Goal: Task Accomplishment & Management: Contribute content

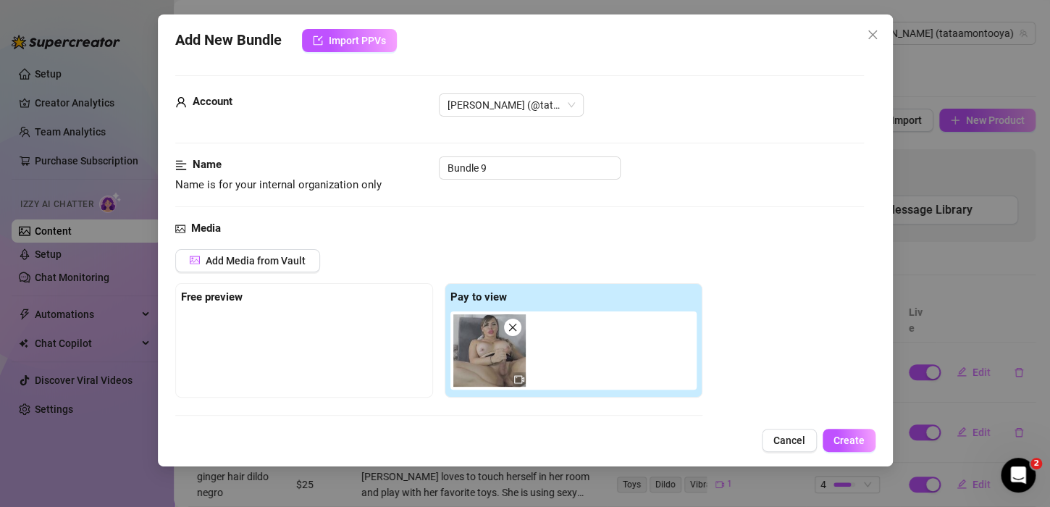
scroll to position [507, 0]
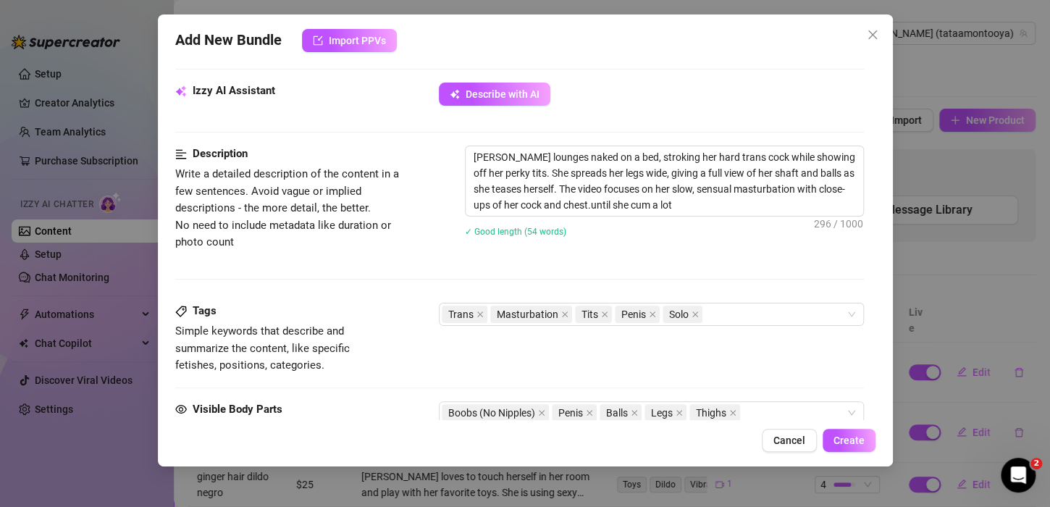
click at [709, 245] on div "[PERSON_NAME] lounges naked on a bed, stroking her hard trans cock while showin…" at bounding box center [664, 201] width 399 height 110
click at [724, 204] on textarea "[PERSON_NAME] lounges naked on a bed, stroking her hard trans cock while showin…" at bounding box center [665, 181] width 398 height 70
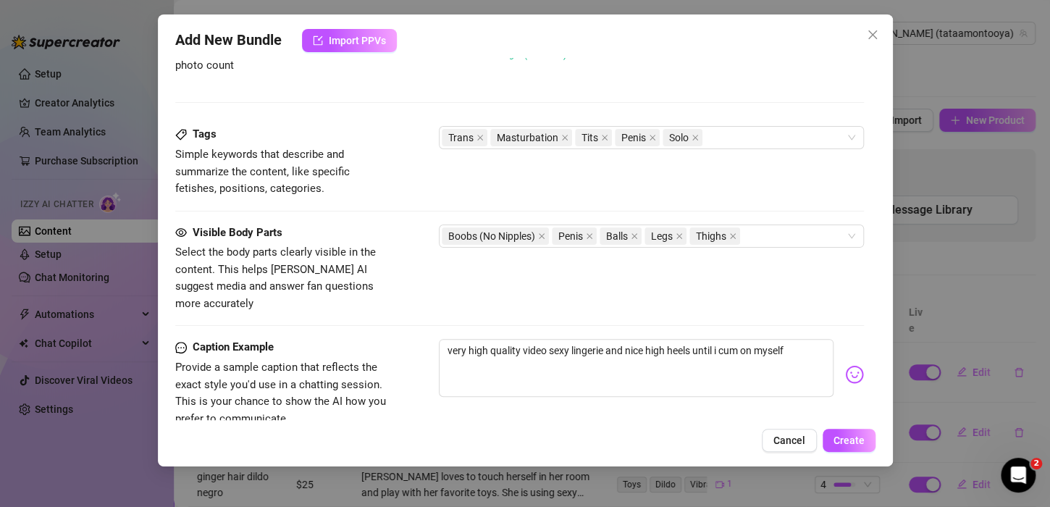
scroll to position [724, 0]
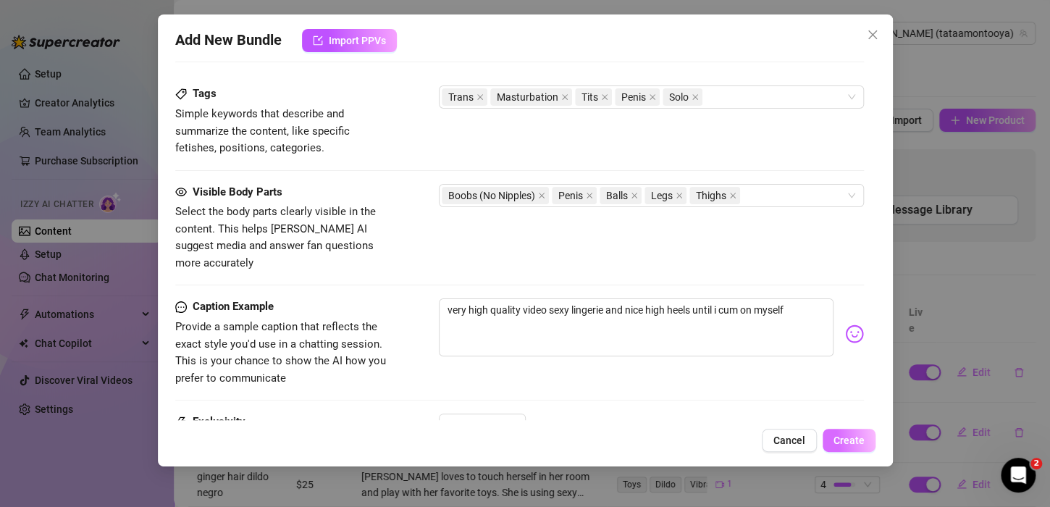
click at [855, 436] on span "Create" at bounding box center [849, 441] width 31 height 12
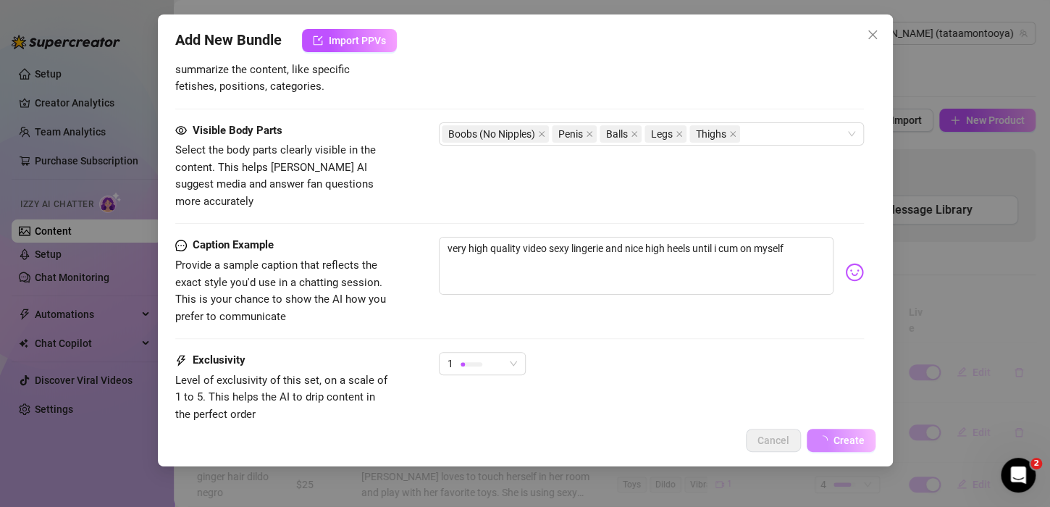
scroll to position [869, 0]
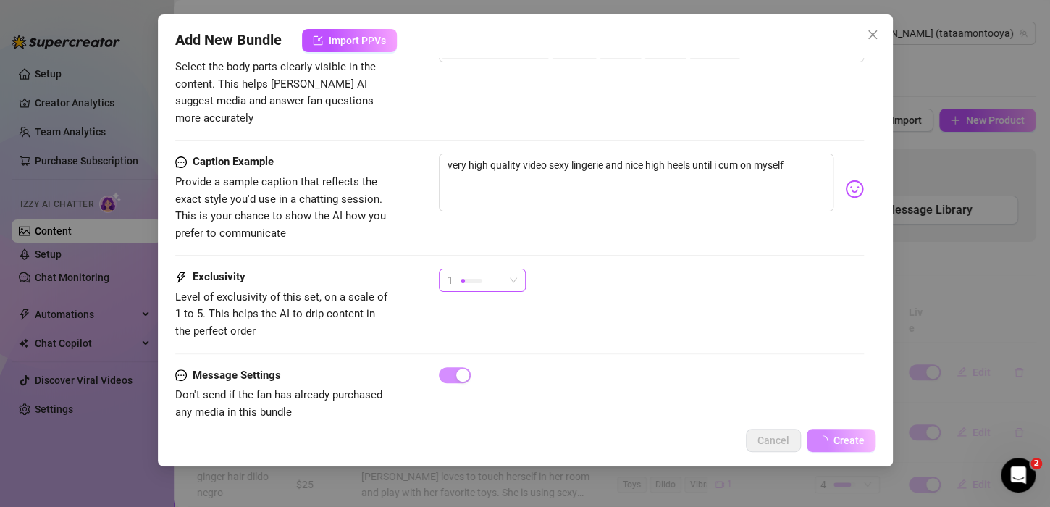
click at [485, 269] on div "1" at bounding box center [476, 280] width 56 height 22
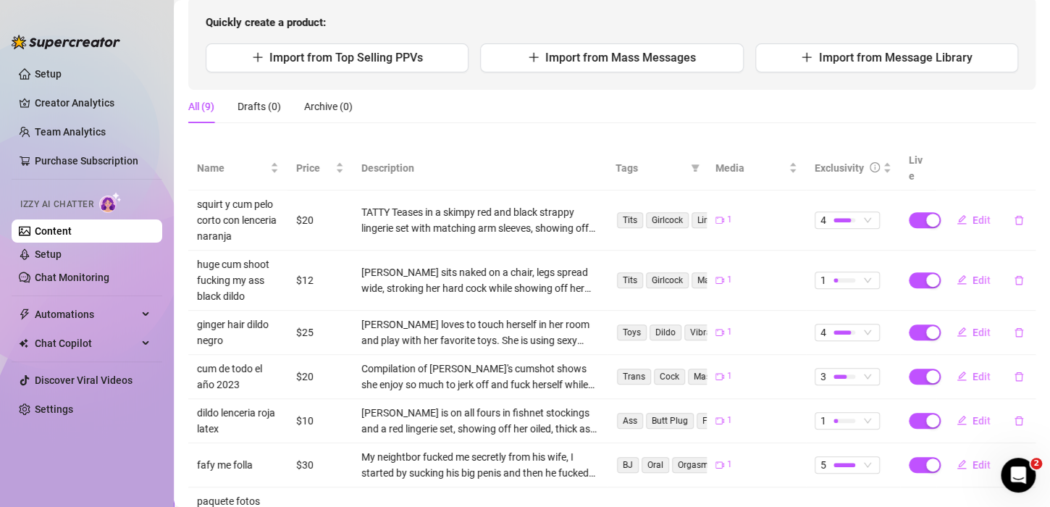
scroll to position [322, 0]
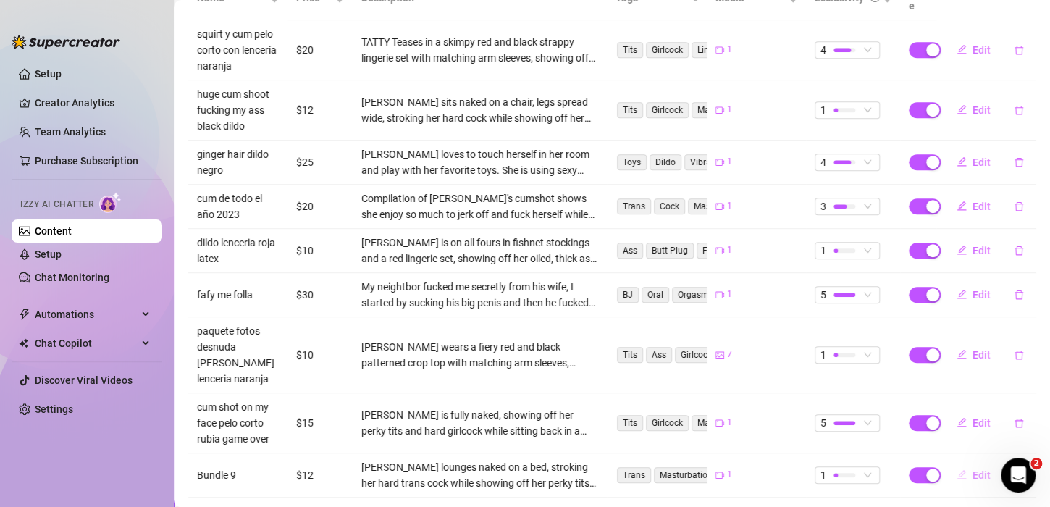
click at [973, 469] on span "Edit" at bounding box center [982, 475] width 18 height 12
type textarea "very high quality video sexy lingerie and nice high heels until i cum on myself"
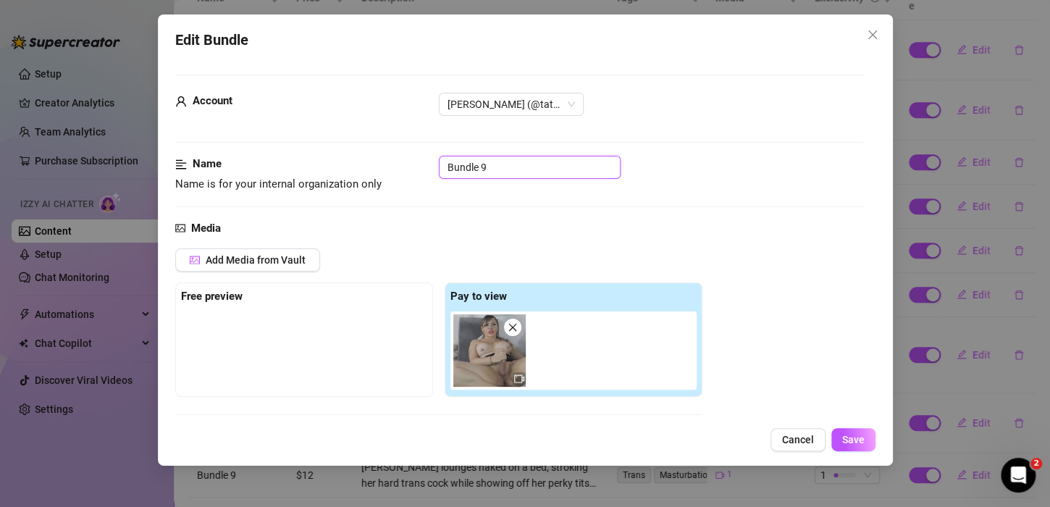
drag, startPoint x: 498, startPoint y: 170, endPoint x: 386, endPoint y: 159, distance: 112.1
click at [386, 159] on div "Name Name is for your internal organization only Bundle 9" at bounding box center [519, 174] width 689 height 37
click at [472, 164] on input "vestino negro zapatos altos negros" at bounding box center [530, 167] width 182 height 23
type input "vestido negro zapatos altos negros"
click at [851, 432] on button "Save" at bounding box center [854, 439] width 44 height 23
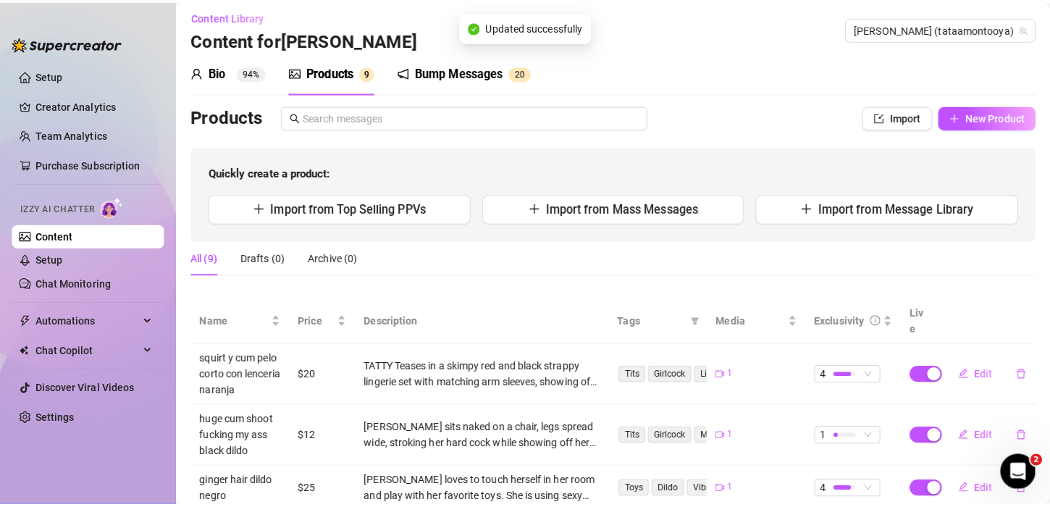
scroll to position [0, 0]
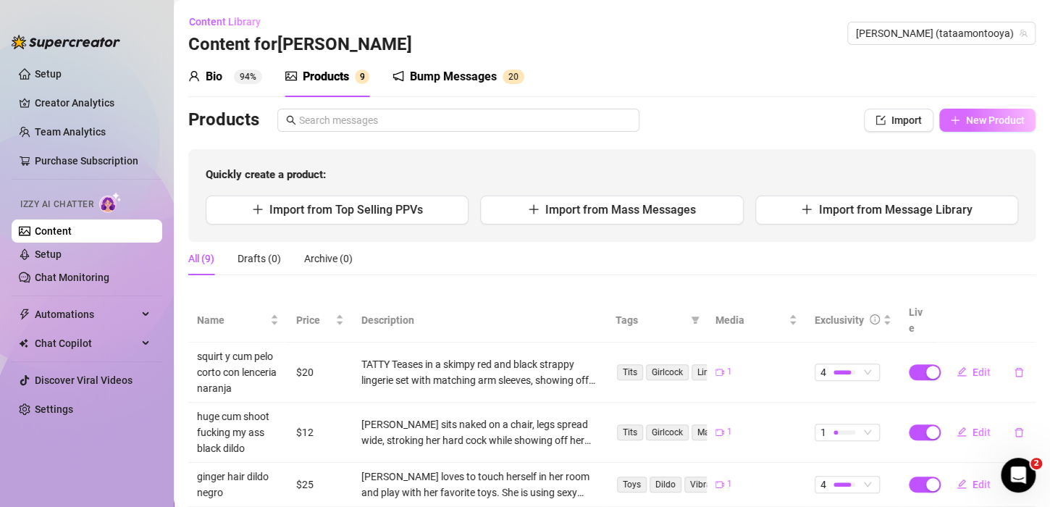
click at [968, 118] on span "New Product" at bounding box center [995, 120] width 59 height 12
type textarea "Type your message here..."
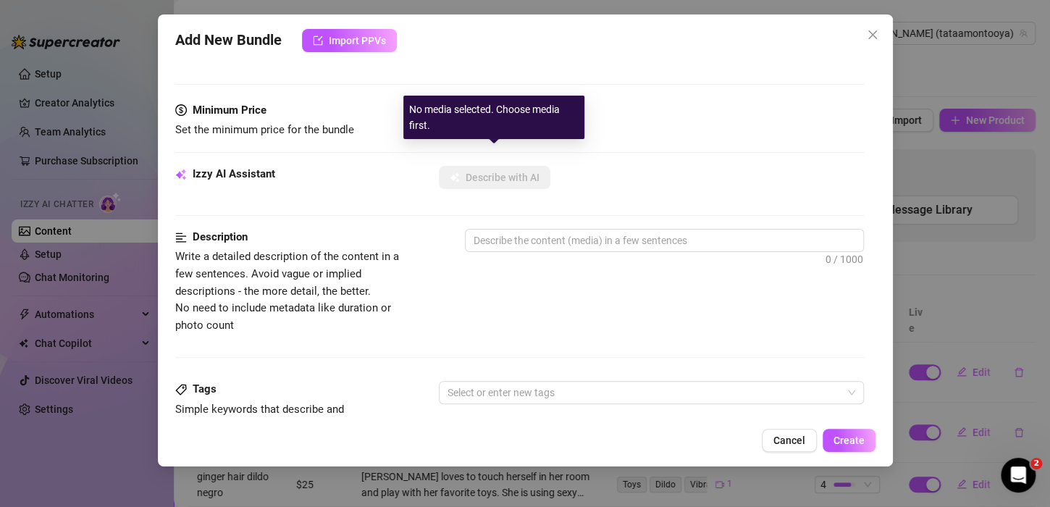
scroll to position [290, 0]
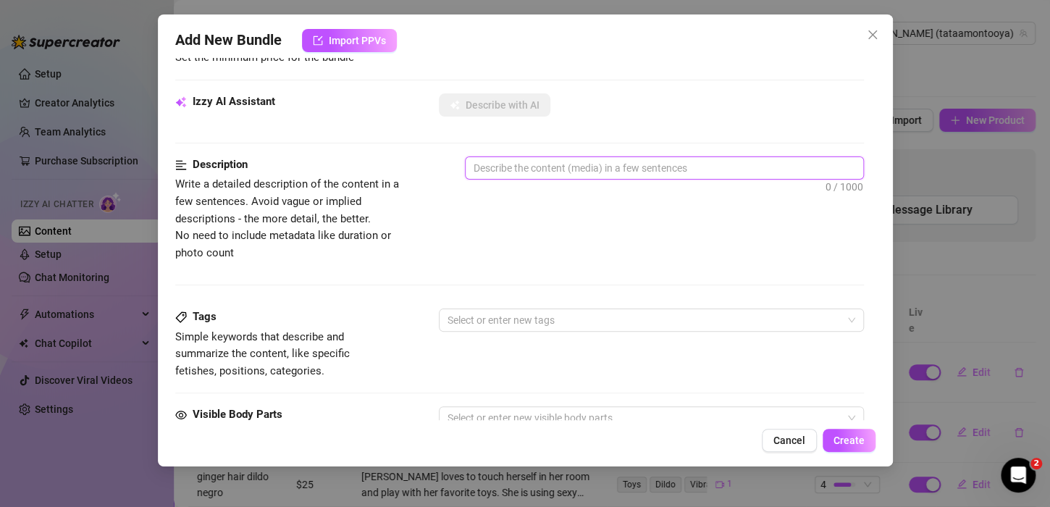
click at [579, 175] on textarea at bounding box center [665, 168] width 398 height 22
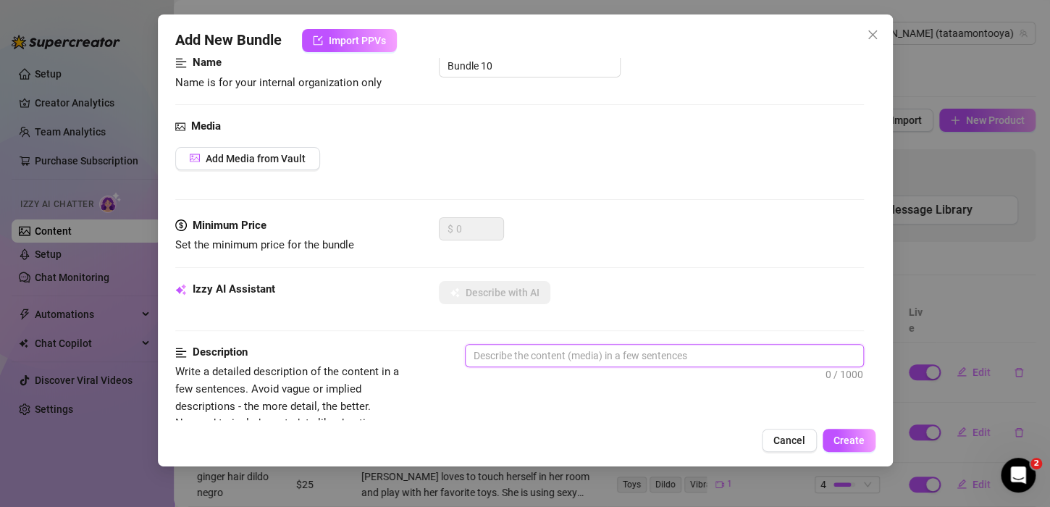
scroll to position [0, 0]
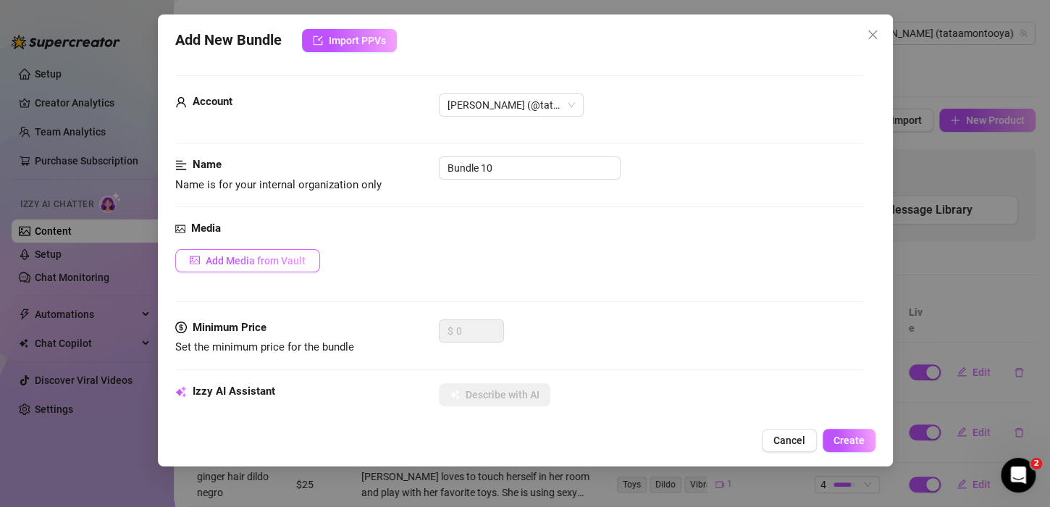
click at [246, 270] on button "Add Media from Vault" at bounding box center [247, 260] width 145 height 23
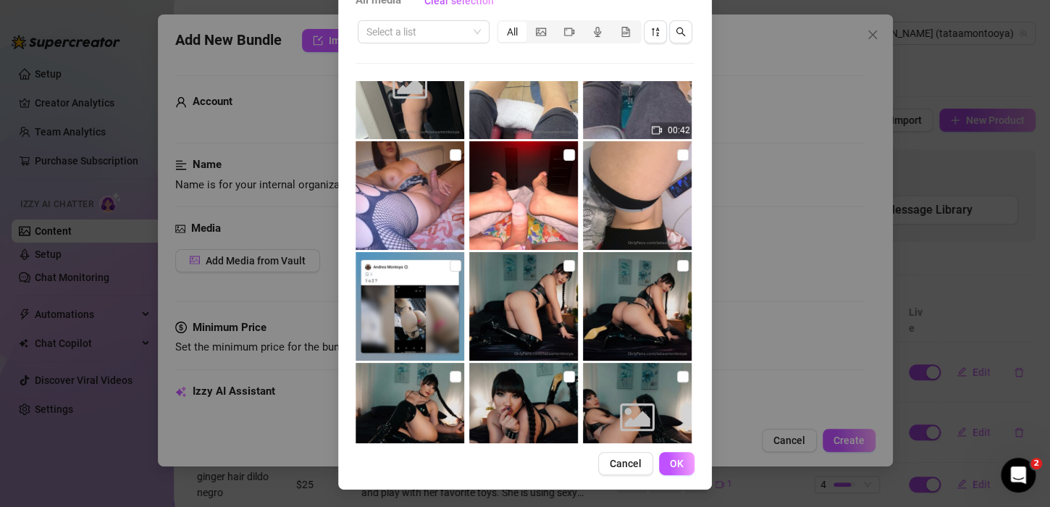
scroll to position [4978, 0]
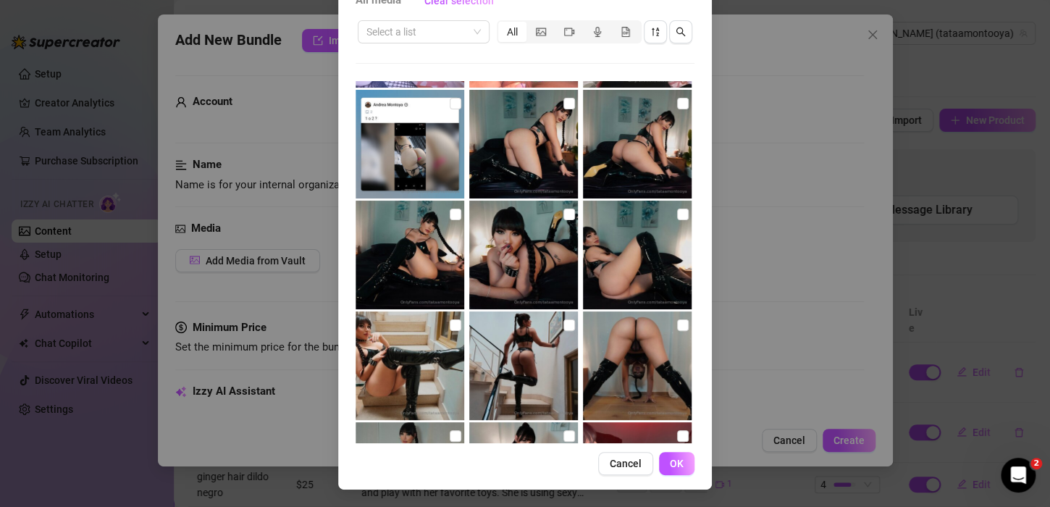
click at [550, 98] on img at bounding box center [523, 144] width 109 height 109
checkbox input "true"
click at [657, 104] on img at bounding box center [637, 144] width 109 height 109
checkbox input "true"
click at [469, 216] on img at bounding box center [523, 255] width 109 height 109
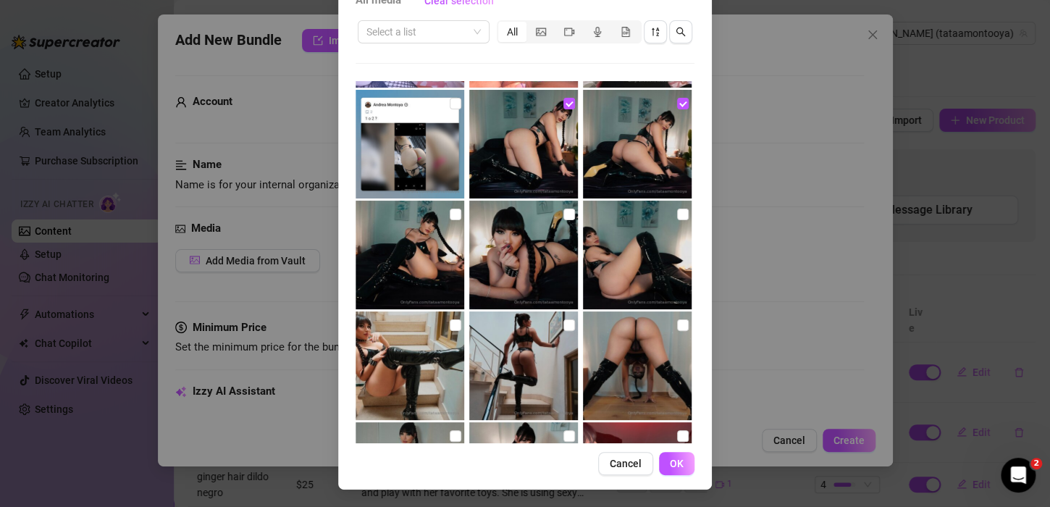
checkbox input "true"
click at [450, 213] on input "checkbox" at bounding box center [456, 215] width 12 height 12
checkbox input "true"
click at [677, 209] on input "checkbox" at bounding box center [683, 215] width 12 height 12
checkbox input "true"
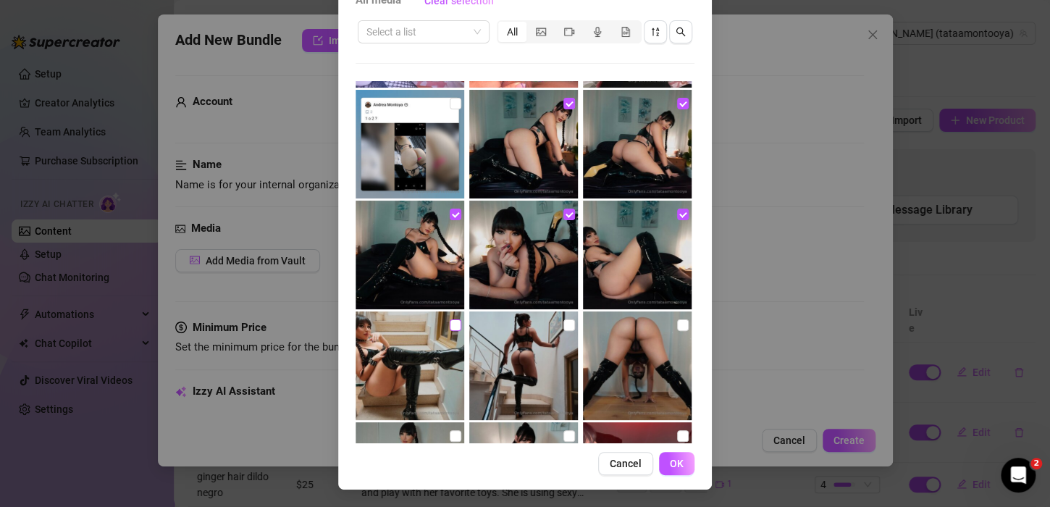
click at [450, 321] on input "checkbox" at bounding box center [456, 325] width 12 height 12
checkbox input "true"
click at [564, 326] on input "checkbox" at bounding box center [570, 325] width 12 height 12
checkbox input "true"
click at [661, 322] on img at bounding box center [637, 365] width 109 height 109
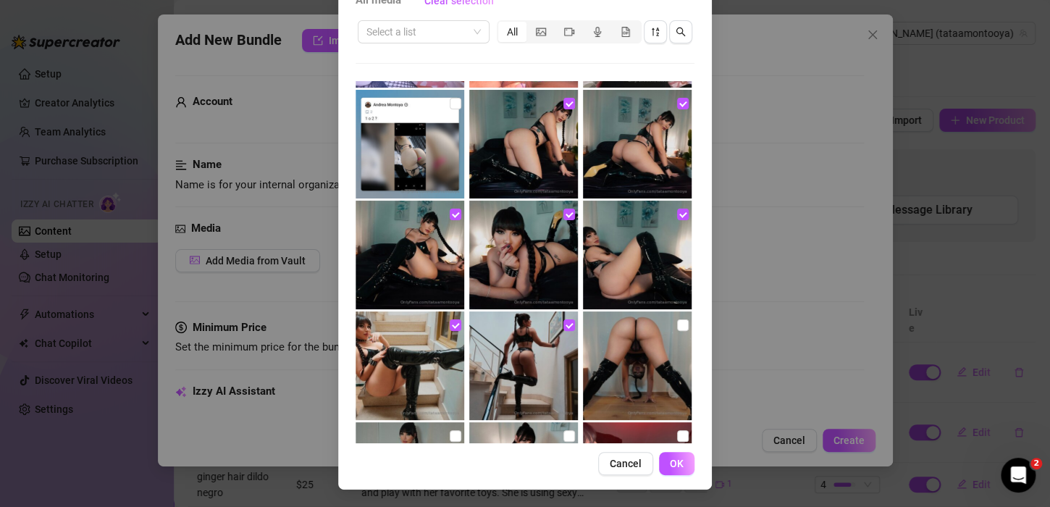
checkbox input "true"
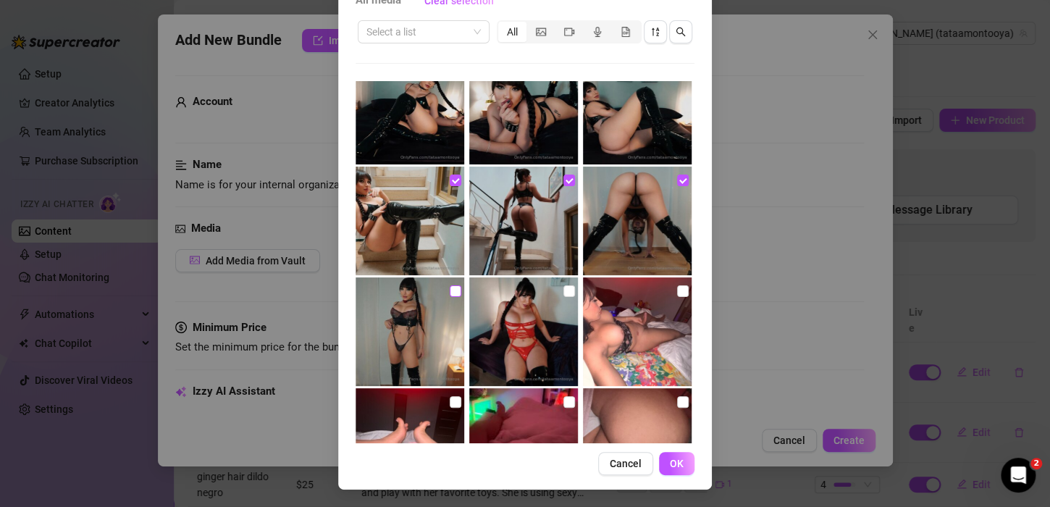
click at [450, 285] on input "checkbox" at bounding box center [456, 291] width 12 height 12
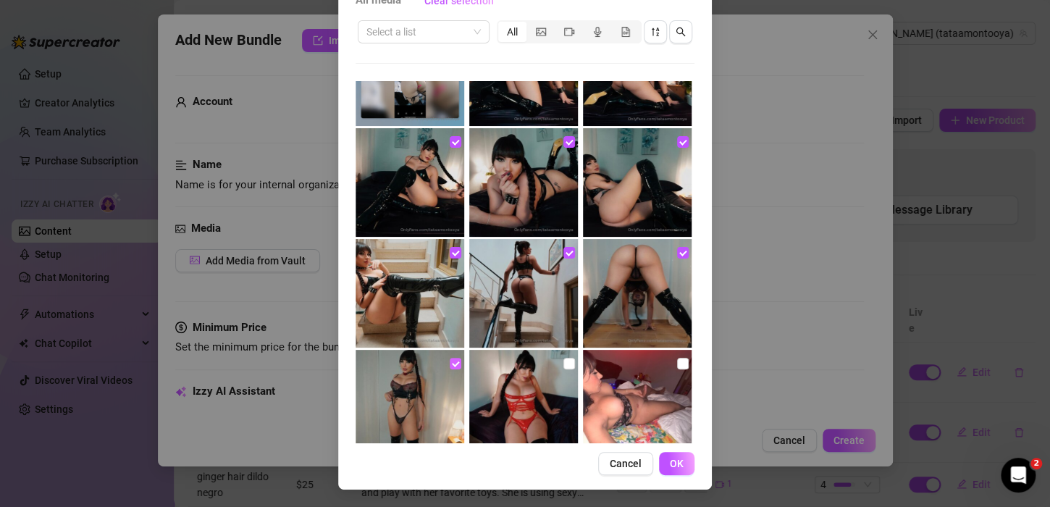
click at [450, 364] on input "checkbox" at bounding box center [456, 364] width 12 height 12
click at [450, 367] on input "checkbox" at bounding box center [456, 364] width 12 height 12
checkbox input "true"
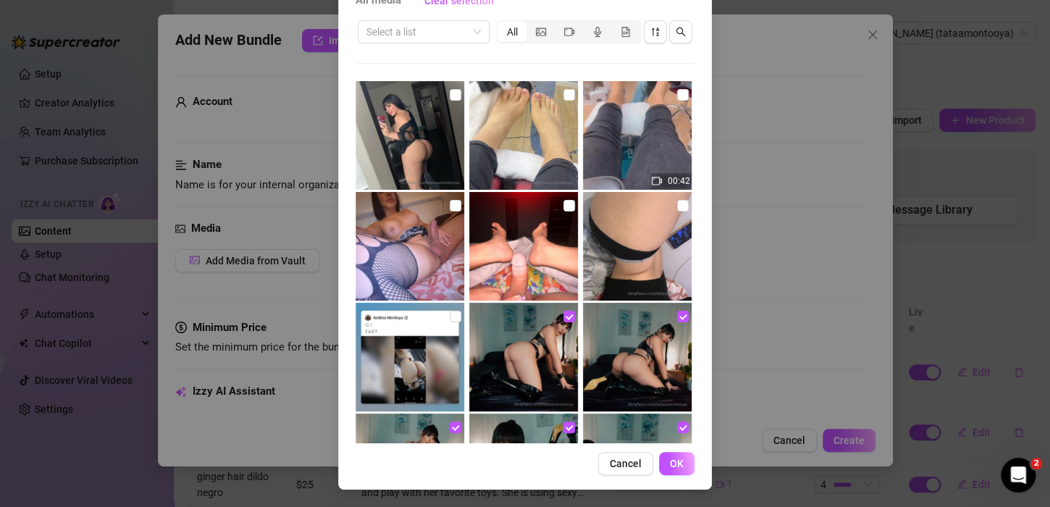
scroll to position [4761, 0]
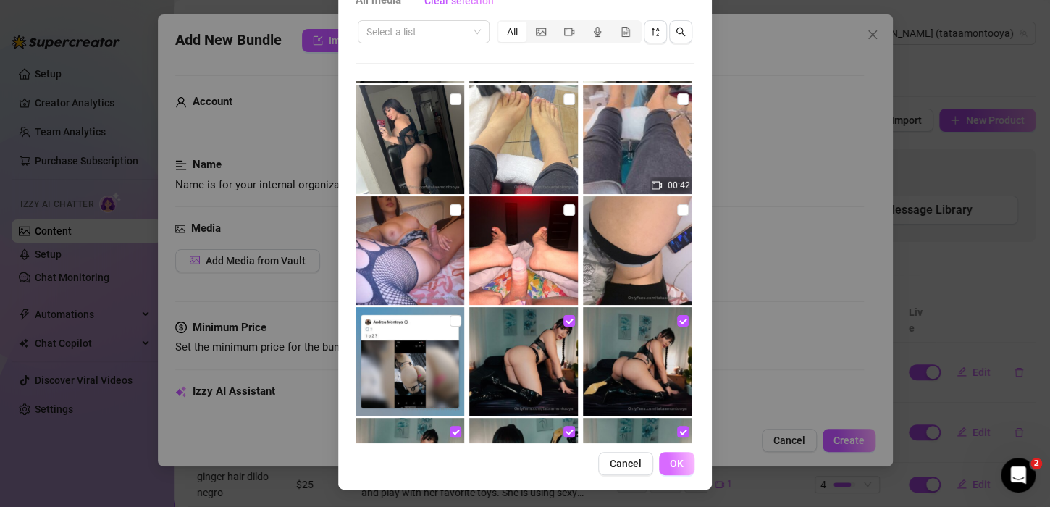
click at [671, 458] on span "OK" at bounding box center [677, 464] width 14 height 12
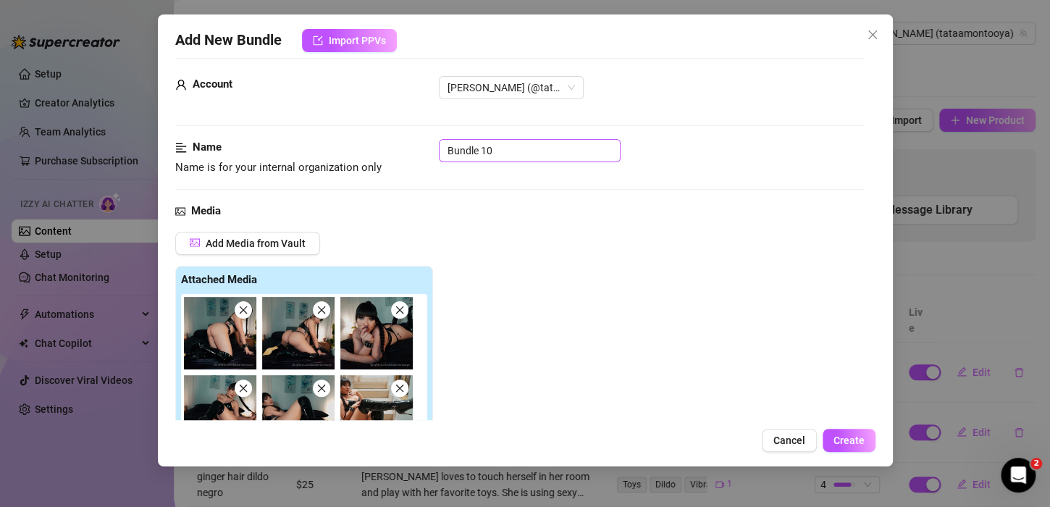
scroll to position [9, 0]
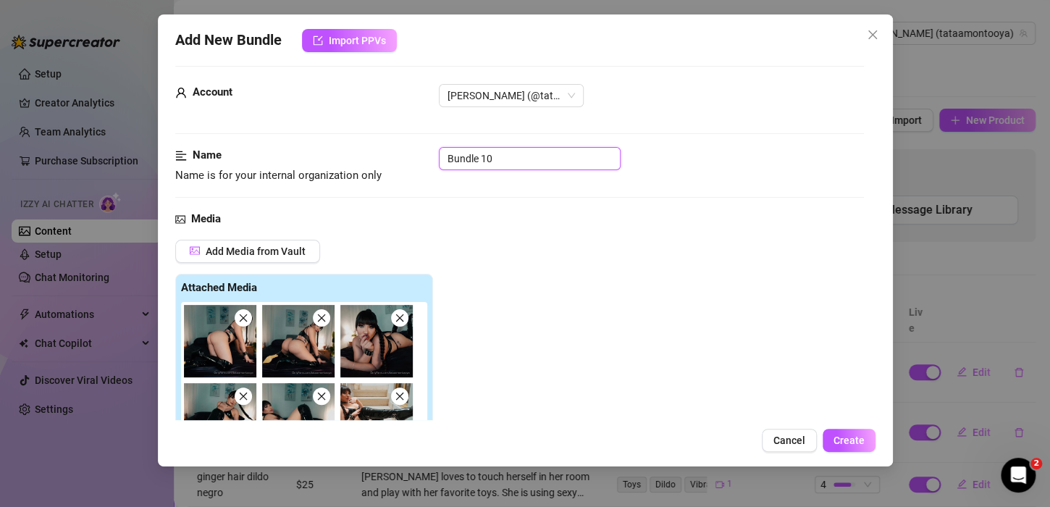
drag, startPoint x: 511, startPoint y: 156, endPoint x: 396, endPoint y: 161, distance: 114.6
click at [396, 161] on div "Name Name is for your internal organization only Bundle 10" at bounding box center [519, 165] width 689 height 37
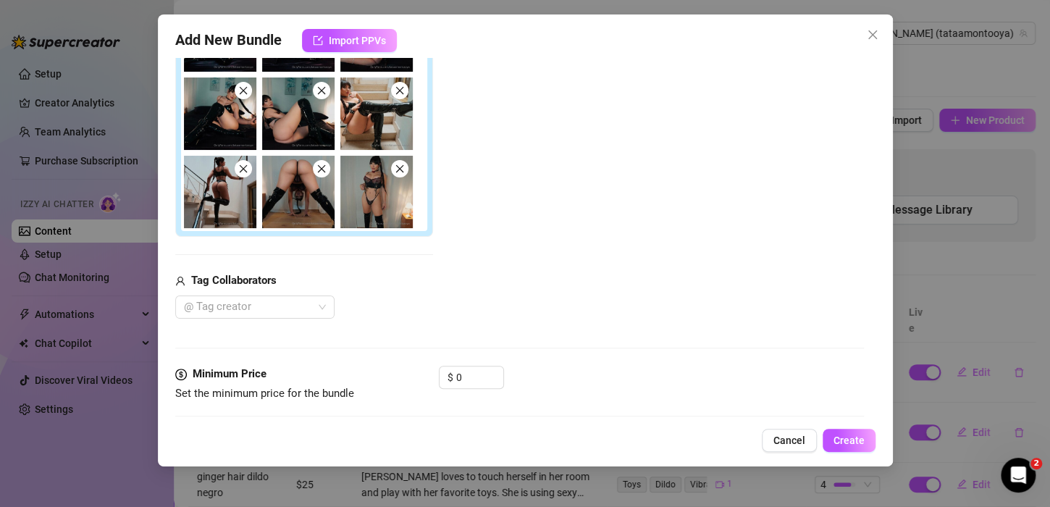
scroll to position [372, 0]
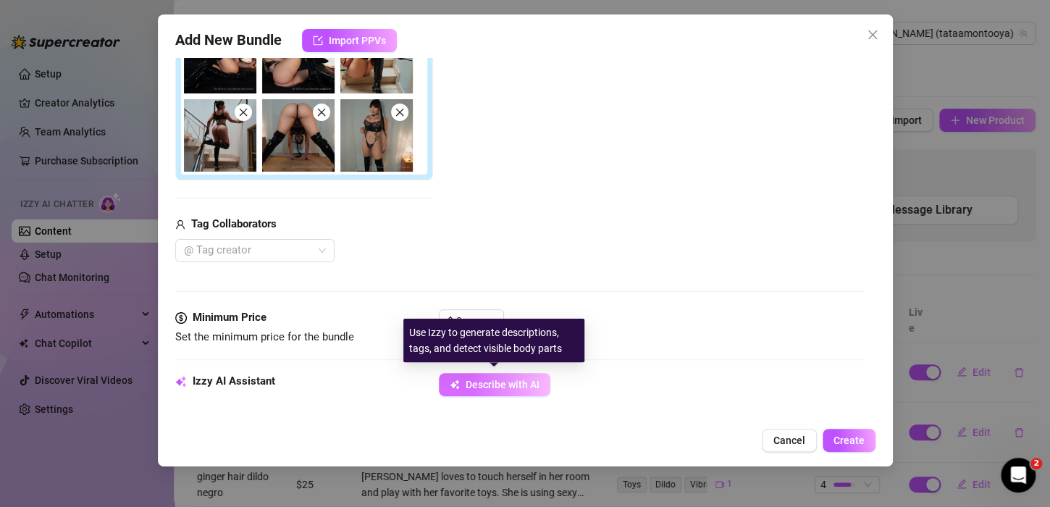
type input "latex tatty trensa alta"
click at [495, 373] on button "Describe with AI" at bounding box center [495, 384] width 112 height 23
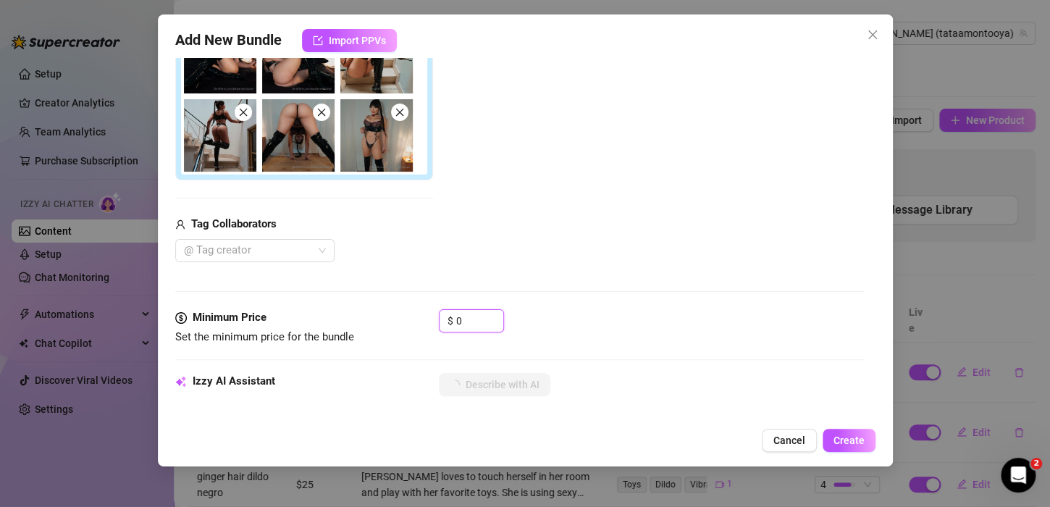
drag, startPoint x: 466, startPoint y: 317, endPoint x: 373, endPoint y: 316, distance: 92.7
click at [373, 316] on div "Minimum Price Set the minimum price for the bundle $ 0" at bounding box center [519, 327] width 689 height 37
type input "5"
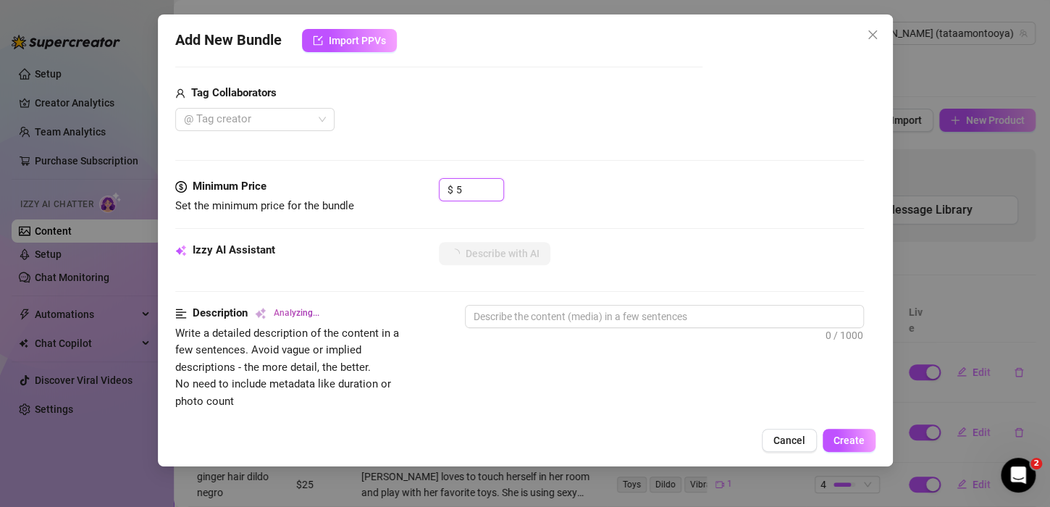
scroll to position [516, 0]
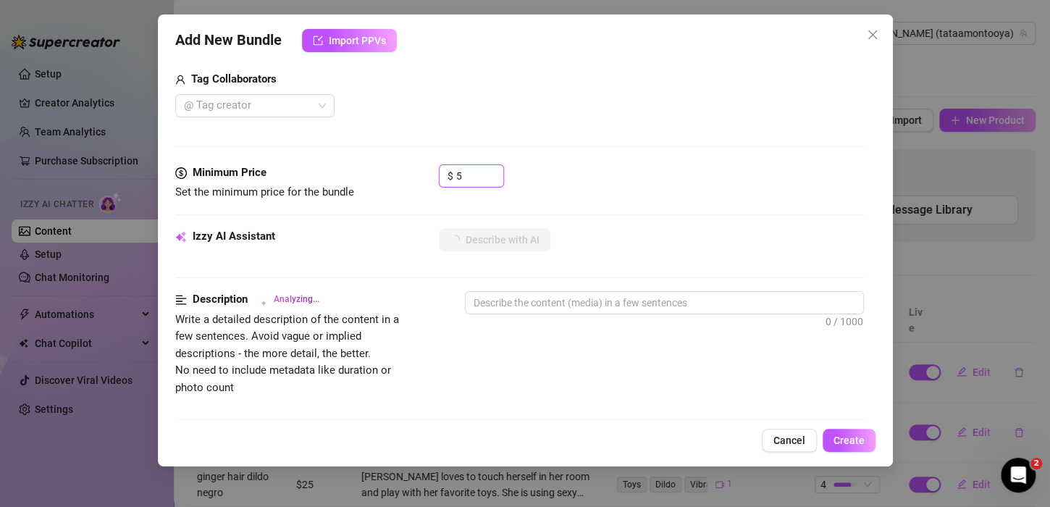
type textarea "[PERSON_NAME]"
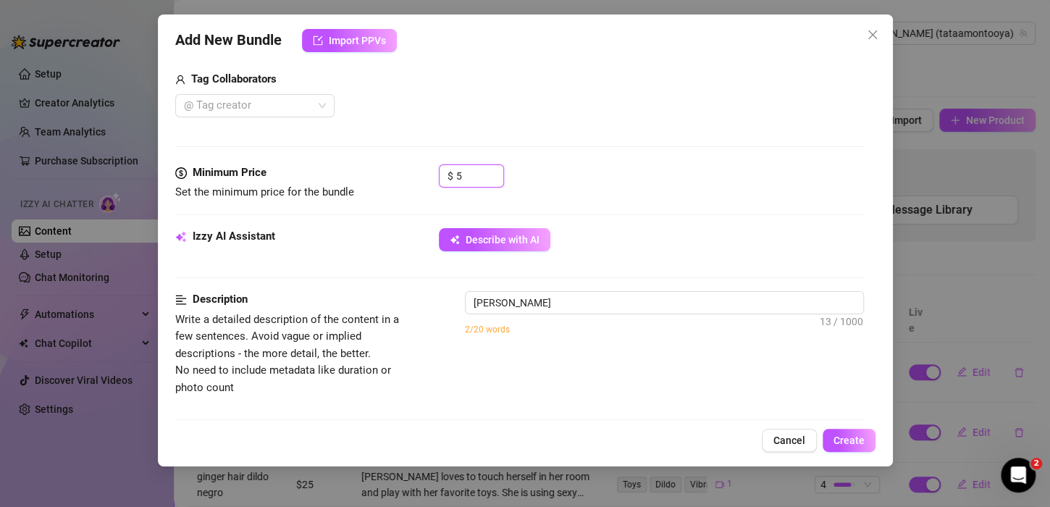
type textarea "Tatiana rocks"
type textarea "[PERSON_NAME] rocks a"
type textarea "[PERSON_NAME] rocks a black"
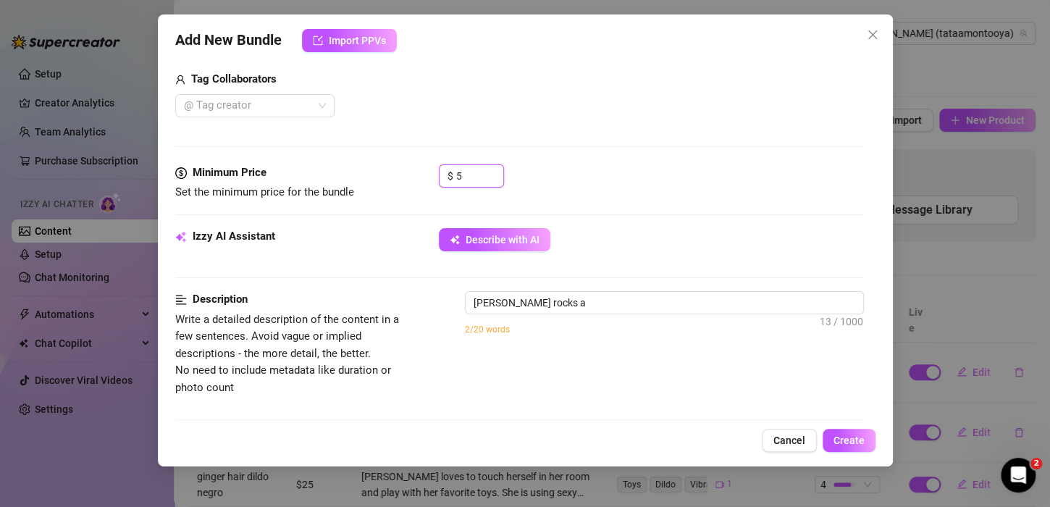
type textarea "[PERSON_NAME] rocks a black"
type textarea "[PERSON_NAME] rocks a black lace"
type textarea "[PERSON_NAME] rocks a black lace lingerie"
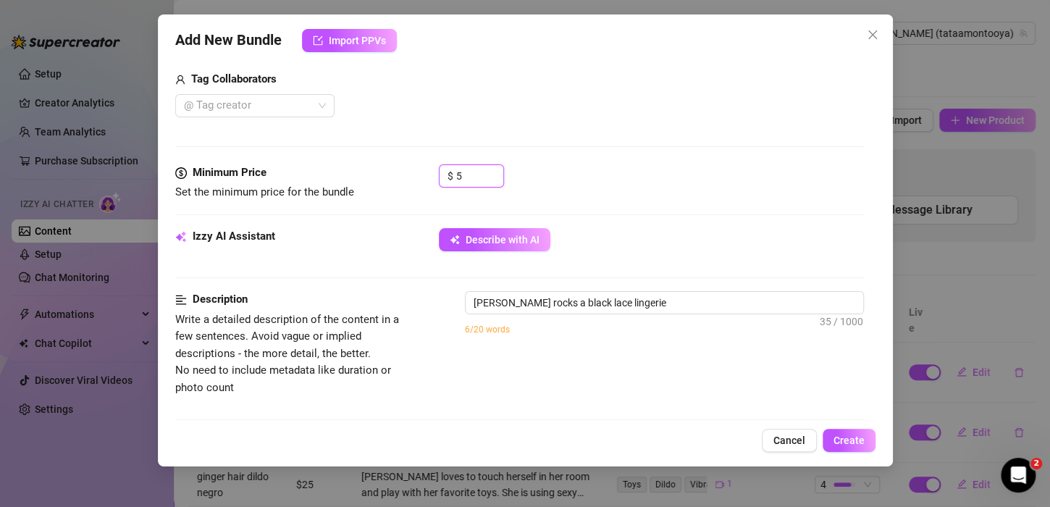
type textarea "[PERSON_NAME] rocks a black lace lingerie set"
type textarea "[PERSON_NAME] rocks a black lace lingerie set with"
type textarea "[PERSON_NAME] rocks a black lace lingerie set with a"
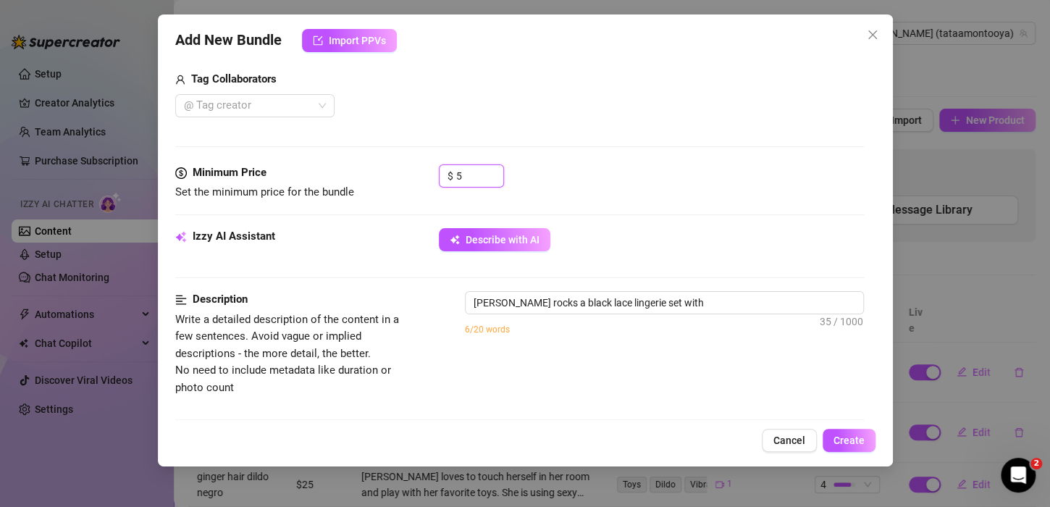
type textarea "[PERSON_NAME] rocks a black lace lingerie set with a"
type textarea "[PERSON_NAME] rocks a black lace lingerie set with a strappy"
type textarea "[PERSON_NAME] rocks a black lace lingerie set with a strappy thong"
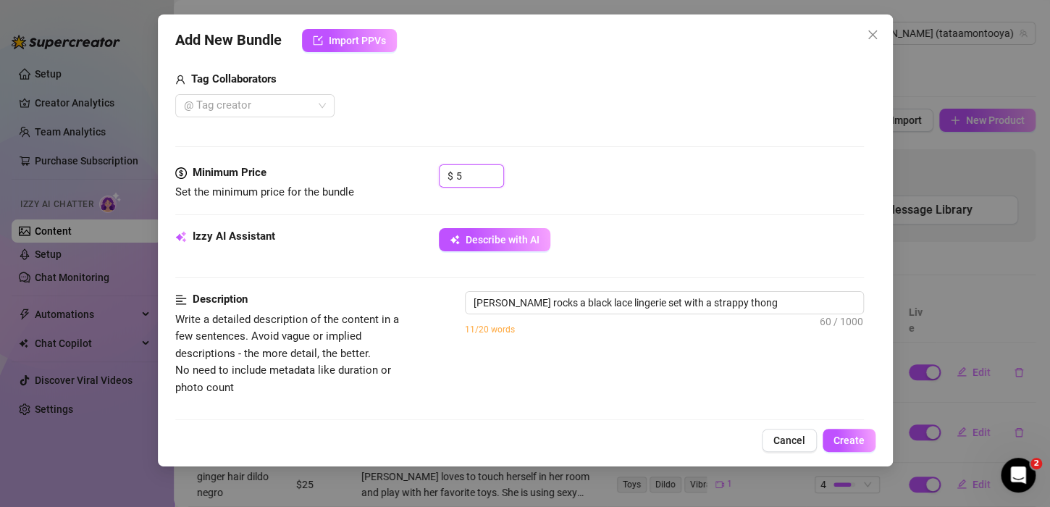
type textarea "[PERSON_NAME] rocks a black lace lingerie set with a strappy thong and"
type textarea "[PERSON_NAME] rocks a black lace lingerie set with a strappy thong and thigh-hi…"
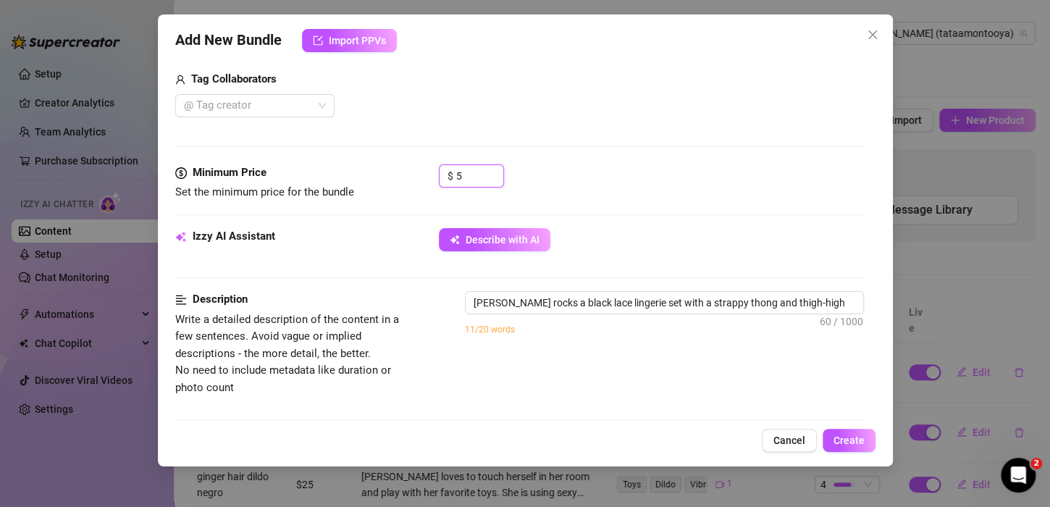
type textarea "[PERSON_NAME] rocks a black lace lingerie set with a strappy thong and thigh-hi…"
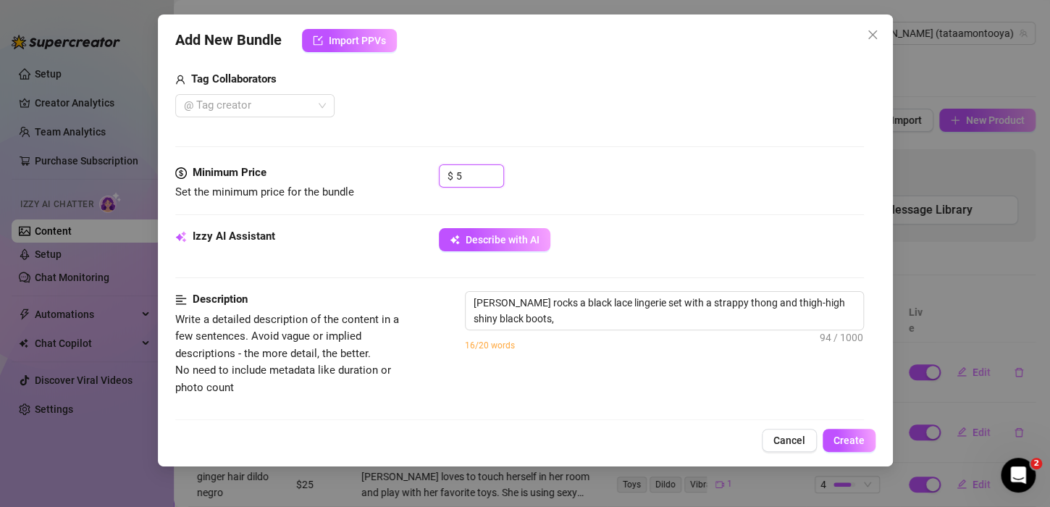
type textarea "[PERSON_NAME] rocks a black lace lingerie set with a strappy thong and thigh-hi…"
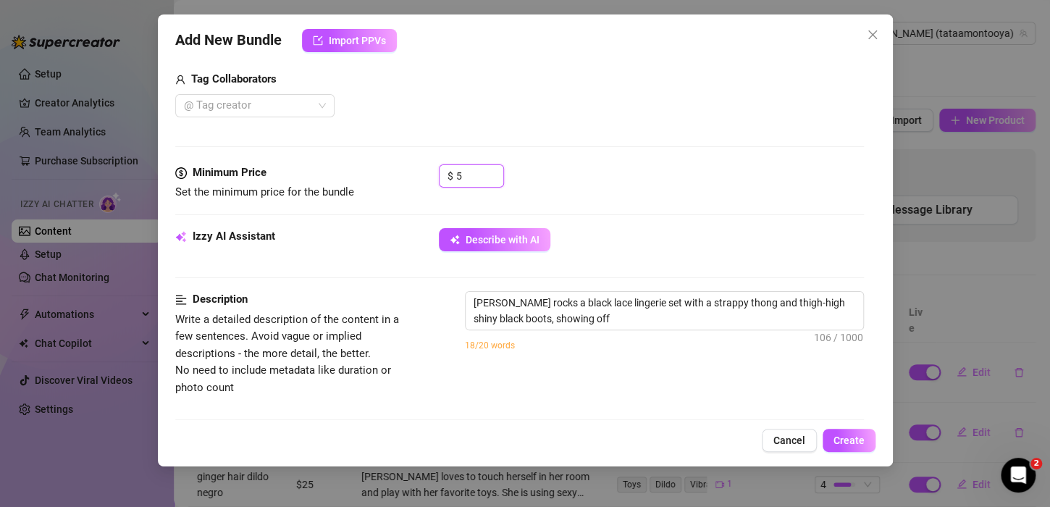
type textarea "[PERSON_NAME] rocks a black lace lingerie set with a strappy thong and thigh-hi…"
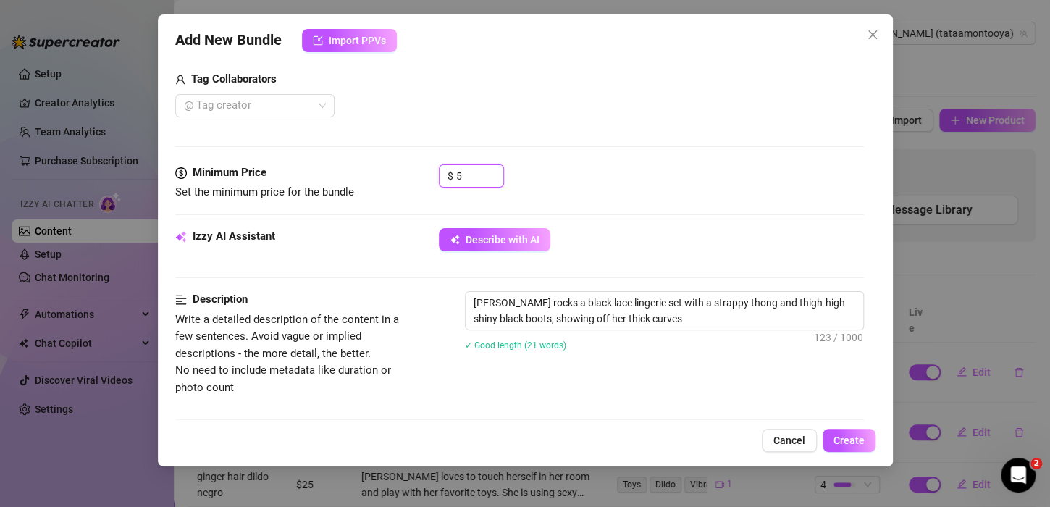
type textarea "[PERSON_NAME] rocks a black lace lingerie set with a strappy thong and thigh-hi…"
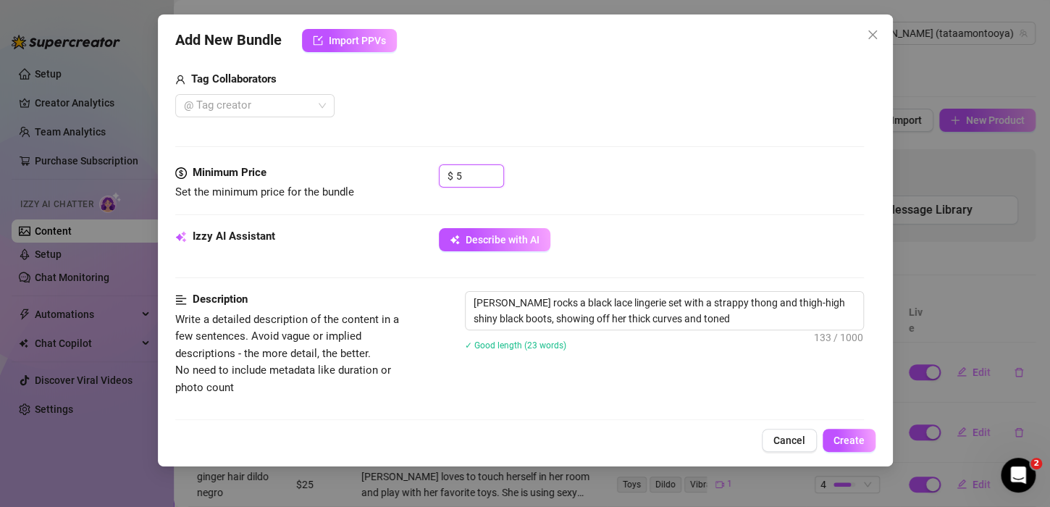
type textarea "[PERSON_NAME] rocks a black lace lingerie set with a strappy thong and thigh-hi…"
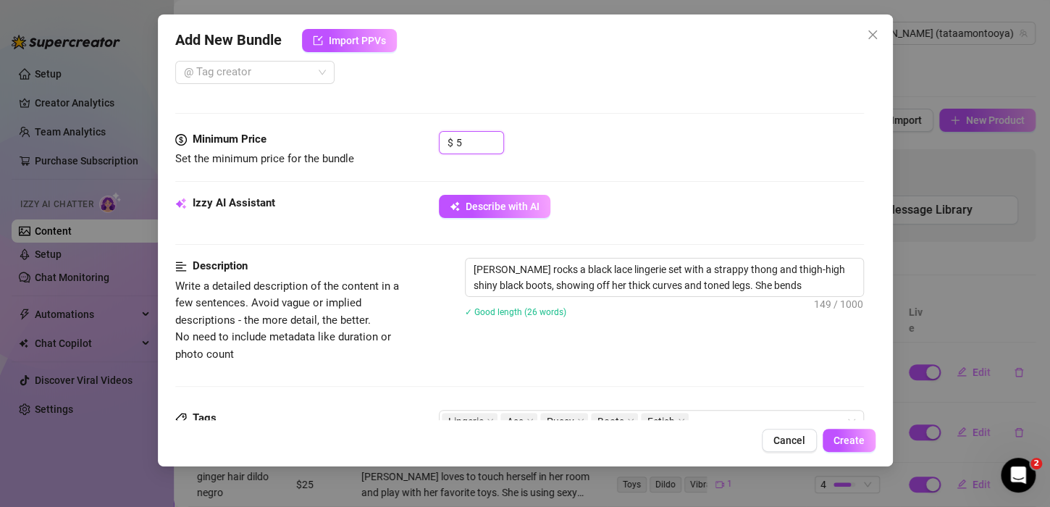
type textarea "[PERSON_NAME] rocks a black lace lingerie set with a strappy thong and thigh-hi…"
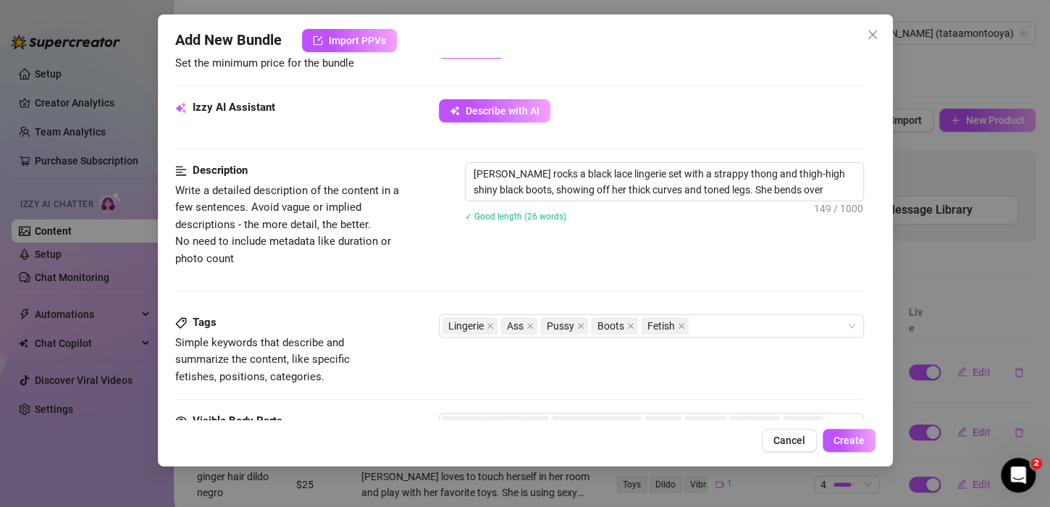
type textarea "[PERSON_NAME] rocks a black lace lingerie set with a strappy thong and thigh-hi…"
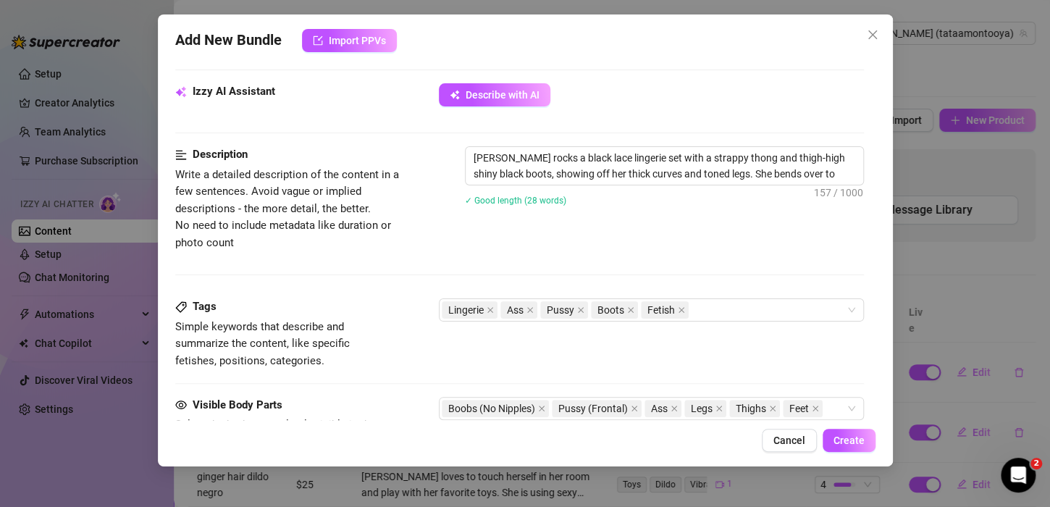
type textarea "[PERSON_NAME] rocks a black lace lingerie set with a strappy thong and thigh-hi…"
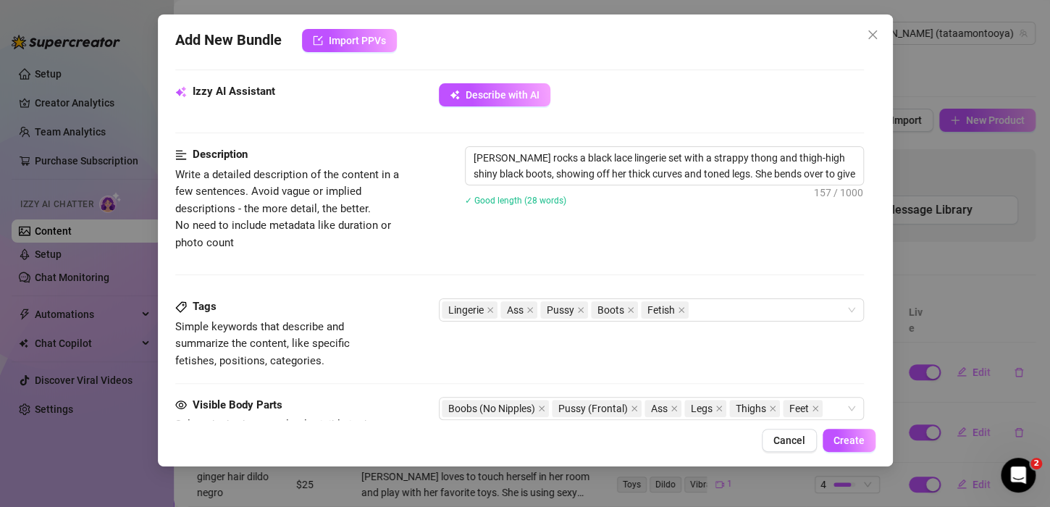
type textarea "[PERSON_NAME] rocks a black lace lingerie set with a strappy thong and thigh-hi…"
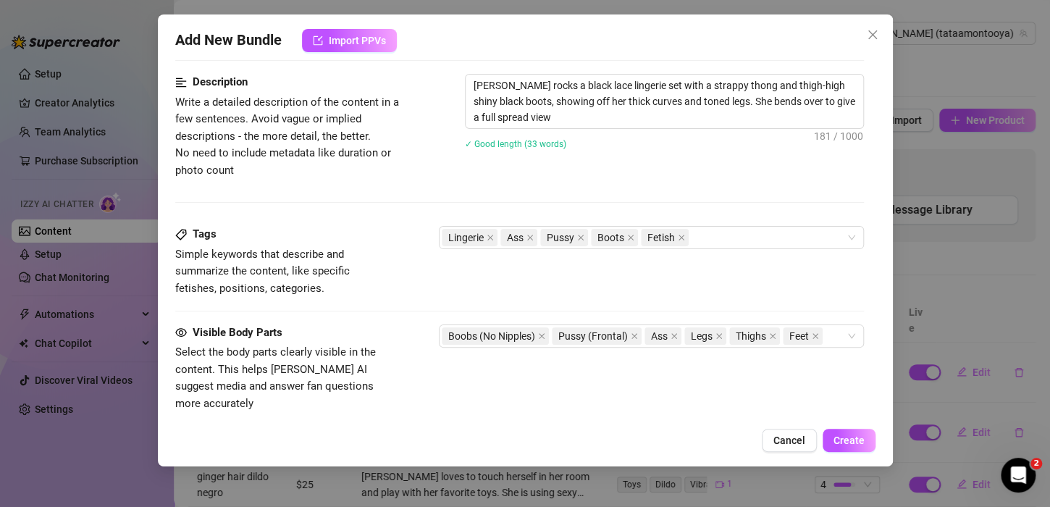
type textarea "[PERSON_NAME] rocks a black lace lingerie set with a strappy thong and thigh-hi…"
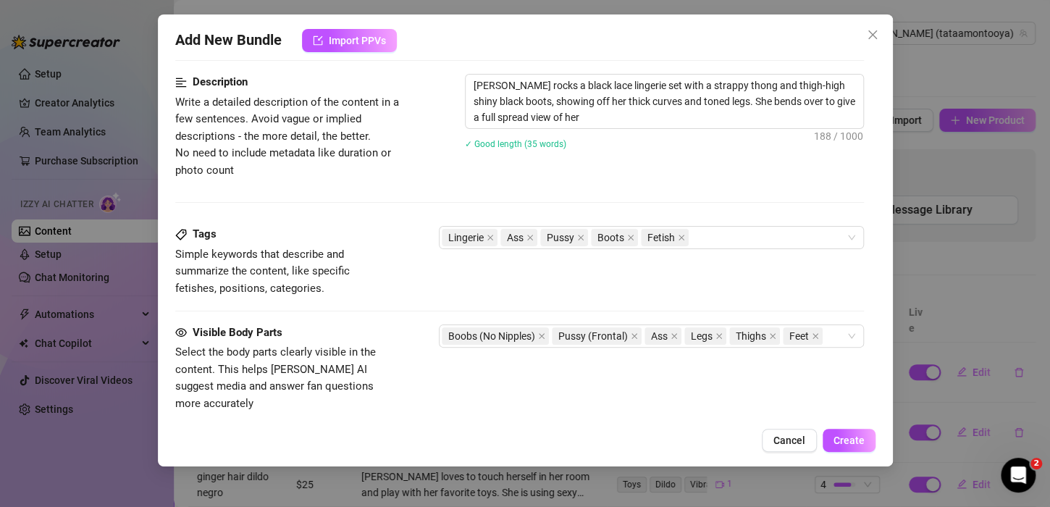
type textarea "[PERSON_NAME] rocks a black lace lingerie set with a strappy thong and thigh-hi…"
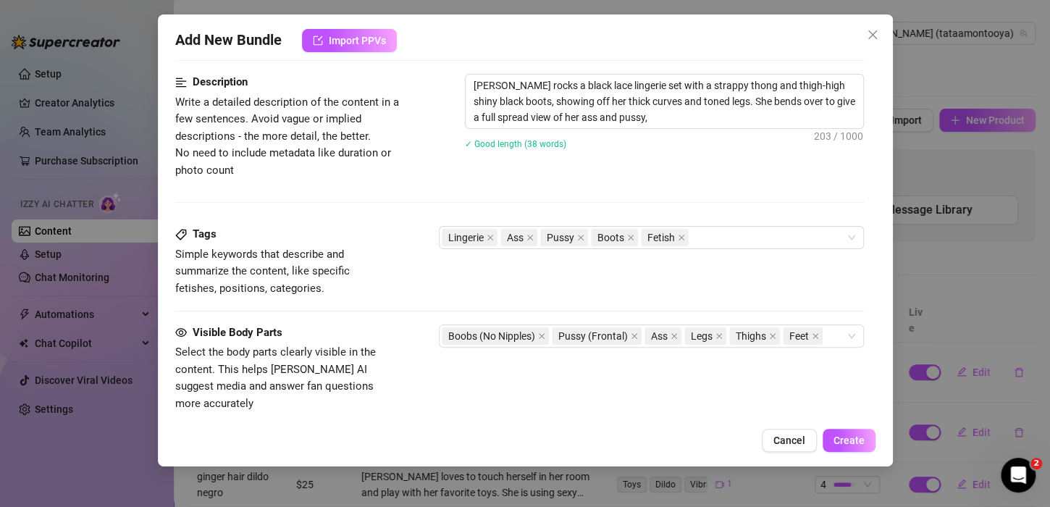
type textarea "[PERSON_NAME] rocks a black lace lingerie set with a strappy thong and thigh-hi…"
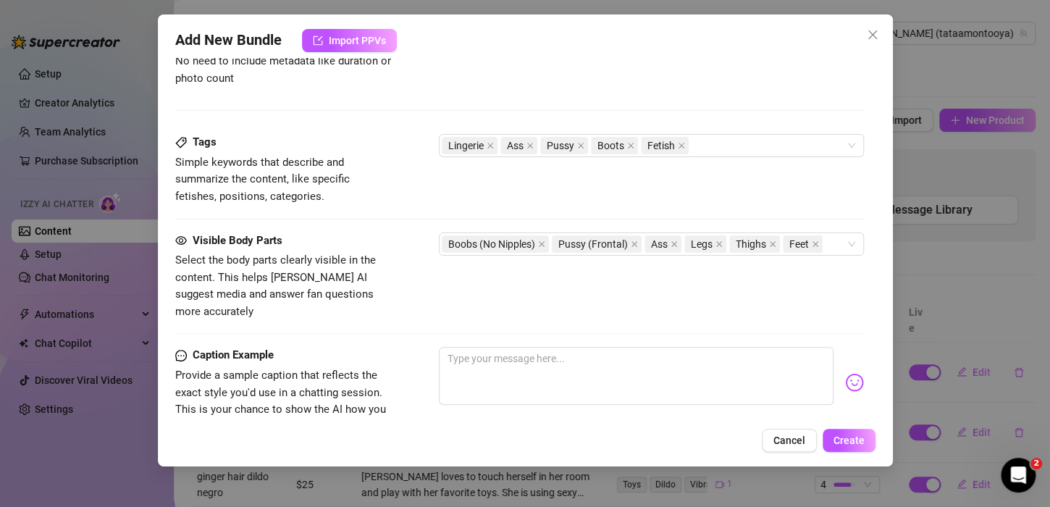
type textarea "[PERSON_NAME] rocks a black lace lingerie set with a strappy thong and thigh-hi…"
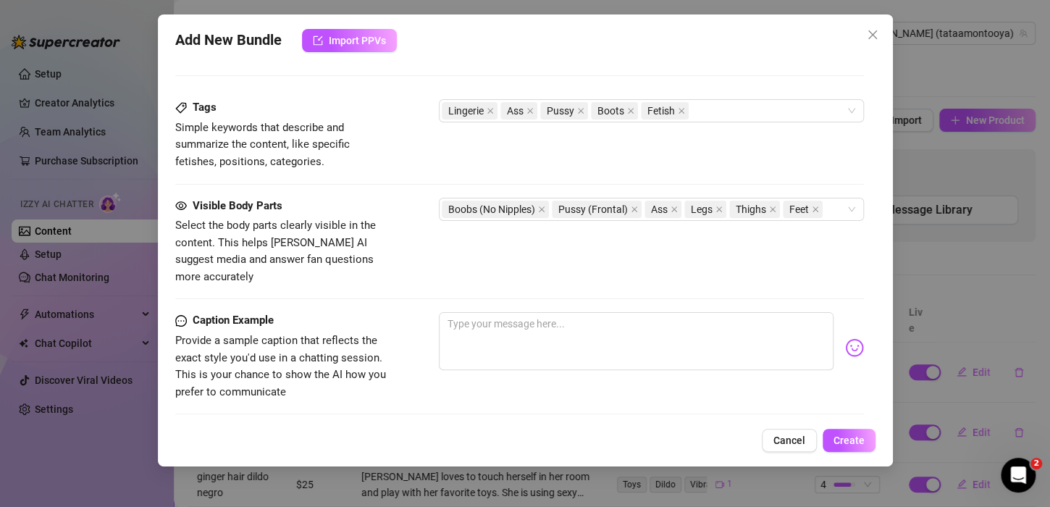
type textarea "[PERSON_NAME] rocks a black lace lingerie set with a strappy thong and thigh-hi…"
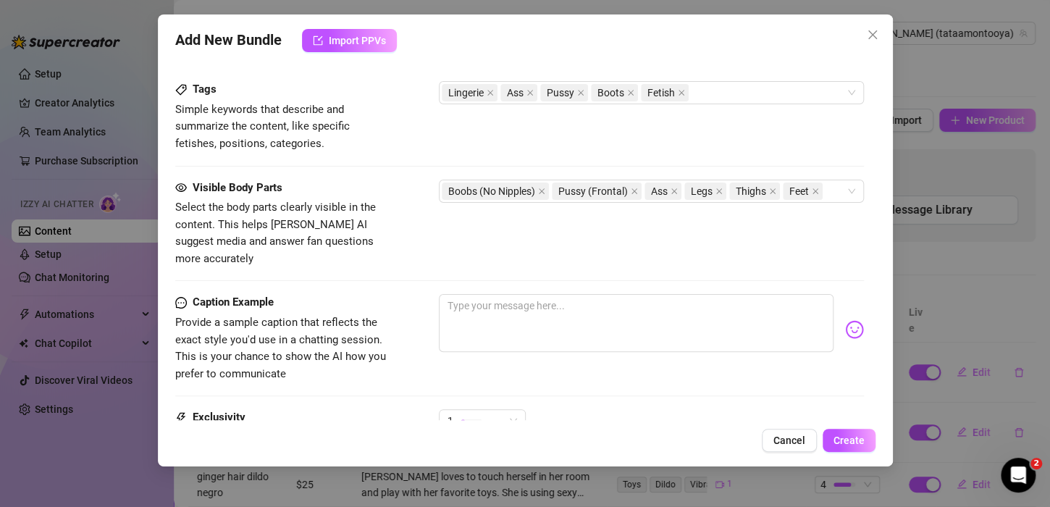
type textarea "[PERSON_NAME] rocks a black lace lingerie set with a strappy thong and thigh-hi…"
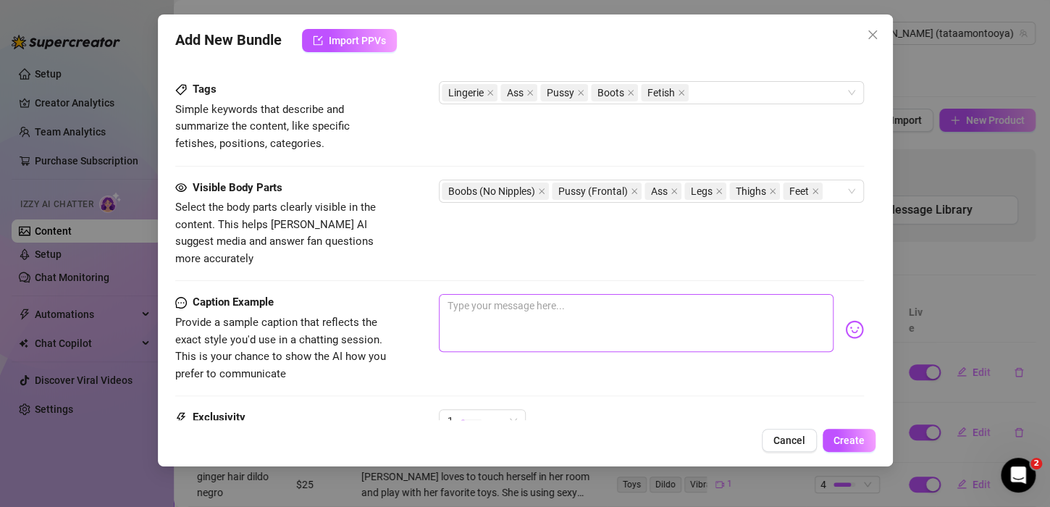
type textarea "[PERSON_NAME] rocks a black lace lingerie set with a strappy thong and thigh-hi…"
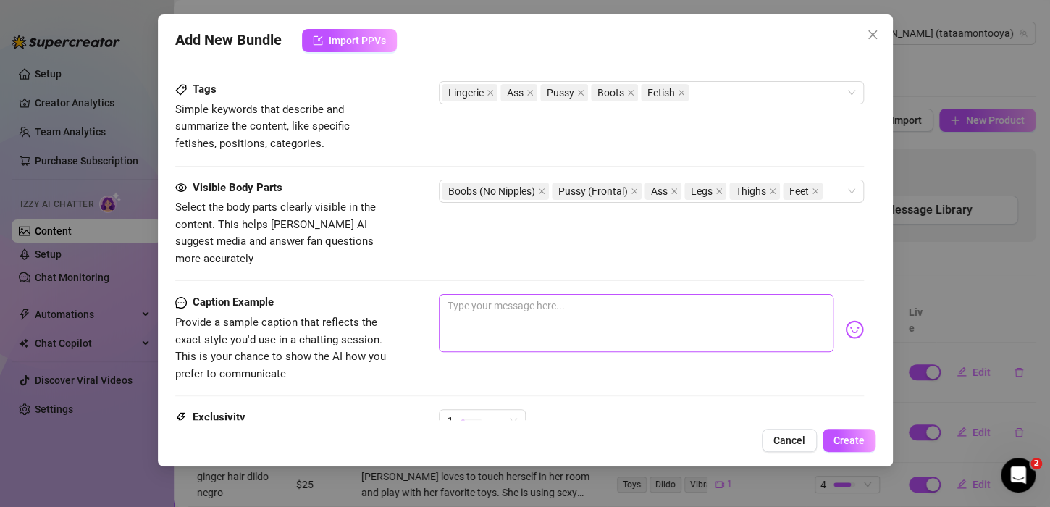
type input "5"
type textarea "[PERSON_NAME] rocks a black lace lingerie set with a strappy thong and thigh-hi…"
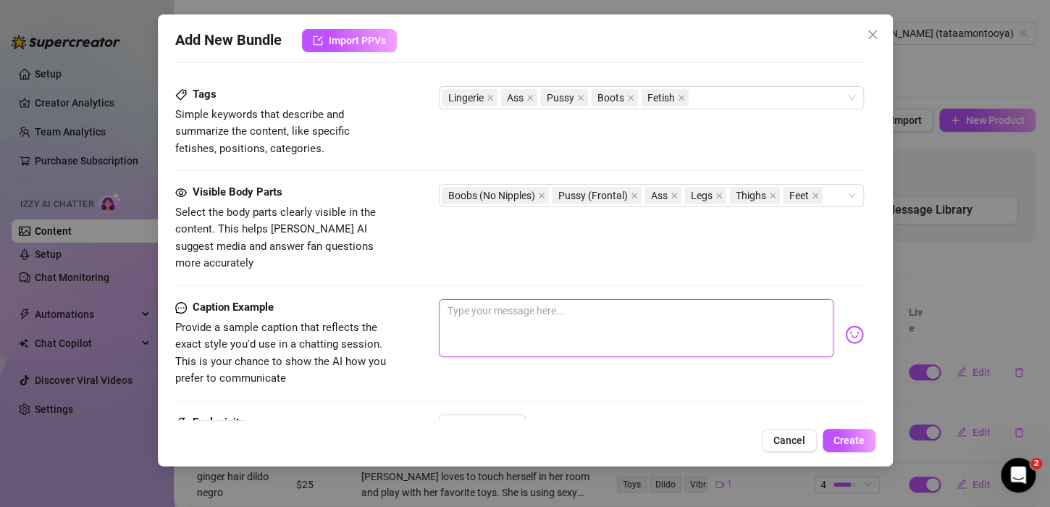
type textarea "[PERSON_NAME] rocks a black lace lingerie set with a strappy thong and thigh-hi…"
click at [511, 299] on textarea at bounding box center [636, 328] width 395 height 58
type textarea "[PERSON_NAME] rocks a black lace lingerie set with a strappy thong and thigh-hi…"
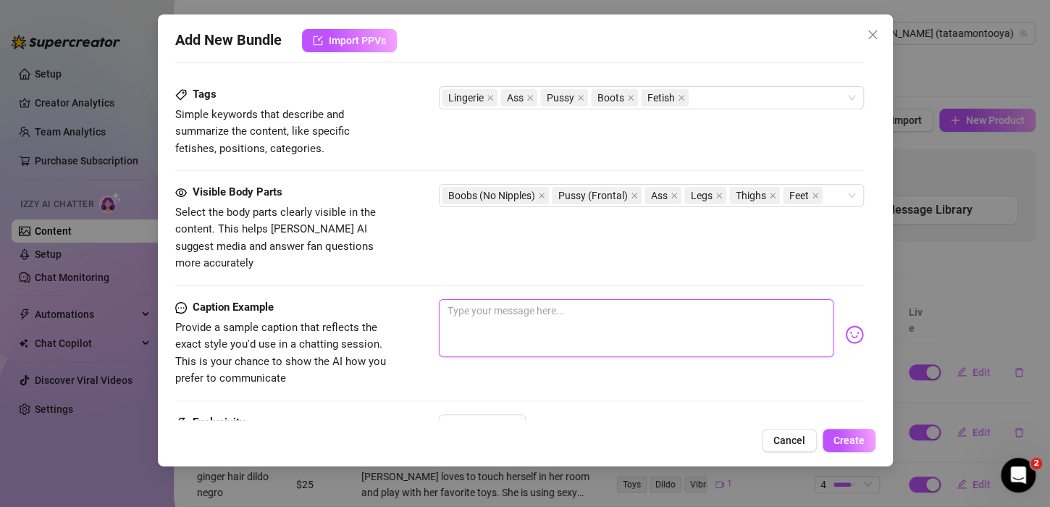
type textarea "[PERSON_NAME] rocks a black lace lingerie set with a strappy thong and thigh-hi…"
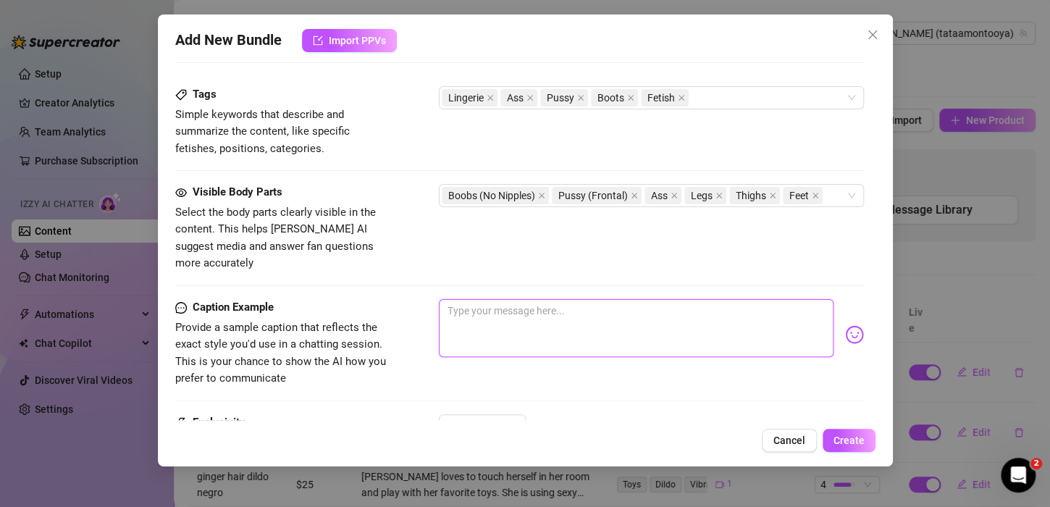
type textarea "[PERSON_NAME] rocks a black lace lingerie set with a strappy thong and thigh-hi…"
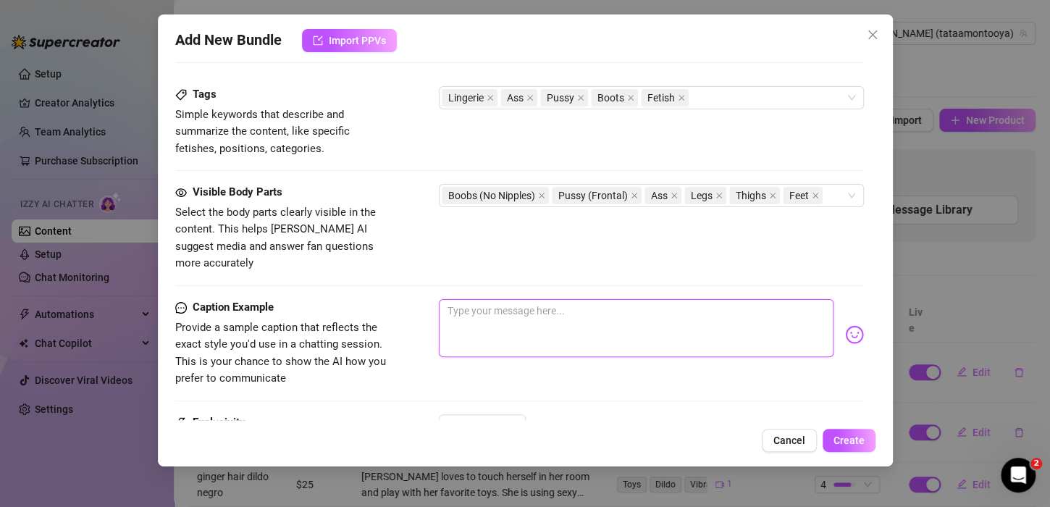
type textarea "[PERSON_NAME] rocks a black lace lingerie set with a strappy thong and thigh-hi…"
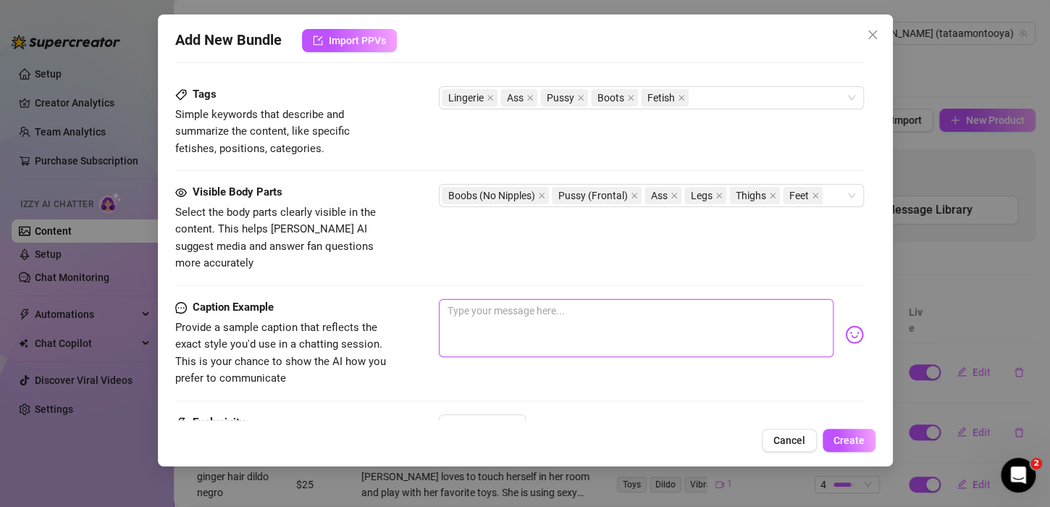
type textarea "[PERSON_NAME] rocks a black lace lingerie set with a strappy thong and thigh-hi…"
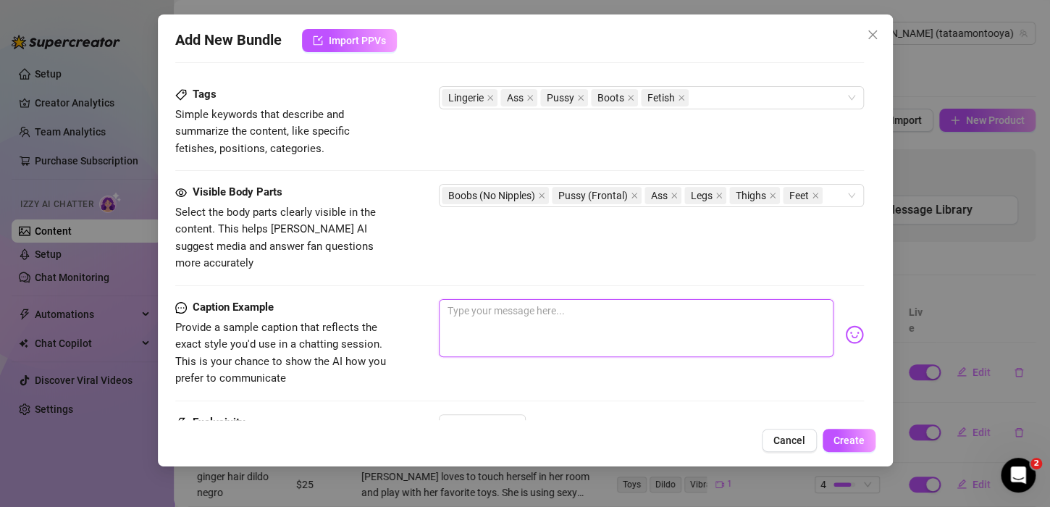
type textarea "i"
type textarea "[PERSON_NAME] rocks a black lace lingerie set with a strappy thong and thigh-hi…"
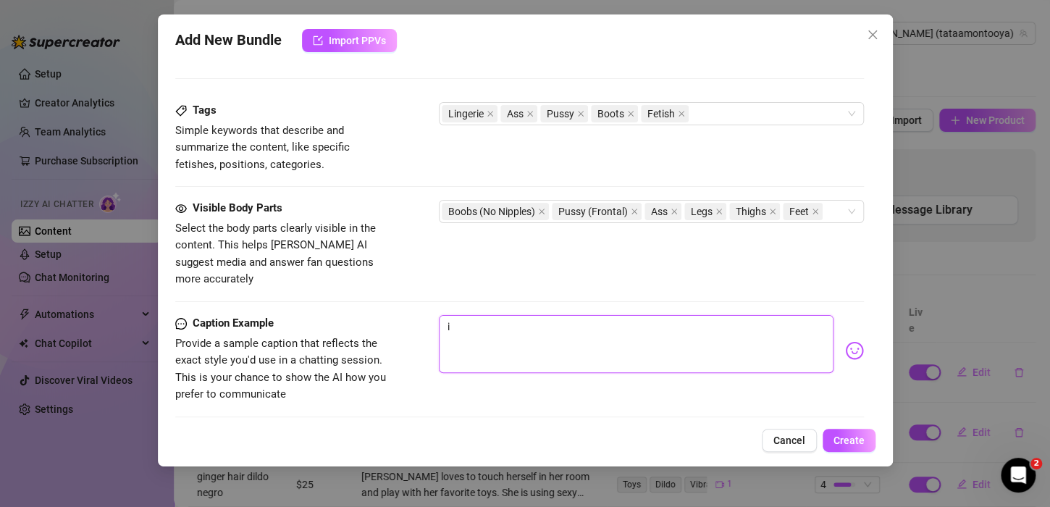
type textarea "[PERSON_NAME] rocks a black lace lingerie set with a strappy thong and thigh-hi…"
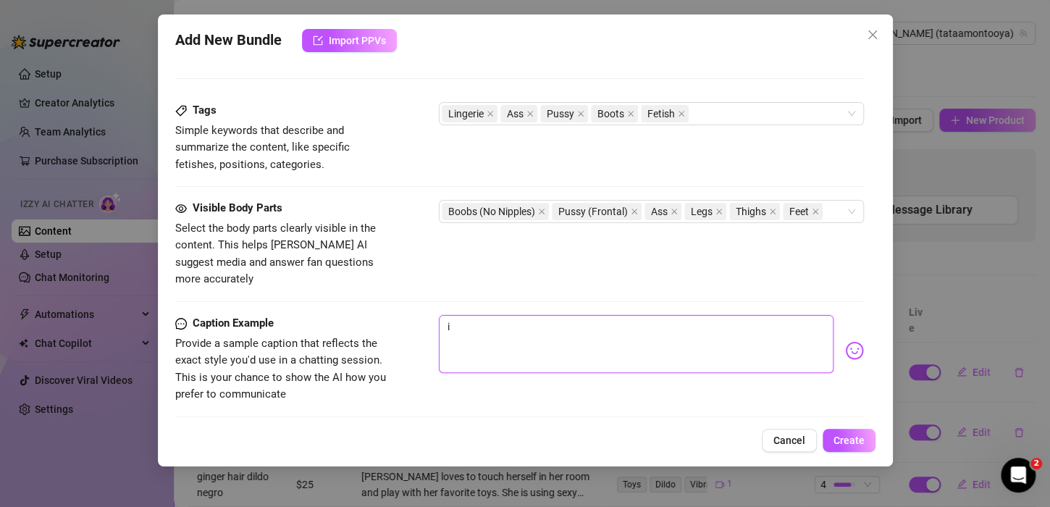
type textarea "[PERSON_NAME] rocks a black lace lingerie set with a strappy thong and thigh-hi…"
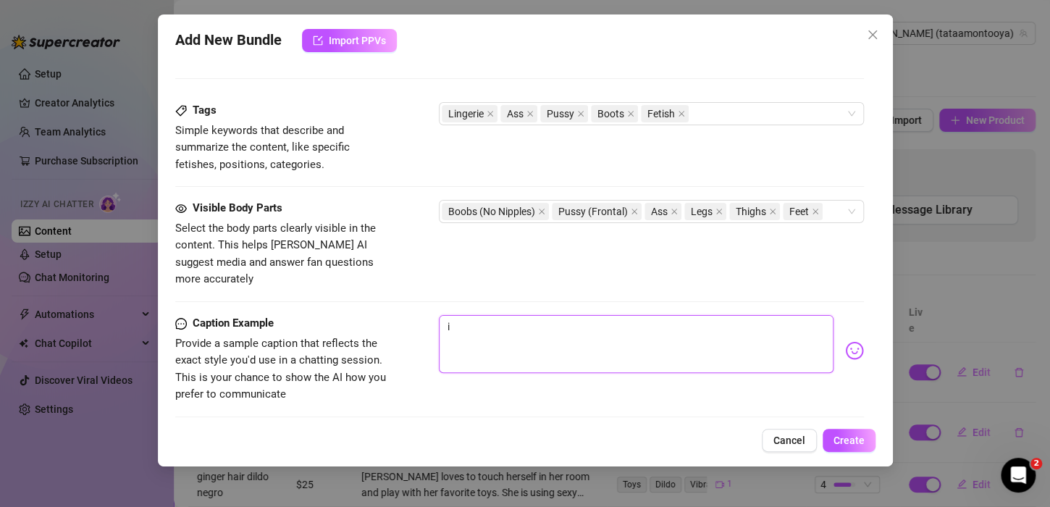
type textarea "[PERSON_NAME] rocks a black lace lingerie set with a strappy thong and thigh-hi…"
type textarea "Type your message here..."
type textarea "[PERSON_NAME] rocks a black lace lingerie set with a strappy thong and thigh-hi…"
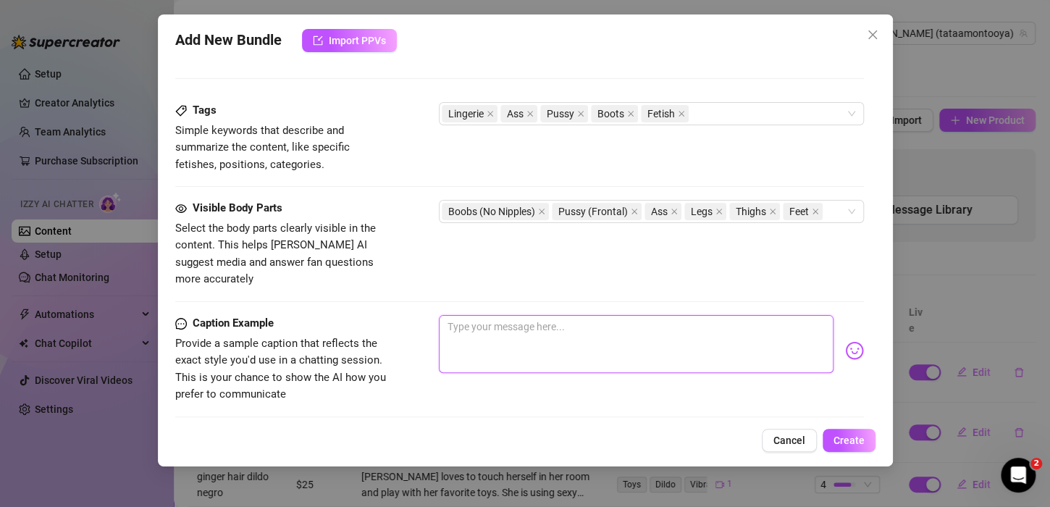
type textarea "[PERSON_NAME] rocks a black lace lingerie set with a strappy thong and thigh-hi…"
type textarea "i"
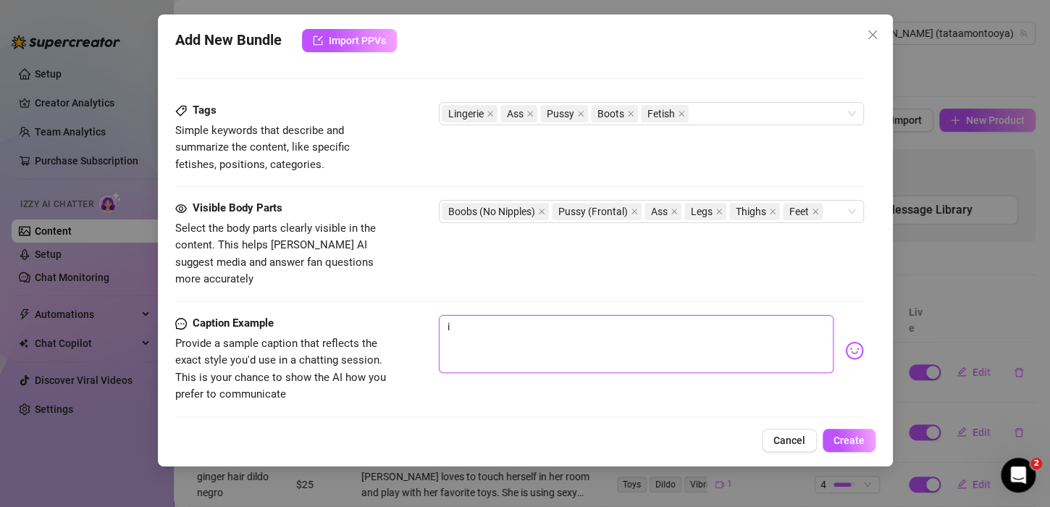
type textarea "i"
type textarea "i l"
type textarea "i lo"
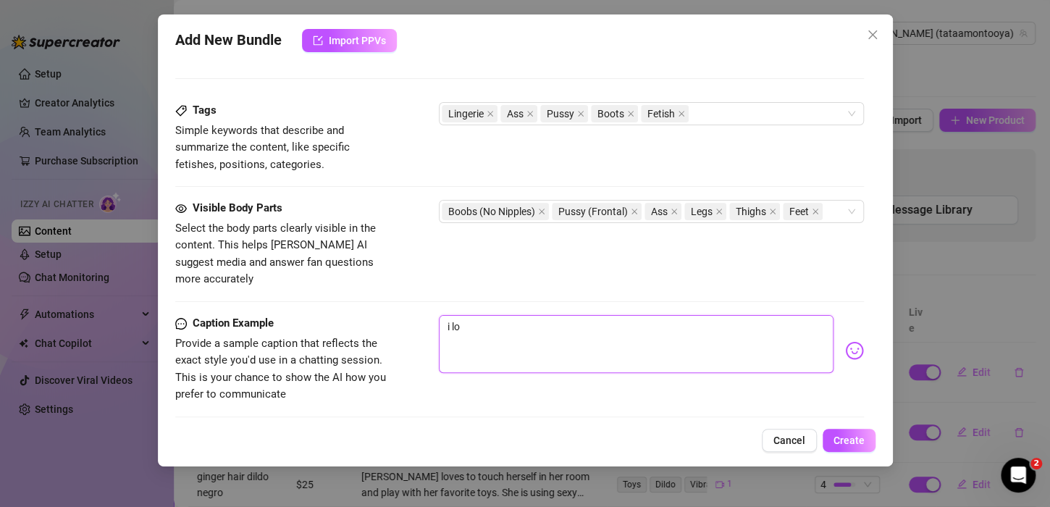
type textarea "i lov"
type textarea "i love"
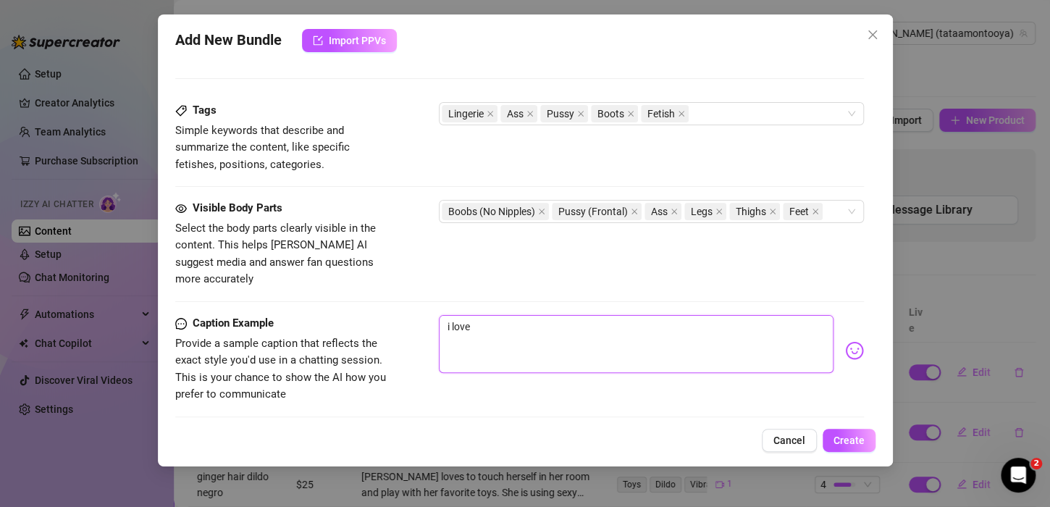
type textarea "i love"
type textarea "i love g"
type textarea "i love ge"
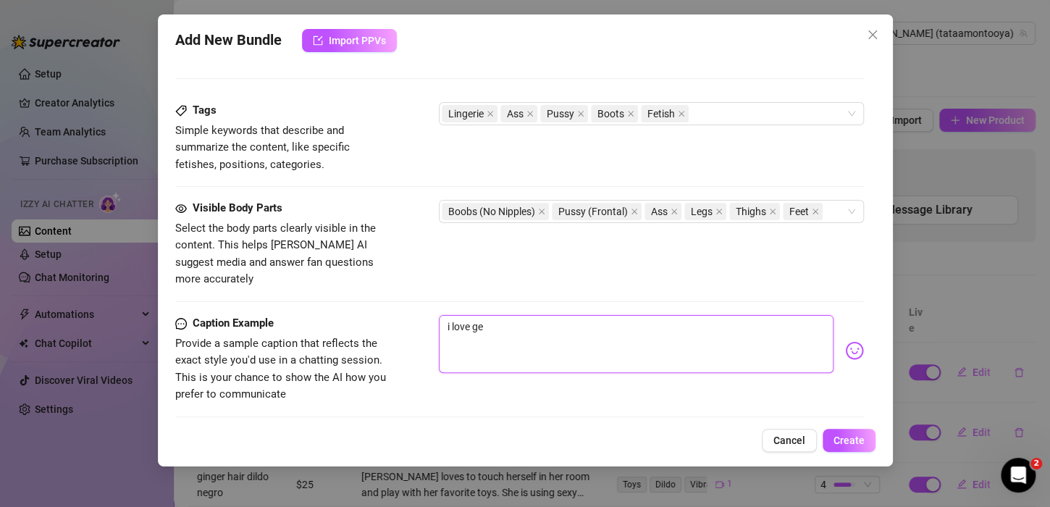
type textarea "i love get"
type textarea "i love get p"
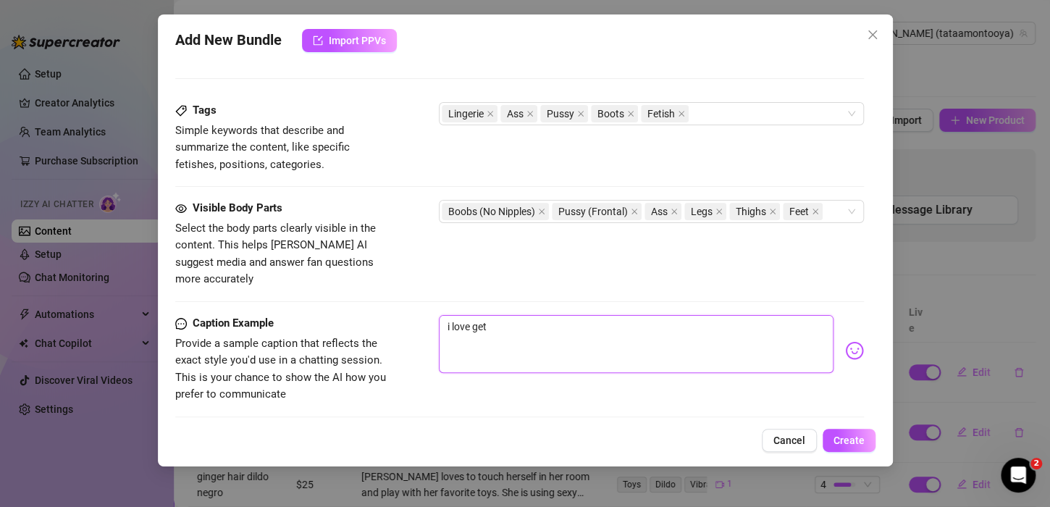
type textarea "i love get p"
type textarea "i love get ph"
type textarea "i love get pho"
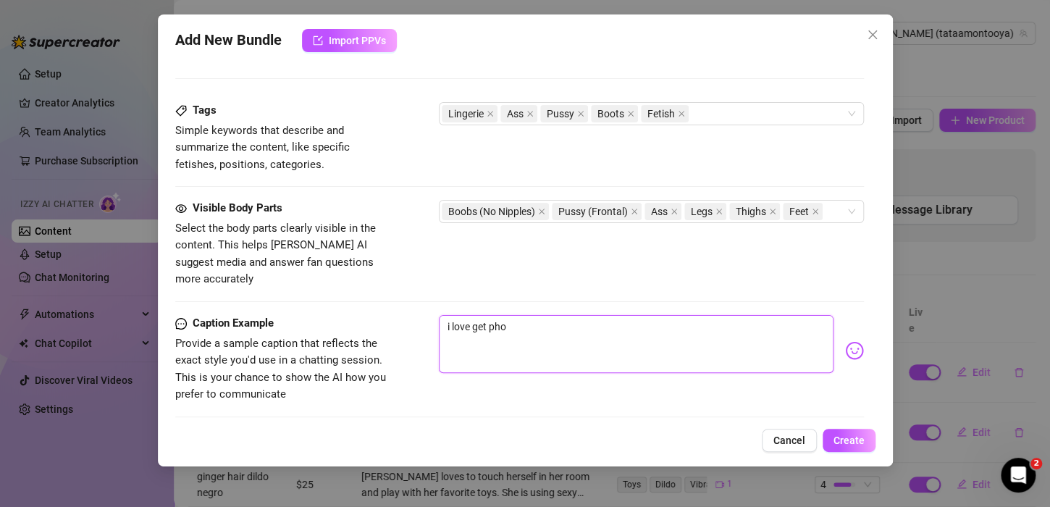
type textarea "i love get phot"
type textarea "i love get photo"
type textarea "i love get photog"
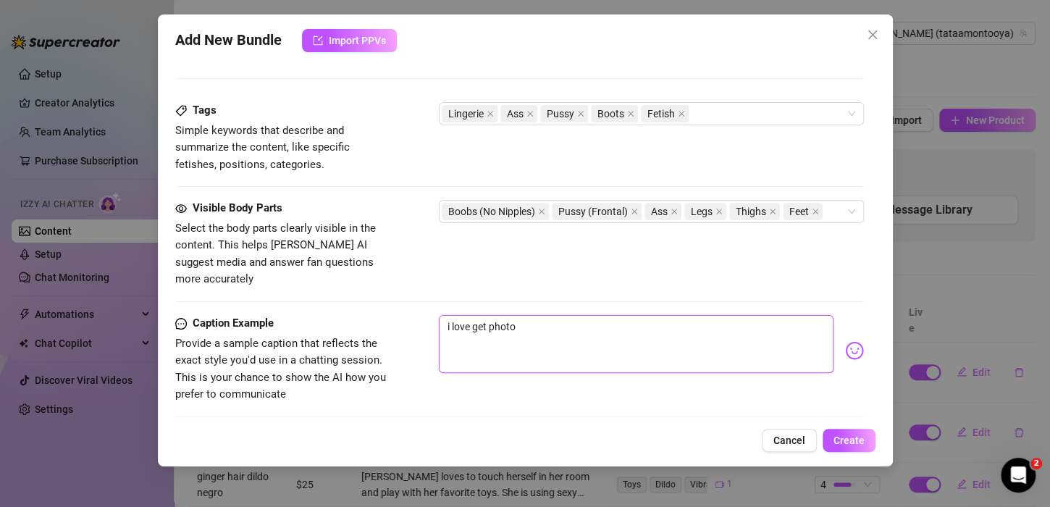
type textarea "i love get photog"
type textarea "i love get photogr"
type textarea "i love get photogra"
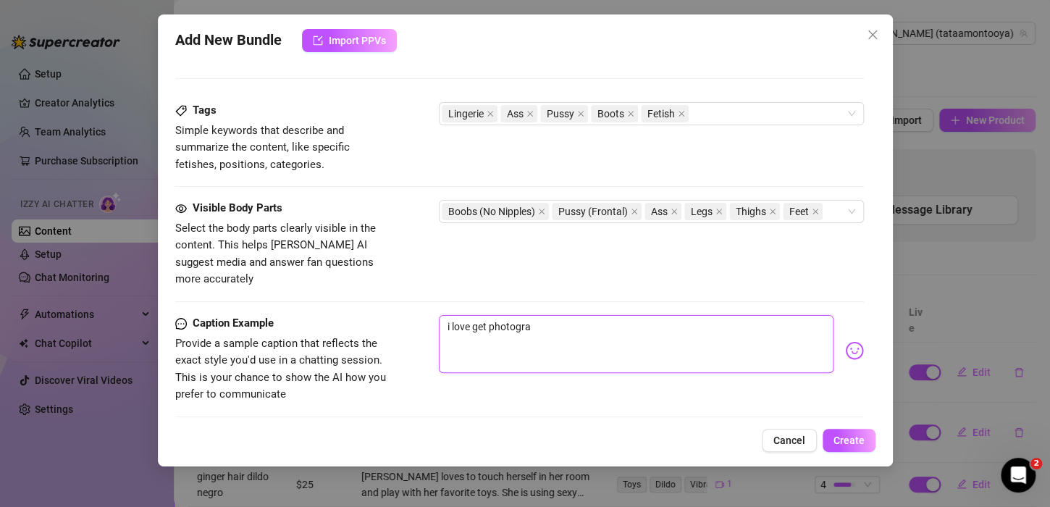
type textarea "i love get photograp"
type textarea "i love get photograph"
type textarea "i love get photographi"
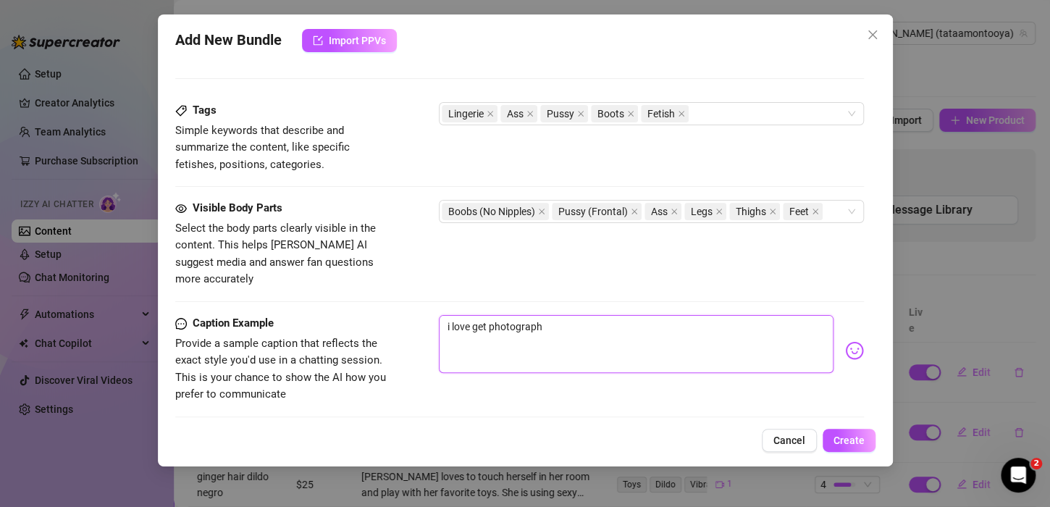
type textarea "i love get photographi"
type textarea "i love get photographie"
click at [595, 315] on textarea "i love get photographie" at bounding box center [636, 344] width 395 height 58
click at [799, 315] on textarea "i love get photographie using sexy latex on my body and i love high latex heels" at bounding box center [636, 344] width 395 height 58
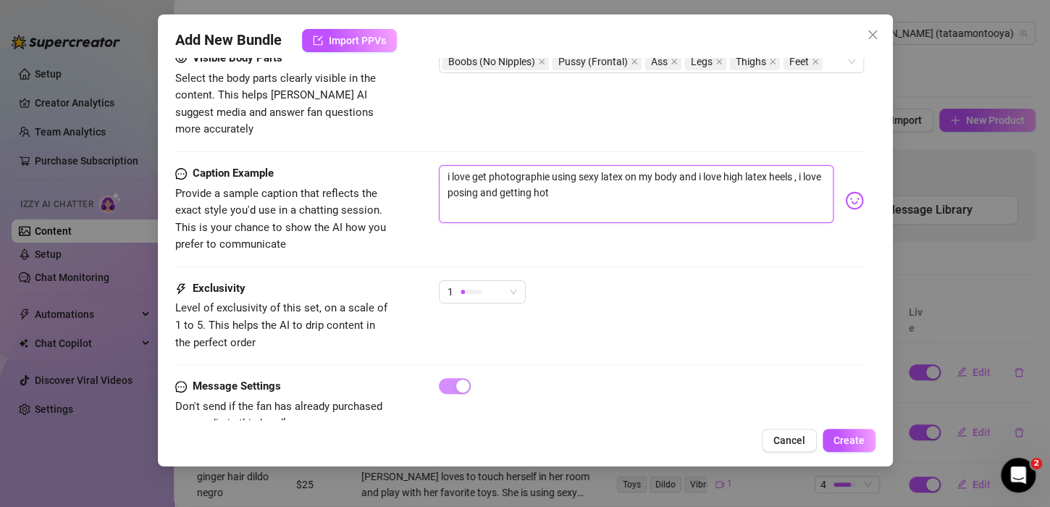
scroll to position [1047, 0]
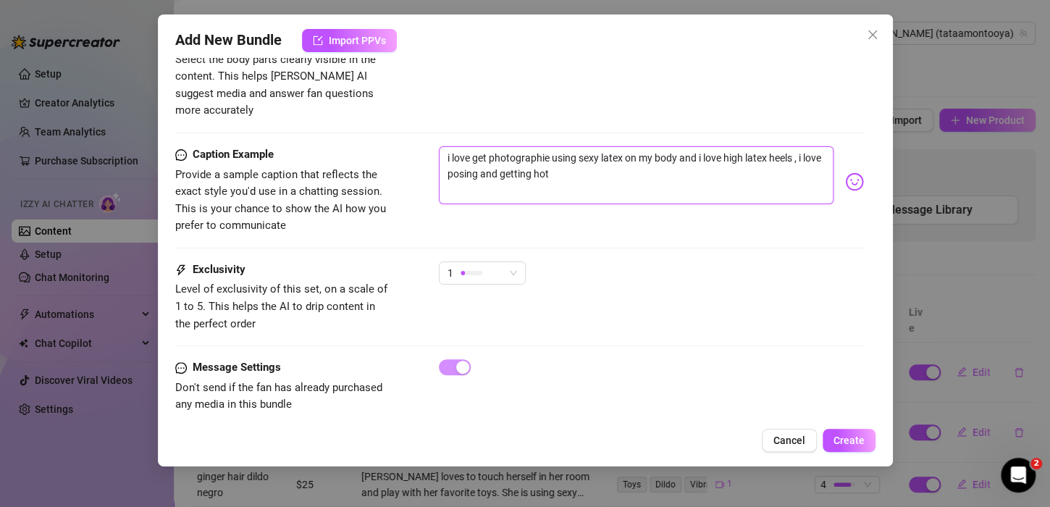
drag, startPoint x: 582, startPoint y: 150, endPoint x: 427, endPoint y: 133, distance: 155.9
click at [427, 146] on div "Caption Example Provide a sample caption that reflects the exact style you'd us…" at bounding box center [519, 190] width 689 height 88
click at [579, 169] on textarea "i love get photographie using sexy latex on my body and i love high latex heels…" at bounding box center [636, 175] width 395 height 58
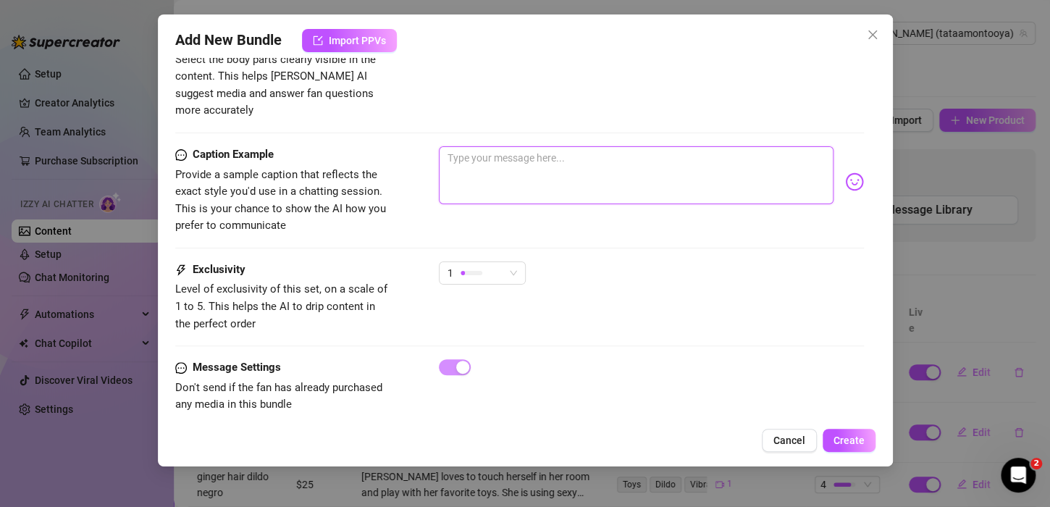
paste textarea "I love the feeling of tight, shiny latex hugging every curve of my body. There'…"
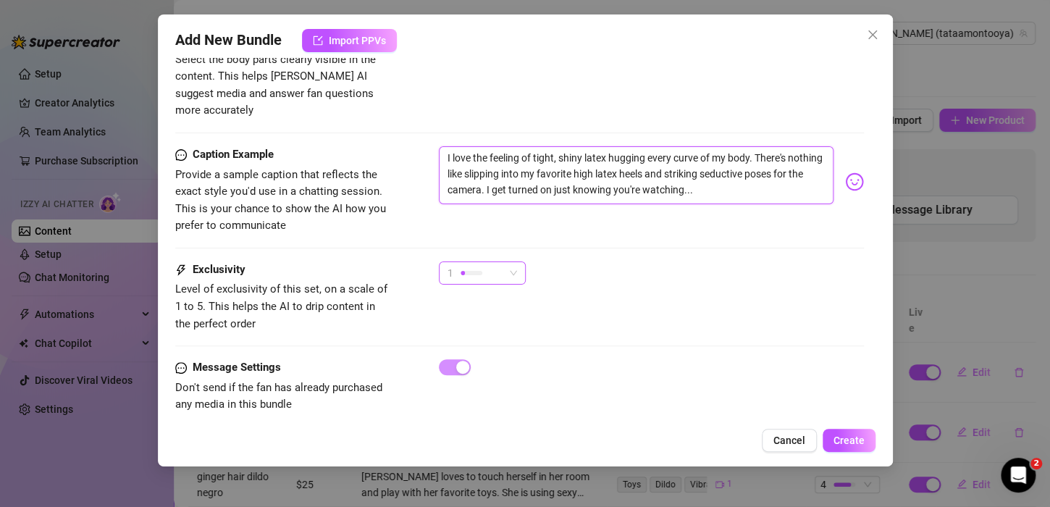
click at [509, 262] on span "1" at bounding box center [483, 273] width 70 height 22
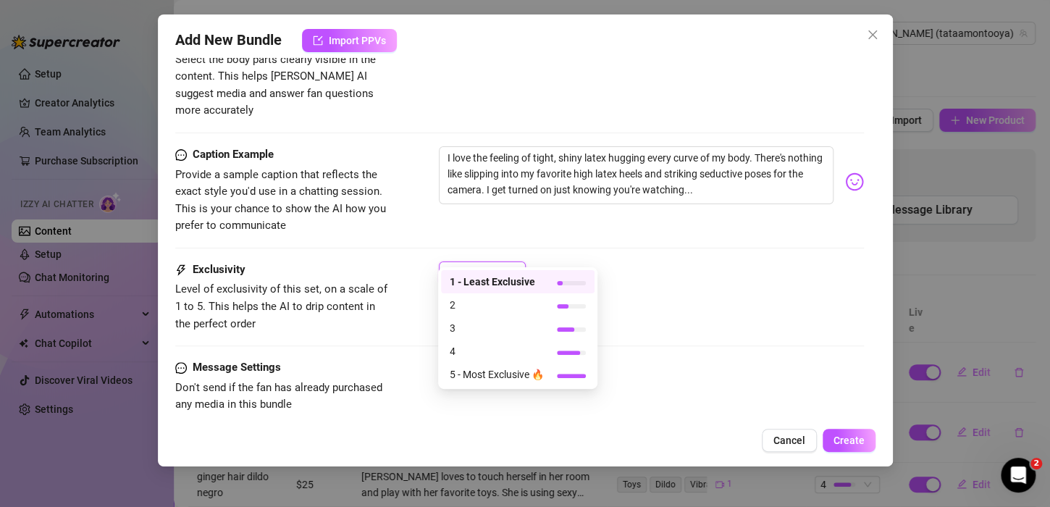
click at [482, 282] on span "1 - Least Exclusive" at bounding box center [497, 282] width 94 height 16
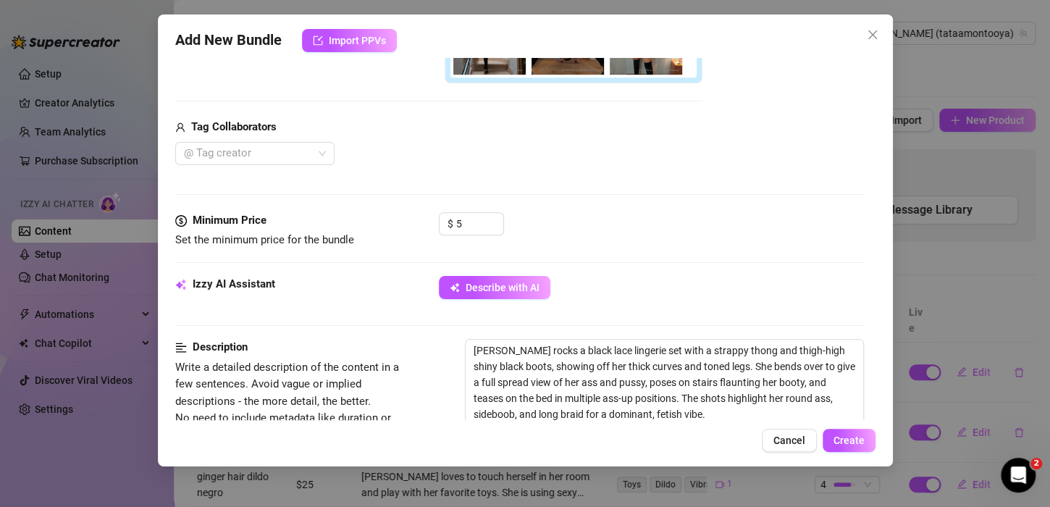
scroll to position [468, 0]
drag, startPoint x: 475, startPoint y: 227, endPoint x: 432, endPoint y: 219, distance: 43.5
click at [432, 219] on div "Minimum Price Set the minimum price for the bundle $ 5" at bounding box center [519, 231] width 689 height 37
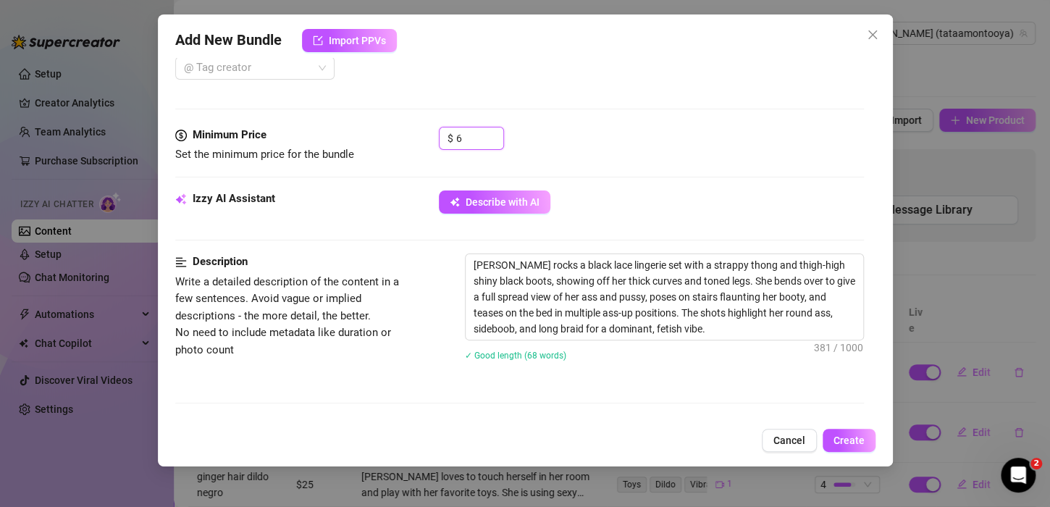
scroll to position [758, 0]
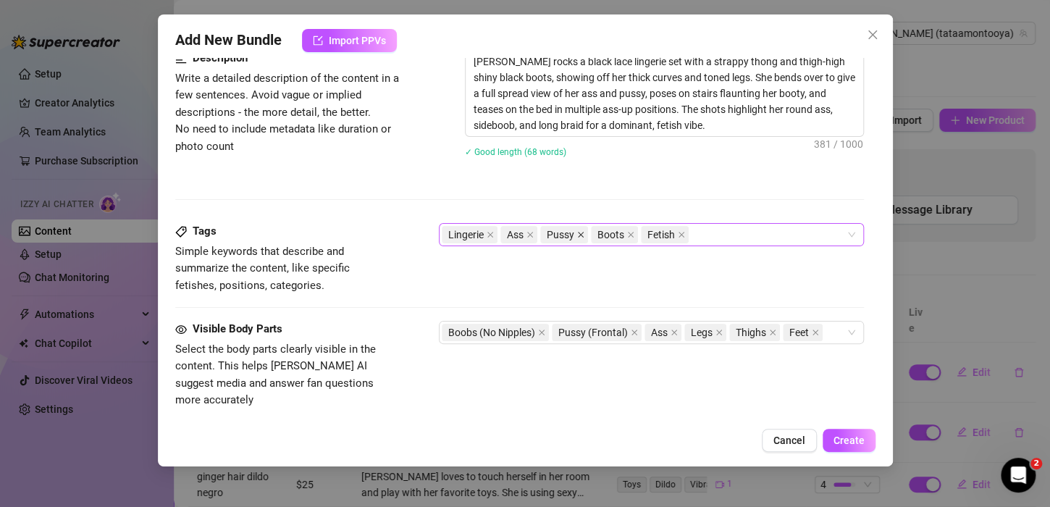
click at [579, 231] on icon "close" at bounding box center [580, 234] width 7 height 7
click at [663, 231] on div "Lingerie Ass Boots Fetish" at bounding box center [644, 235] width 404 height 20
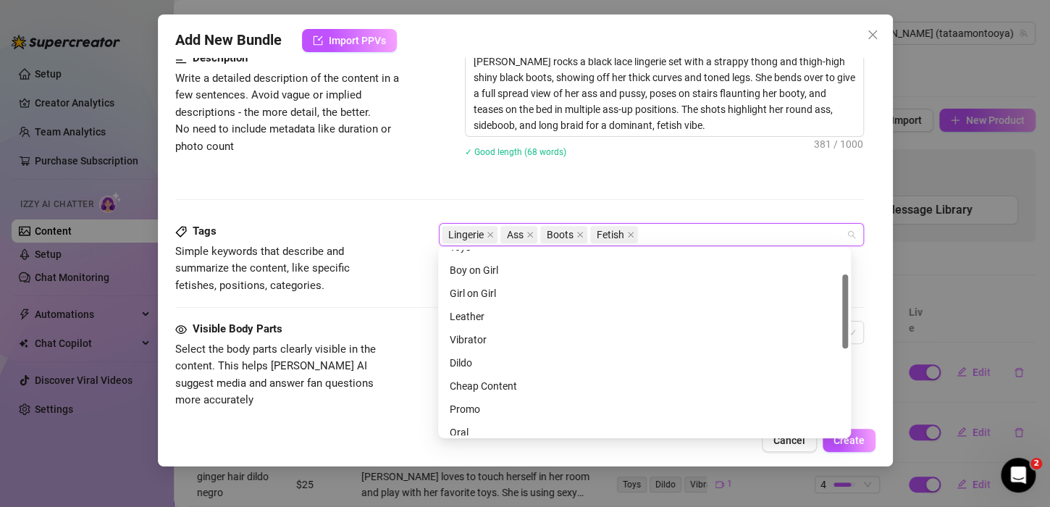
scroll to position [0, 0]
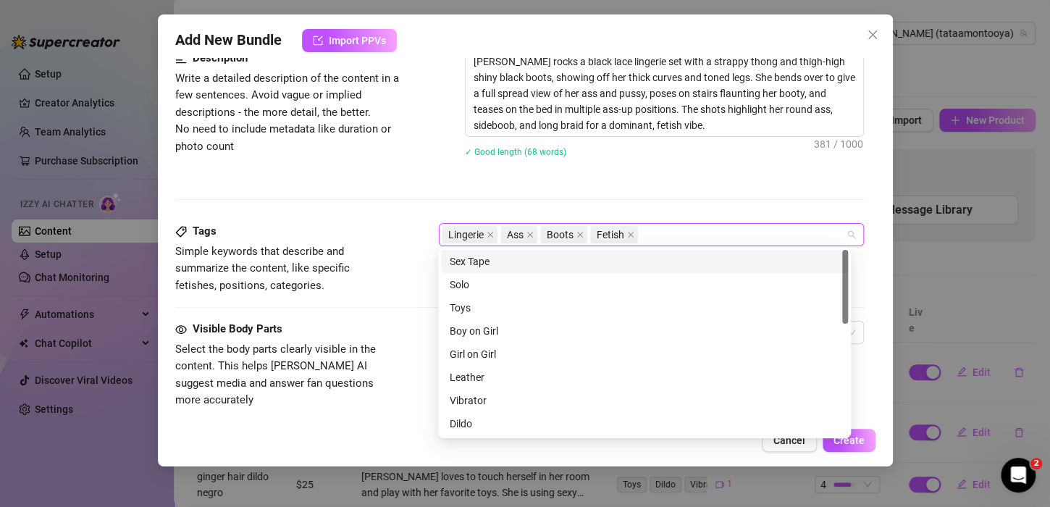
click at [674, 225] on div "Lingerie Ass Boots Fetish" at bounding box center [644, 235] width 404 height 20
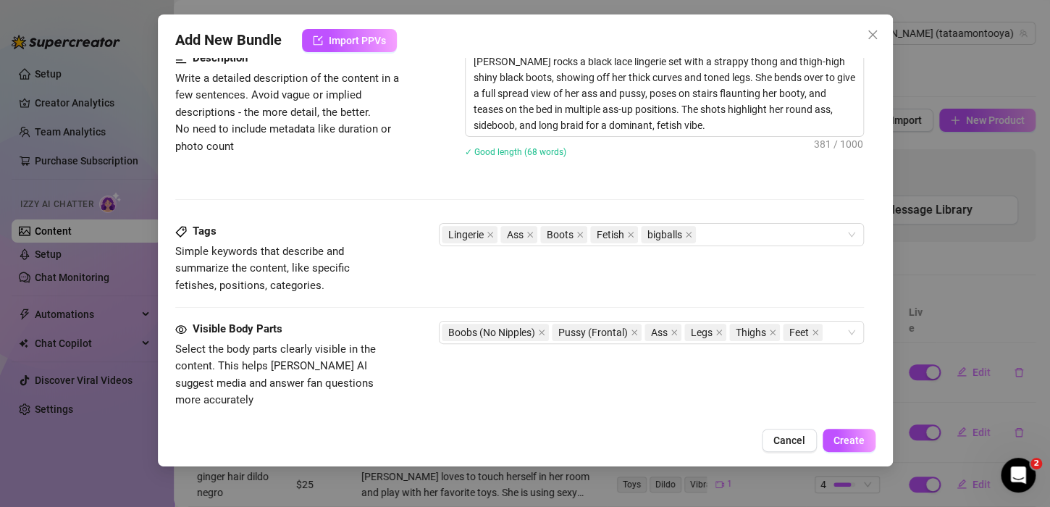
click at [660, 175] on div "Description Write a detailed description of the content in a few sentences. Avo…" at bounding box center [519, 136] width 689 height 173
click at [651, 230] on span "bigballs" at bounding box center [665, 235] width 35 height 16
click at [687, 175] on div "Description Write a detailed description of the content in a few sentences. Avo…" at bounding box center [519, 136] width 689 height 173
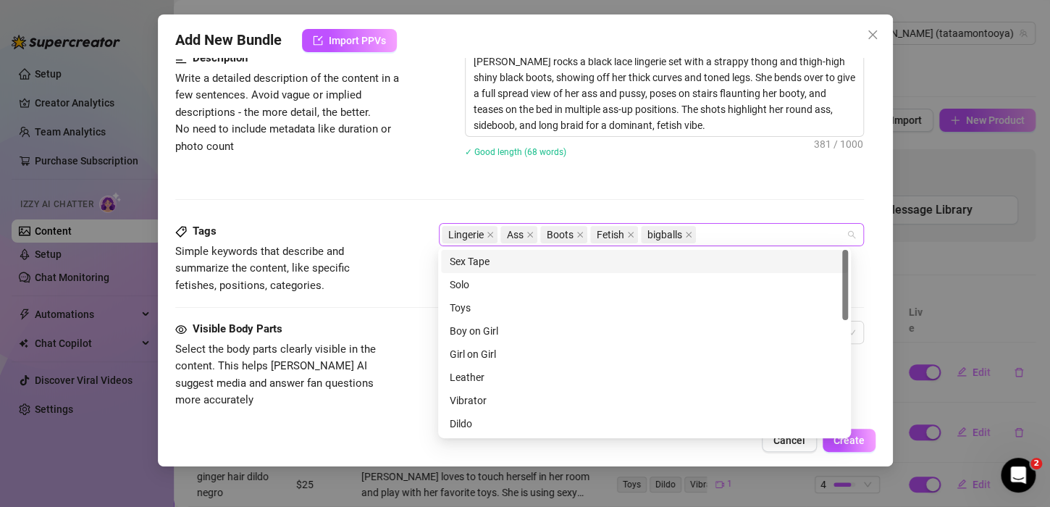
click at [724, 233] on div "Lingerie Ass Boots Fetish bigballs" at bounding box center [644, 235] width 404 height 20
click at [474, 286] on div "Solo" at bounding box center [645, 285] width 390 height 16
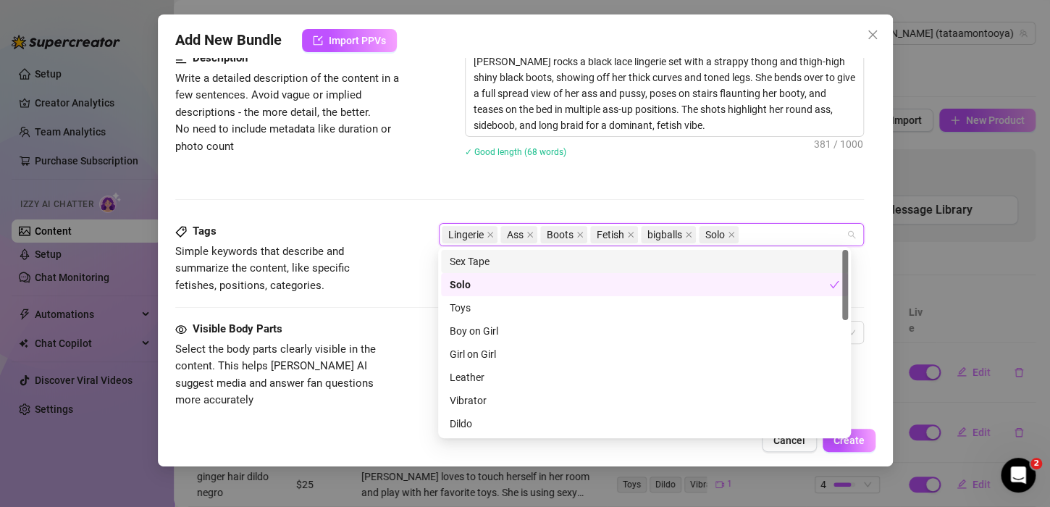
click at [416, 193] on div "Description Write a detailed description of the content in a few sentences. Avo…" at bounding box center [519, 136] width 689 height 173
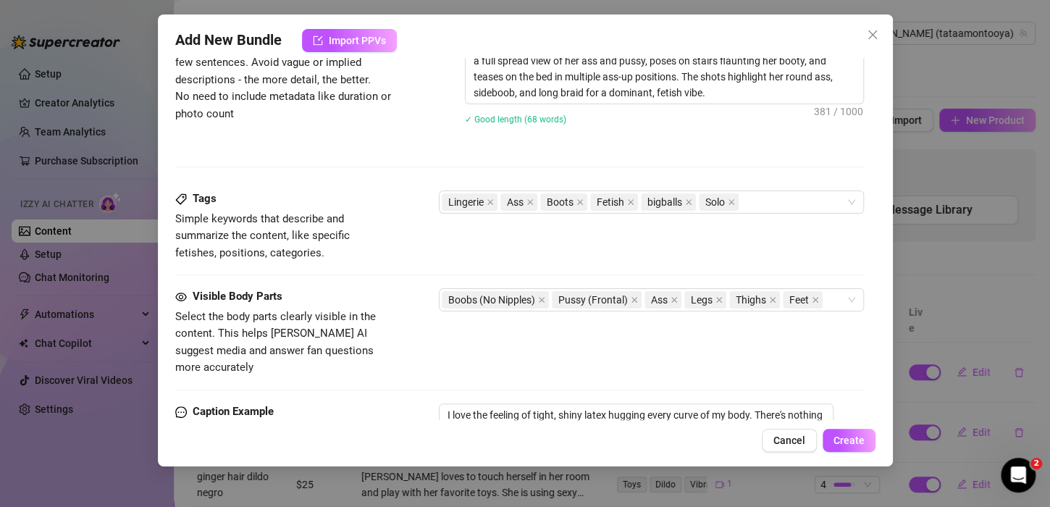
scroll to position [830, 0]
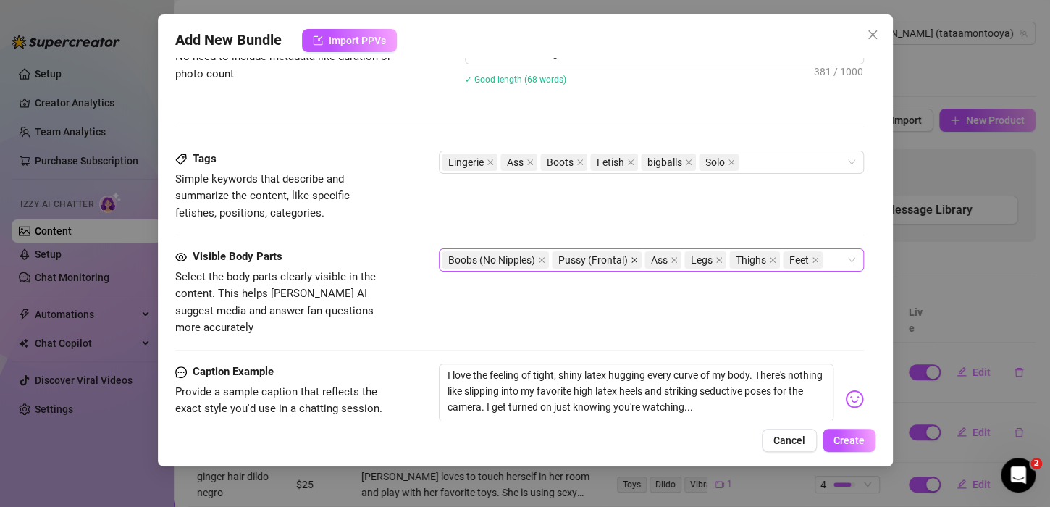
click at [634, 257] on icon "close" at bounding box center [635, 260] width 6 height 6
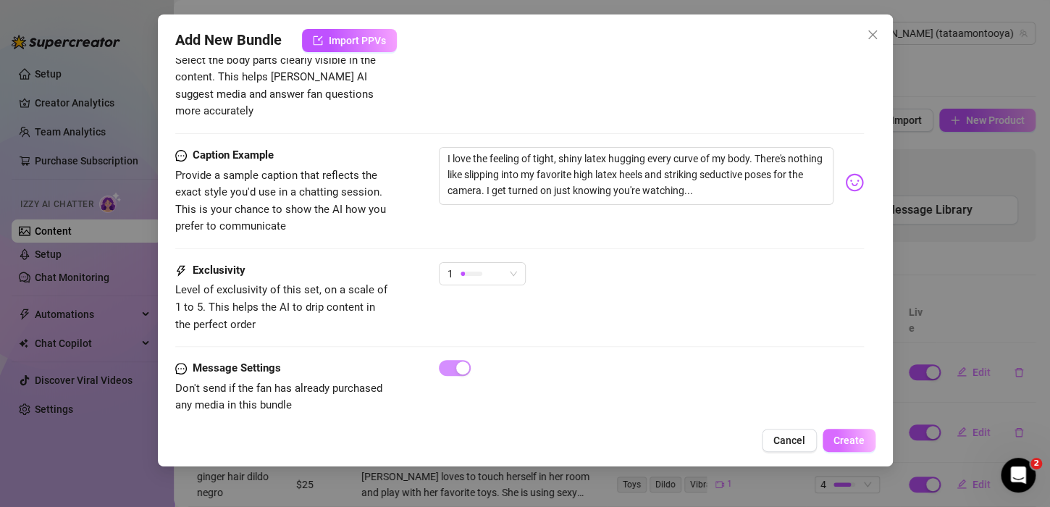
scroll to position [1047, 0]
click at [857, 442] on span "Create" at bounding box center [849, 441] width 31 height 12
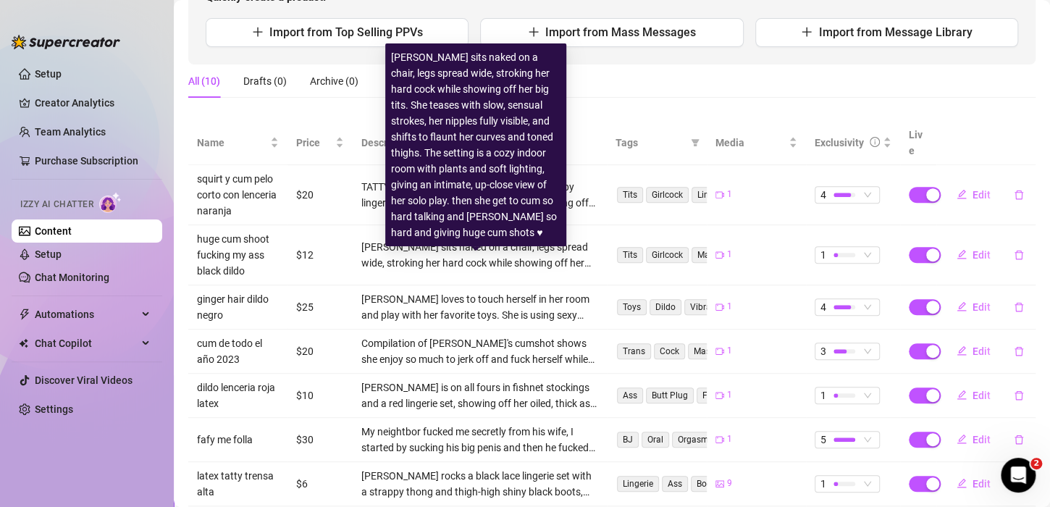
scroll to position [217, 0]
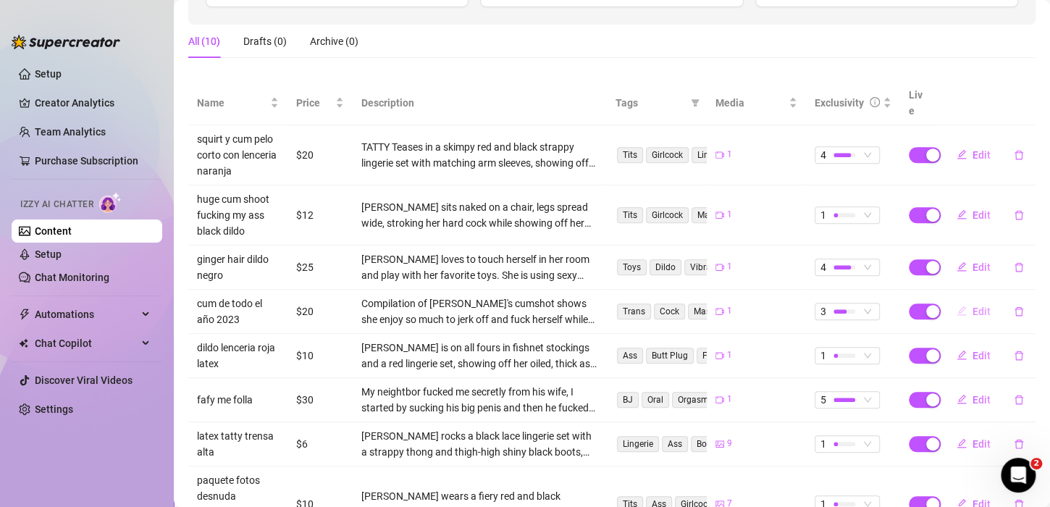
click at [973, 306] on span "Edit" at bounding box center [982, 312] width 18 height 12
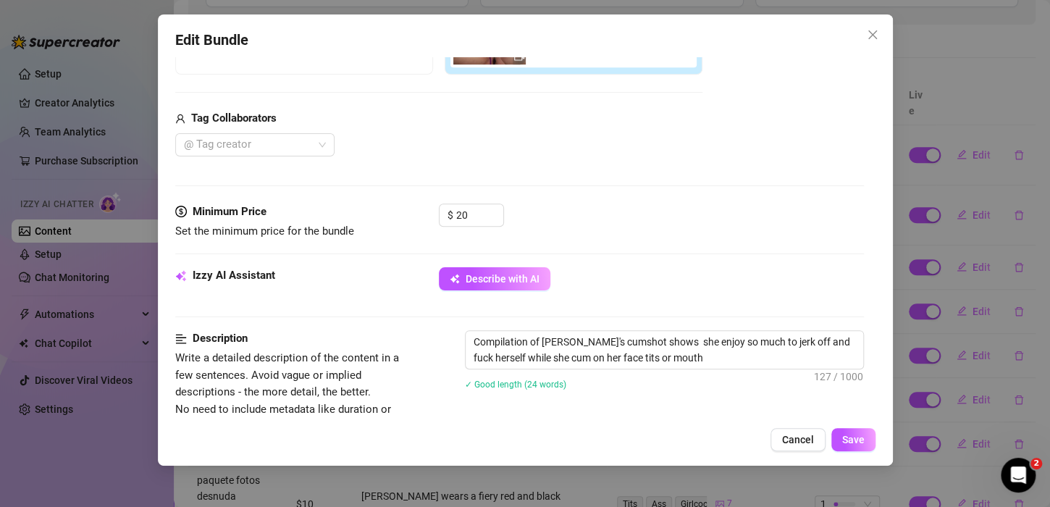
scroll to position [362, 0]
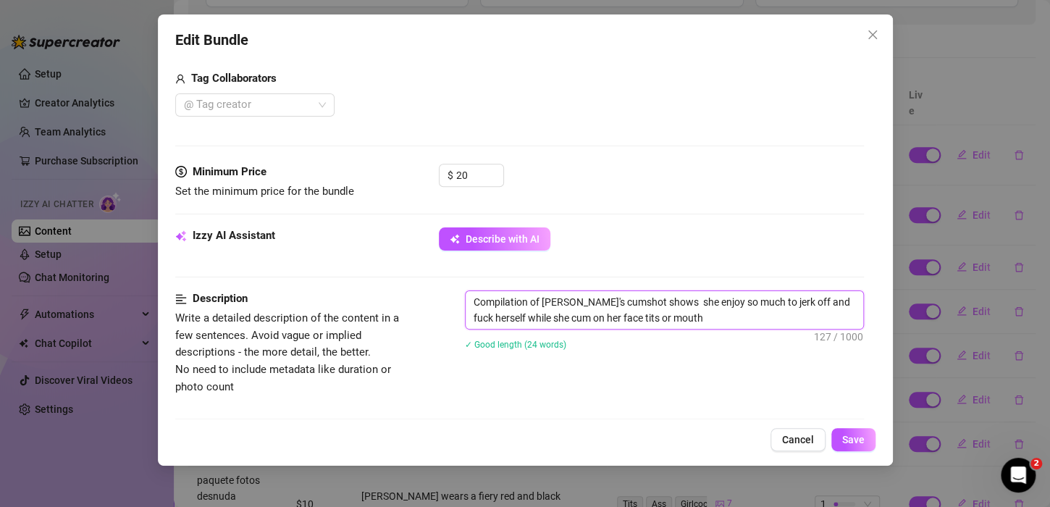
click at [587, 318] on textarea "Compilation of [PERSON_NAME]'s cumshot shows she enjoy so much to jerk off and …" at bounding box center [665, 310] width 398 height 38
click at [529, 314] on textarea "Compilation of [PERSON_NAME]'s cumshot shows she enjoy so much to jerk off and …" at bounding box center [665, 310] width 398 height 38
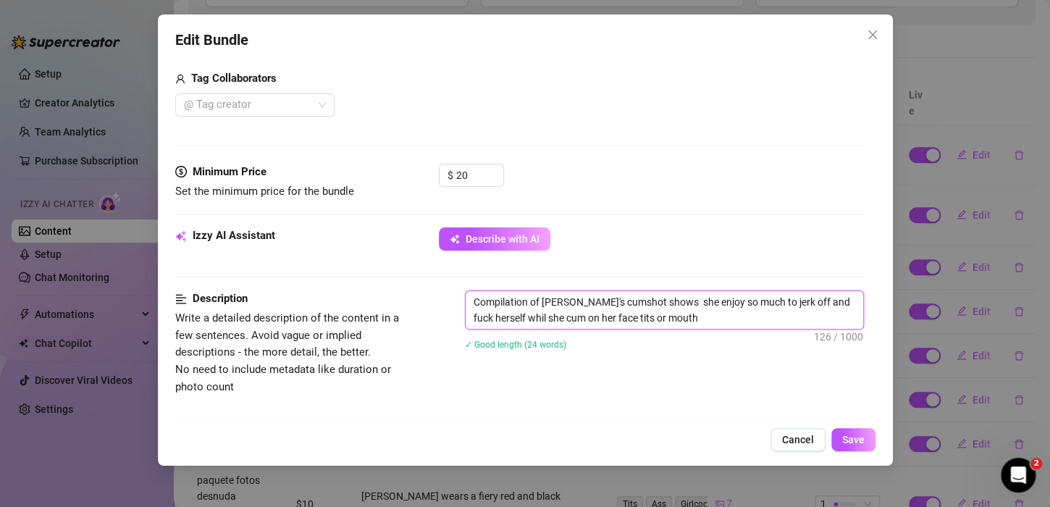
click at [529, 314] on textarea "Compilation of [PERSON_NAME]'s cumshot shows she enjoy so much to jerk off and …" at bounding box center [665, 310] width 398 height 38
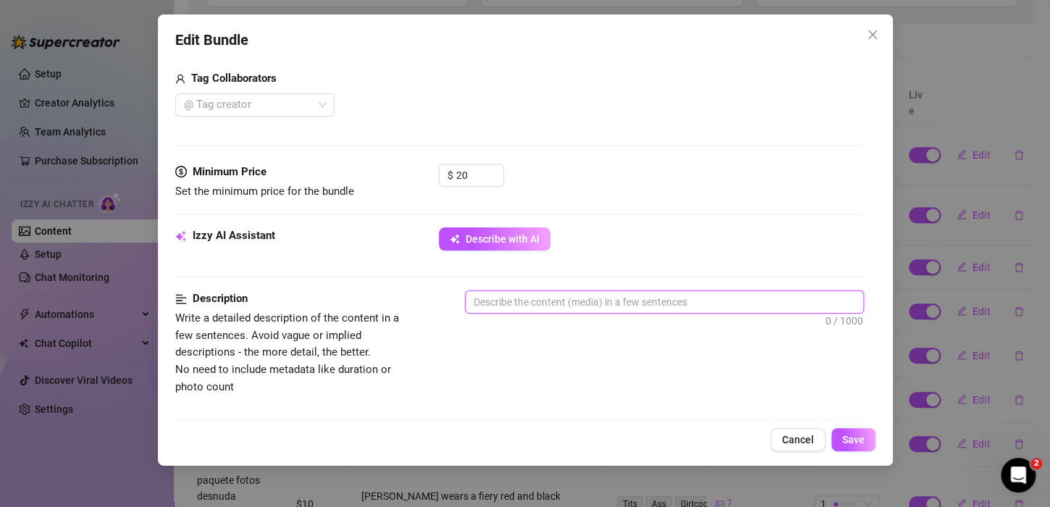
drag, startPoint x: 529, startPoint y: 314, endPoint x: 522, endPoint y: 300, distance: 16.2
paste textarea ""Compilation of [PERSON_NAME]’s hottest moments – she loves to play, jerk off, …"
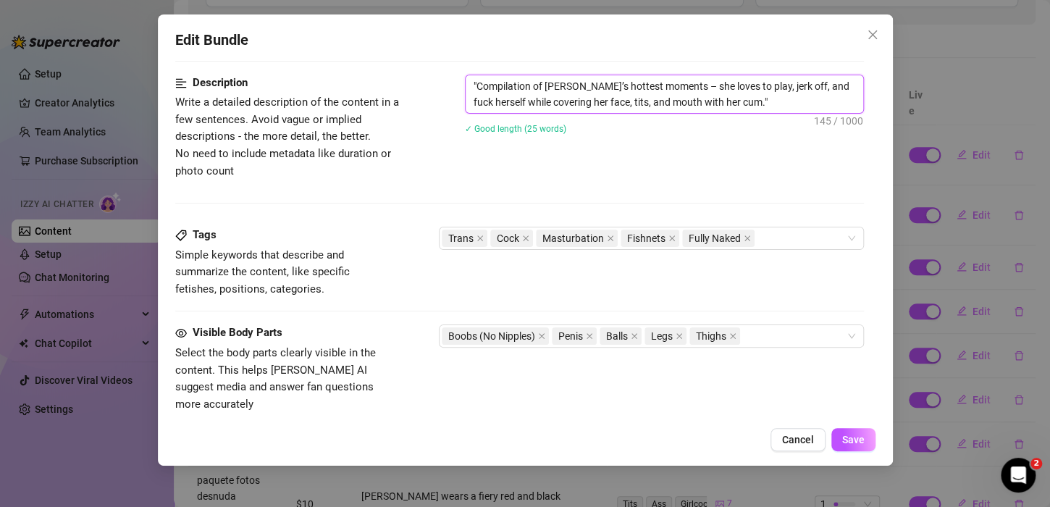
scroll to position [579, 0]
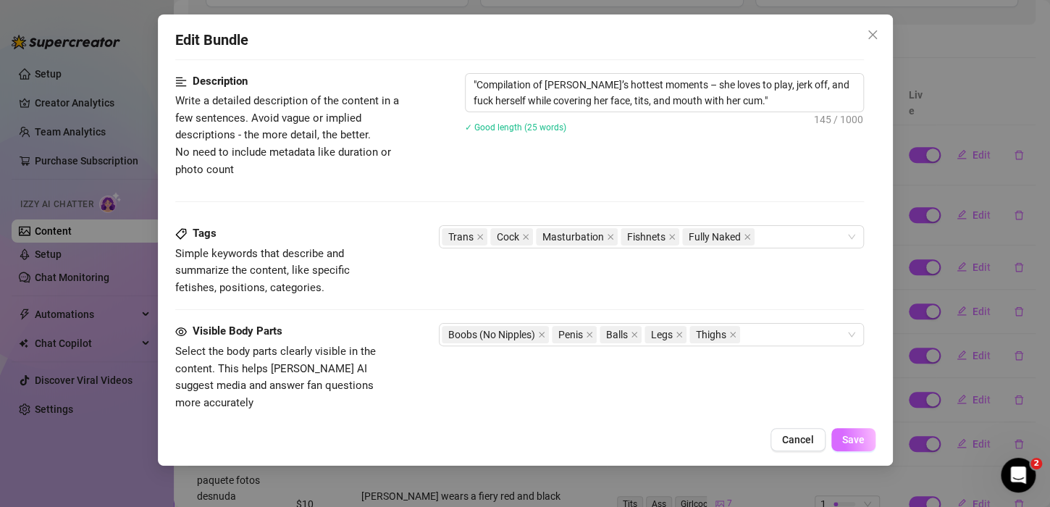
click at [844, 437] on span "Save" at bounding box center [853, 440] width 22 height 12
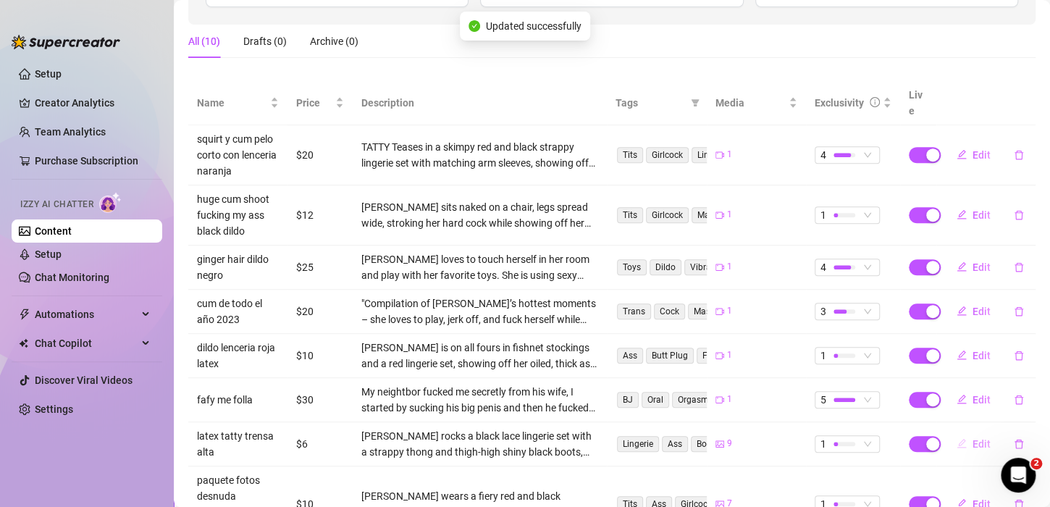
click at [973, 438] on span "Edit" at bounding box center [982, 444] width 18 height 12
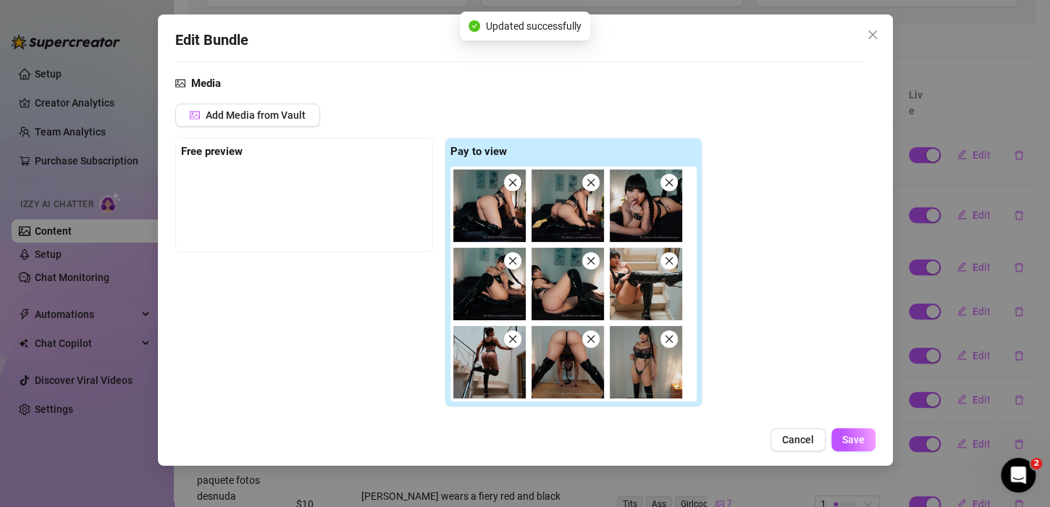
scroll to position [0, 0]
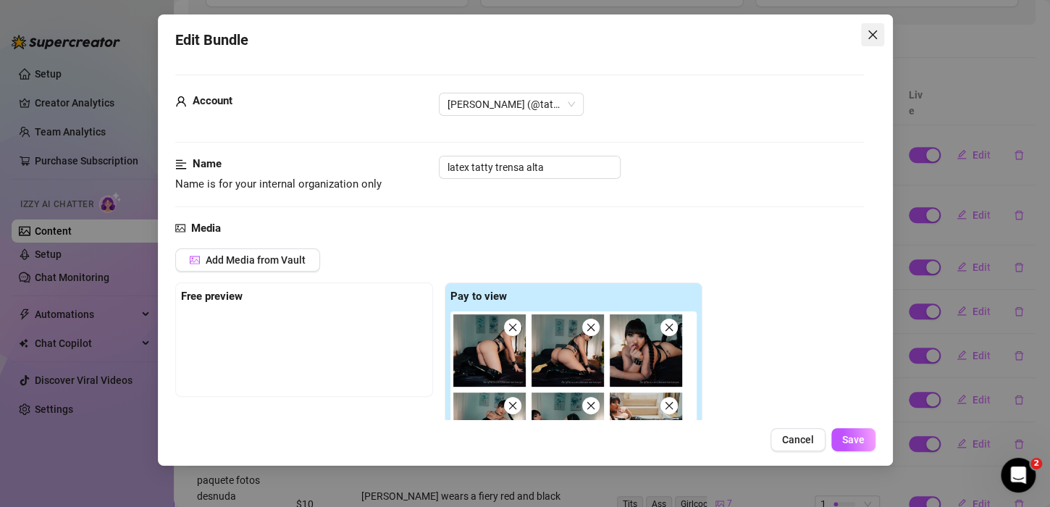
click at [875, 33] on icon "close" at bounding box center [873, 35] width 12 height 12
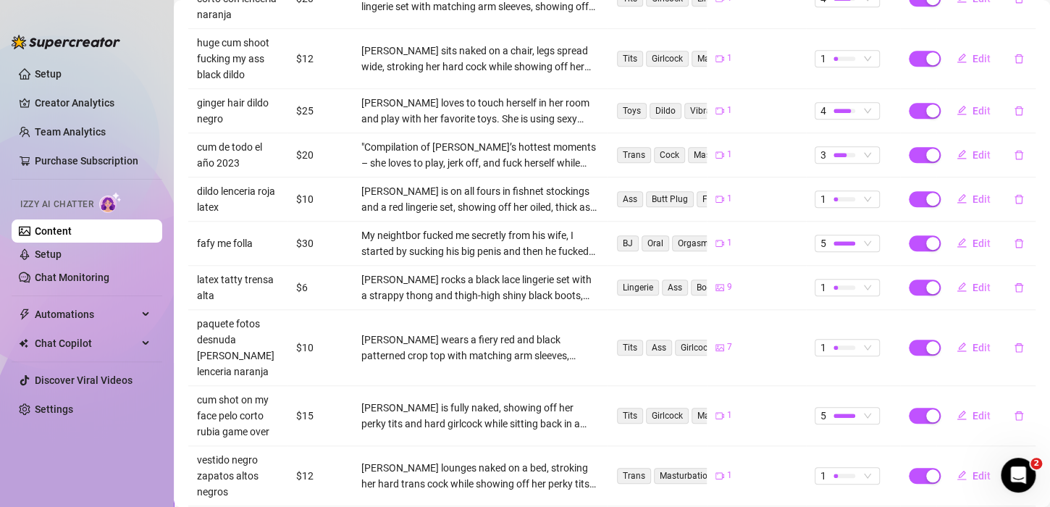
scroll to position [382, 0]
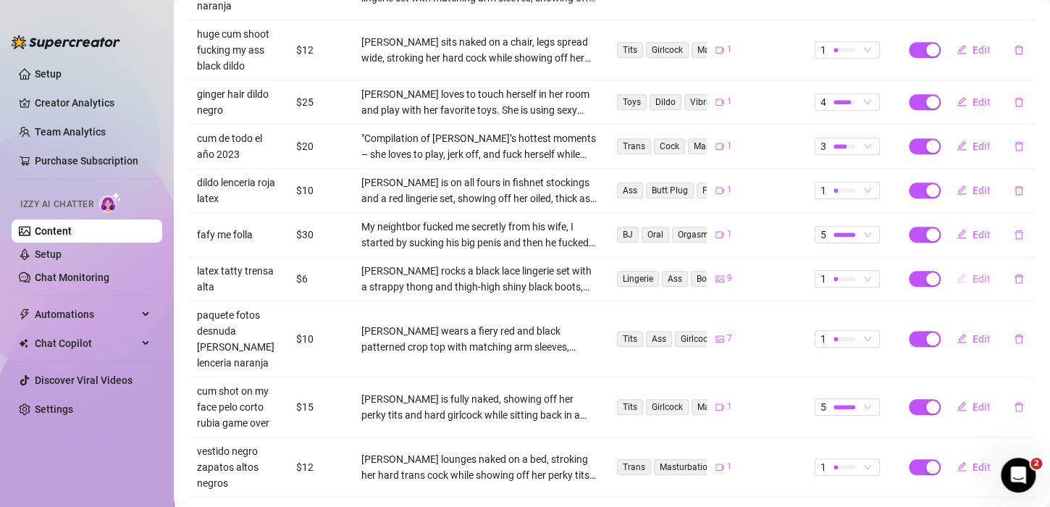
click at [981, 267] on button "Edit" at bounding box center [973, 278] width 57 height 23
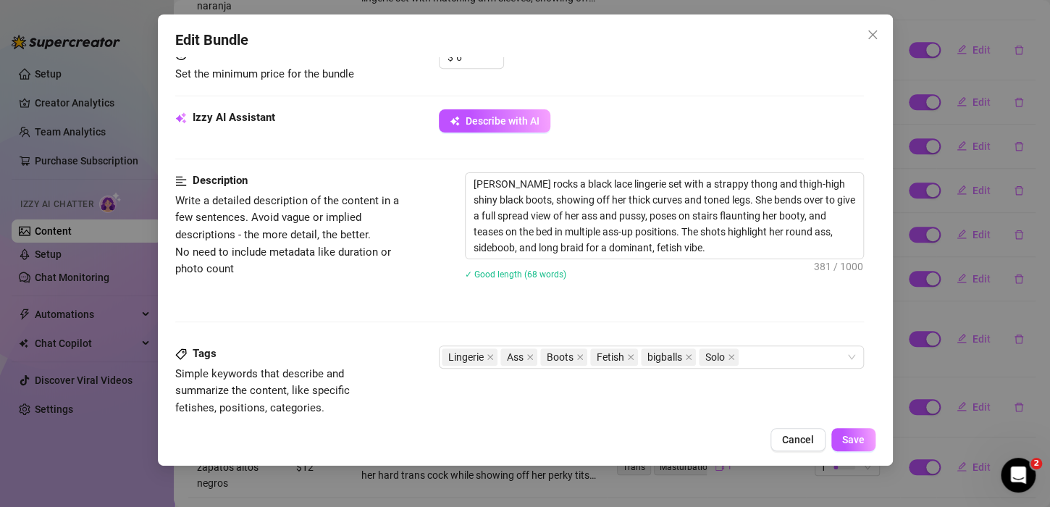
scroll to position [652, 0]
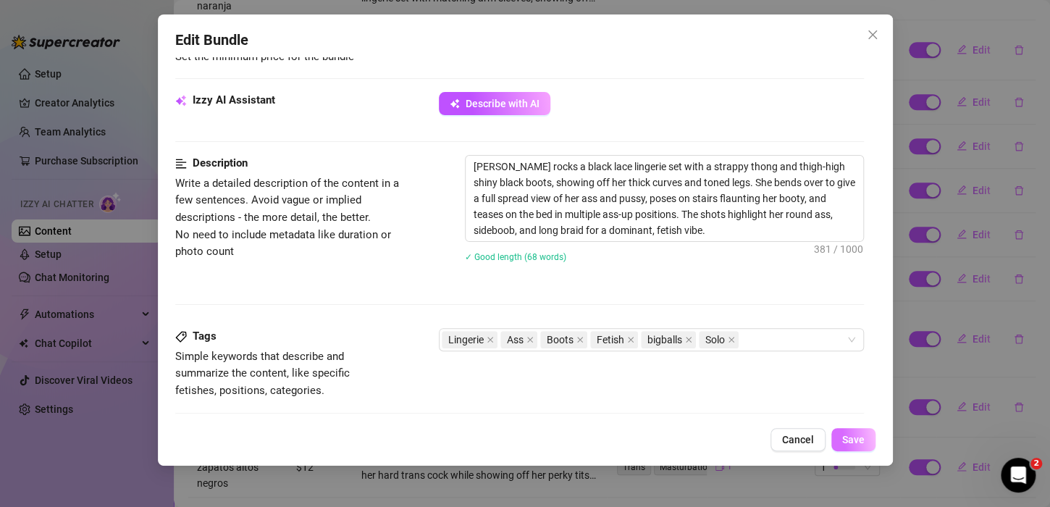
click at [858, 440] on span "Save" at bounding box center [853, 440] width 22 height 12
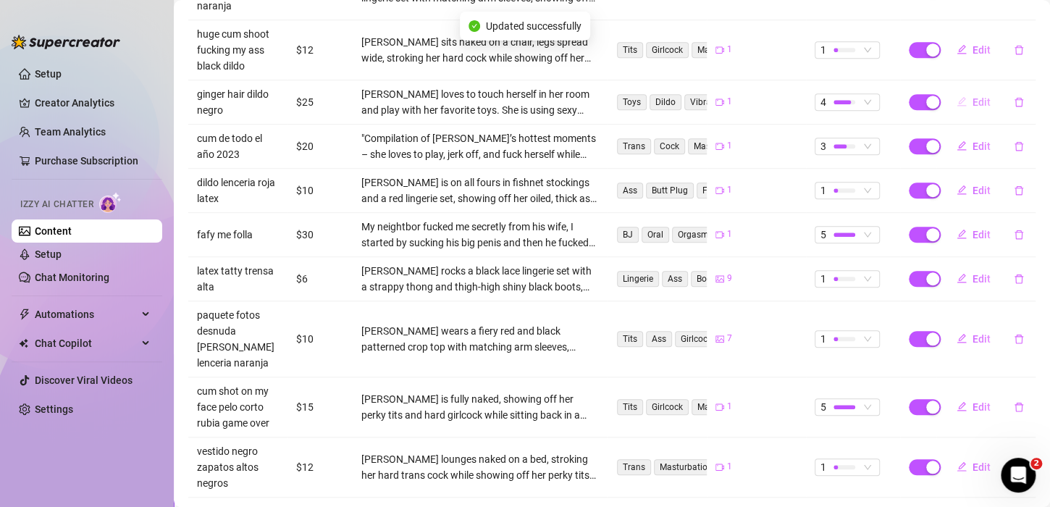
click at [961, 91] on button "Edit" at bounding box center [973, 102] width 57 height 23
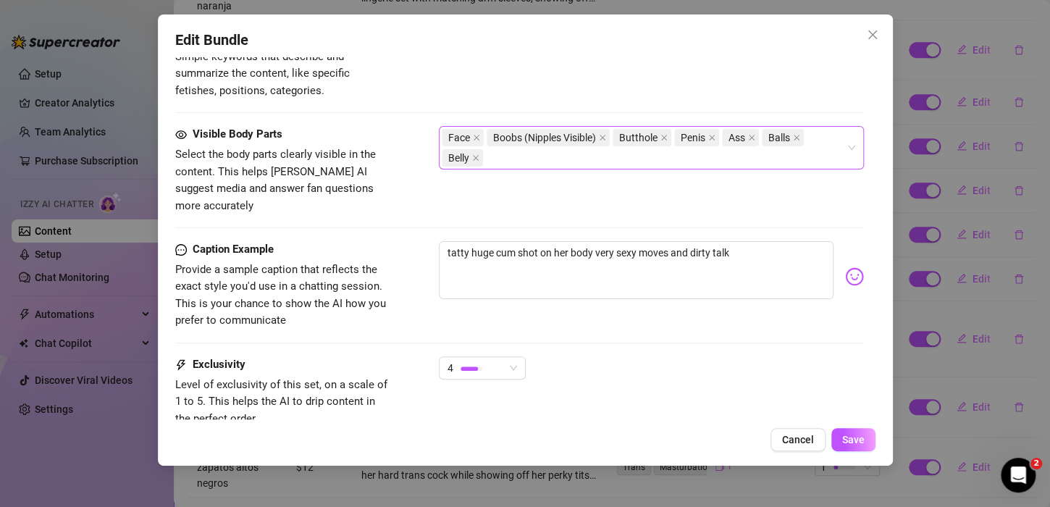
scroll to position [797, 0]
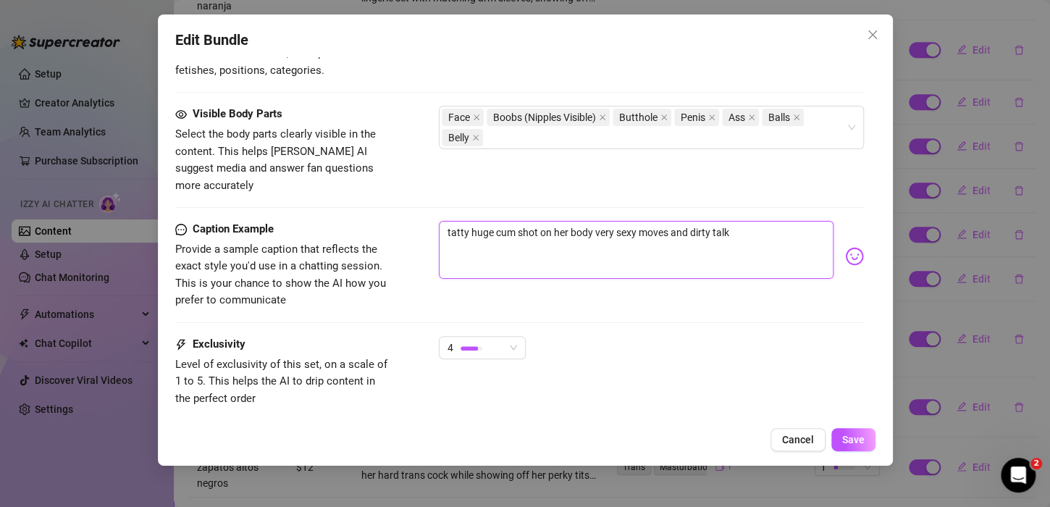
drag, startPoint x: 738, startPoint y: 213, endPoint x: 437, endPoint y: 222, distance: 301.4
click at [437, 222] on div "Caption Example Provide a sample caption that reflects the exact style you'd us…" at bounding box center [519, 265] width 689 height 88
click at [524, 221] on textarea at bounding box center [636, 250] width 395 height 58
paste textarea ""[PERSON_NAME]’s massive cum shot all over her body – with seductive moves and …"
click at [839, 437] on button "Save" at bounding box center [854, 439] width 44 height 23
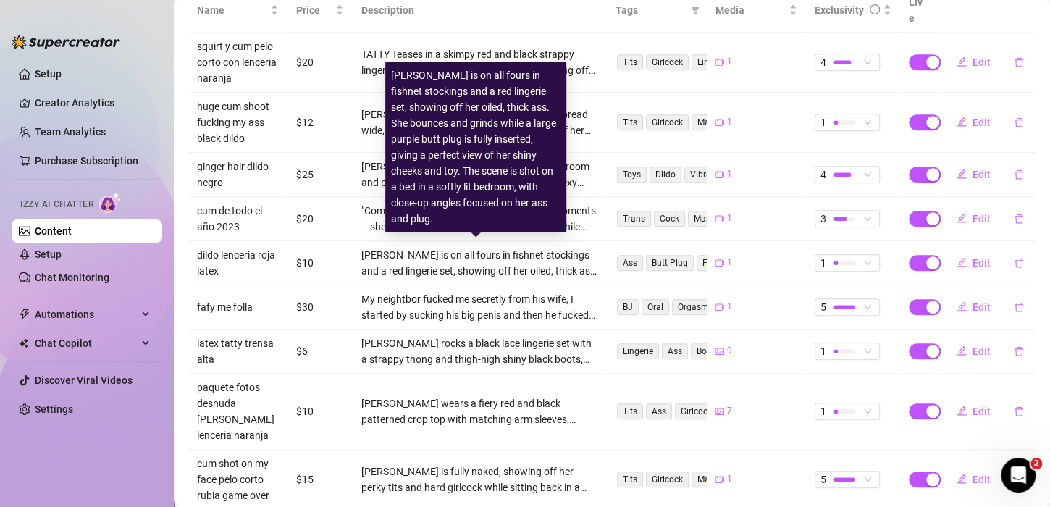
scroll to position [238, 0]
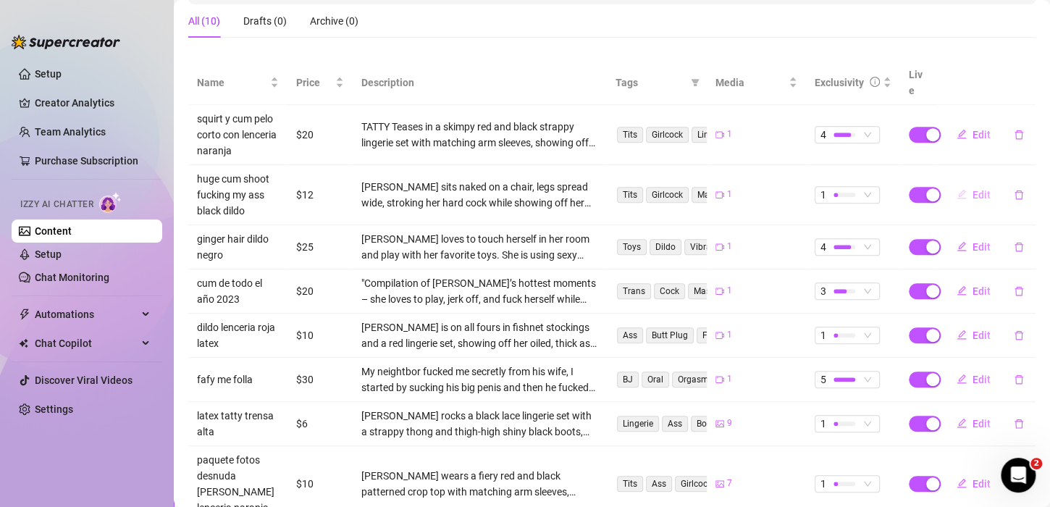
click at [973, 189] on span "Edit" at bounding box center [982, 195] width 18 height 12
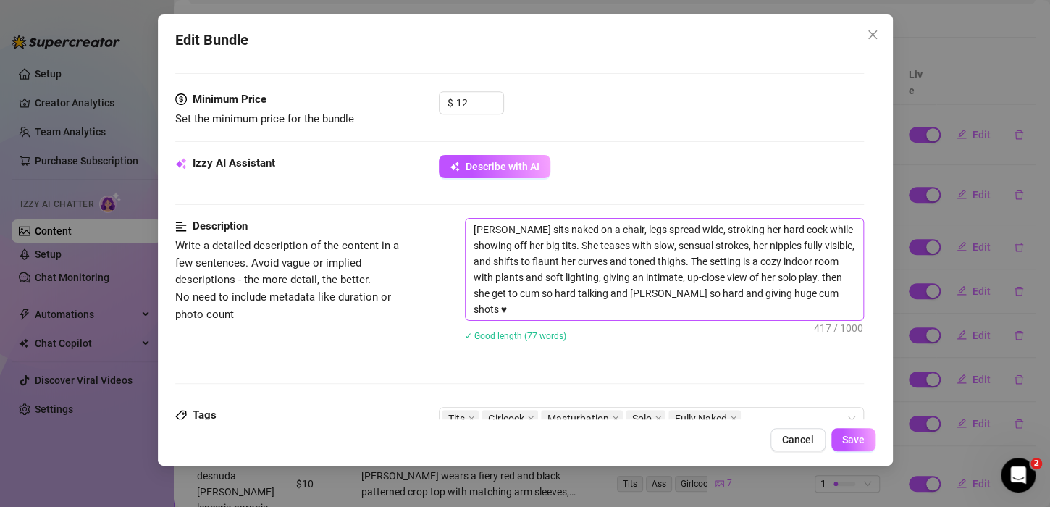
scroll to position [507, 0]
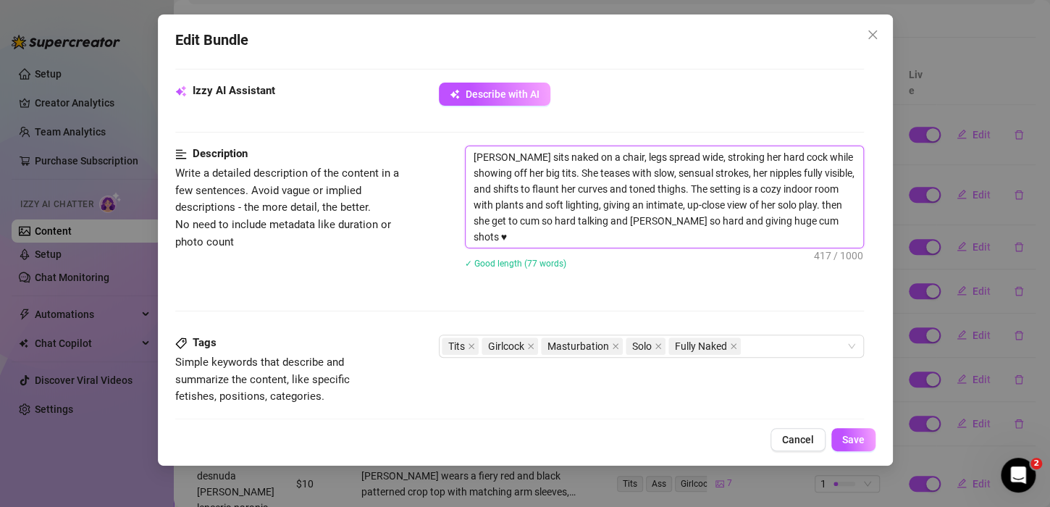
drag, startPoint x: 540, startPoint y: 216, endPoint x: 651, endPoint y: 235, distance: 113.1
click at [651, 235] on textarea "[PERSON_NAME] sits naked on a chair, legs spread wide, stroking her hard cock w…" at bounding box center [665, 196] width 398 height 101
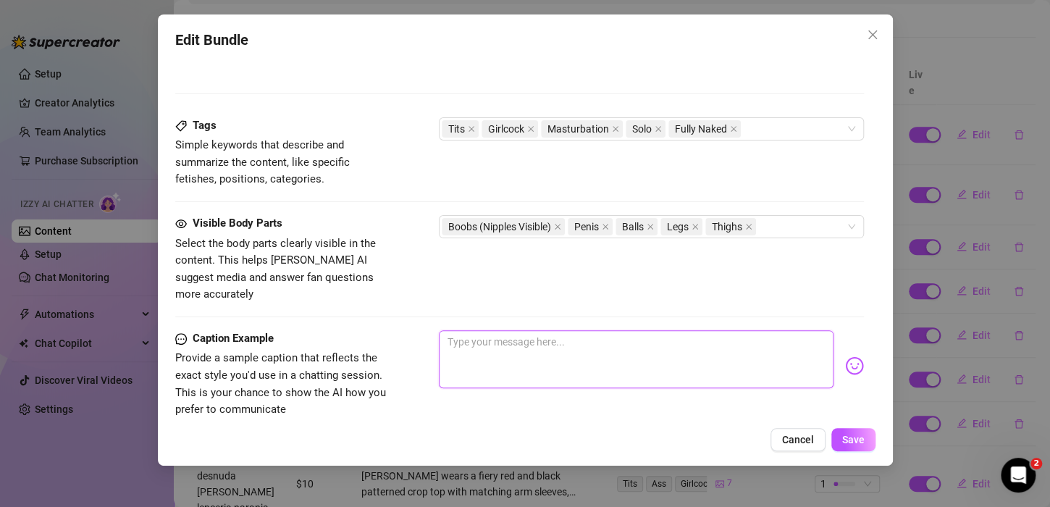
drag, startPoint x: 504, startPoint y: 349, endPoint x: 507, endPoint y: 339, distance: 10.5
click at [504, 343] on textarea at bounding box center [636, 359] width 395 height 58
paste textarea ""She cums so hard, moaning and talking dirty while unleashing massive cum shots…"
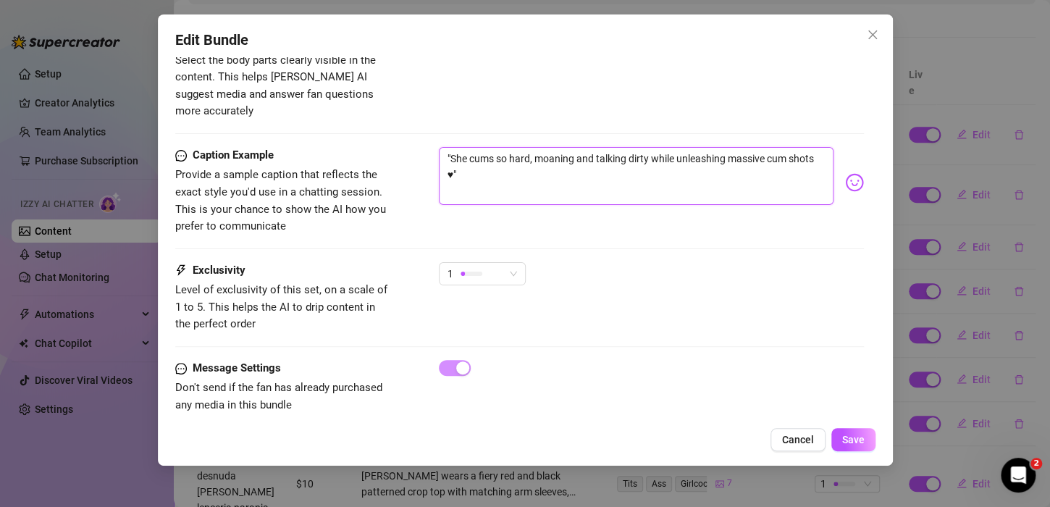
scroll to position [909, 0]
click at [509, 261] on span "1" at bounding box center [483, 272] width 70 height 22
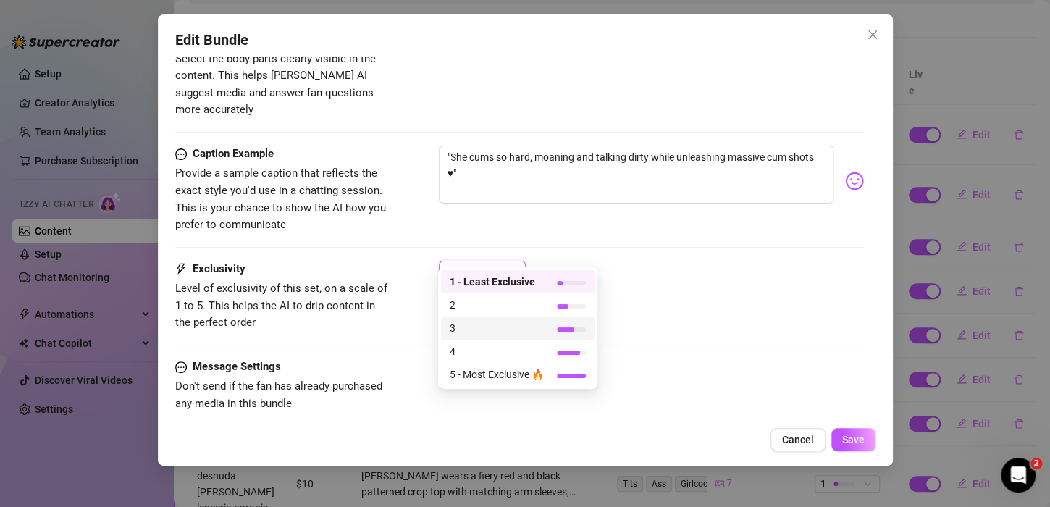
click at [487, 320] on span "3" at bounding box center [497, 328] width 94 height 16
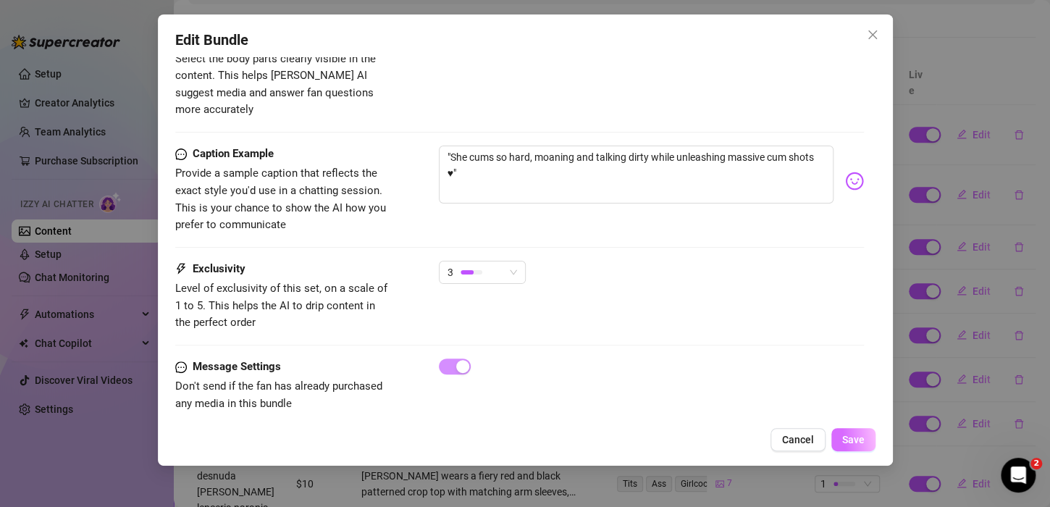
click at [848, 439] on span "Save" at bounding box center [853, 440] width 22 height 12
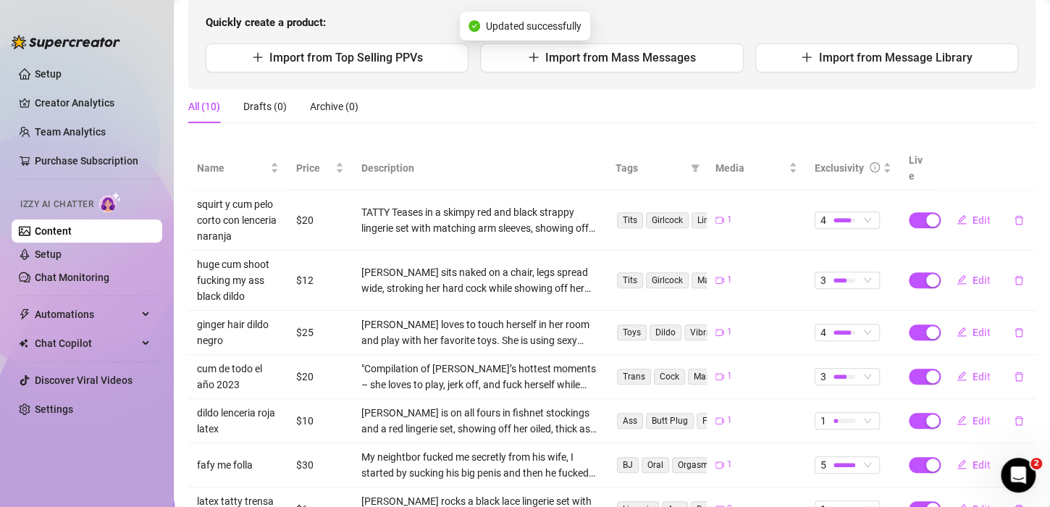
scroll to position [0, 0]
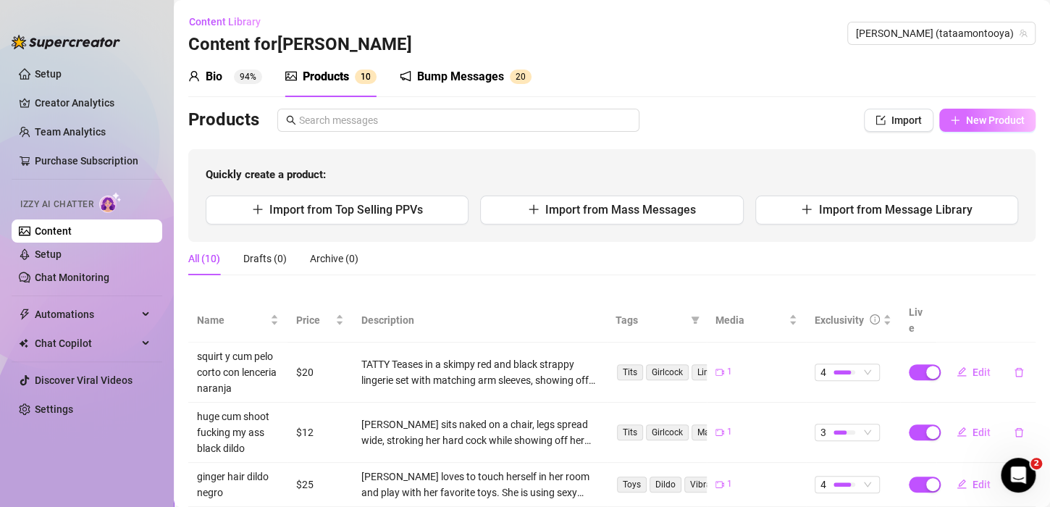
click at [965, 127] on button "New Product" at bounding box center [987, 120] width 96 height 23
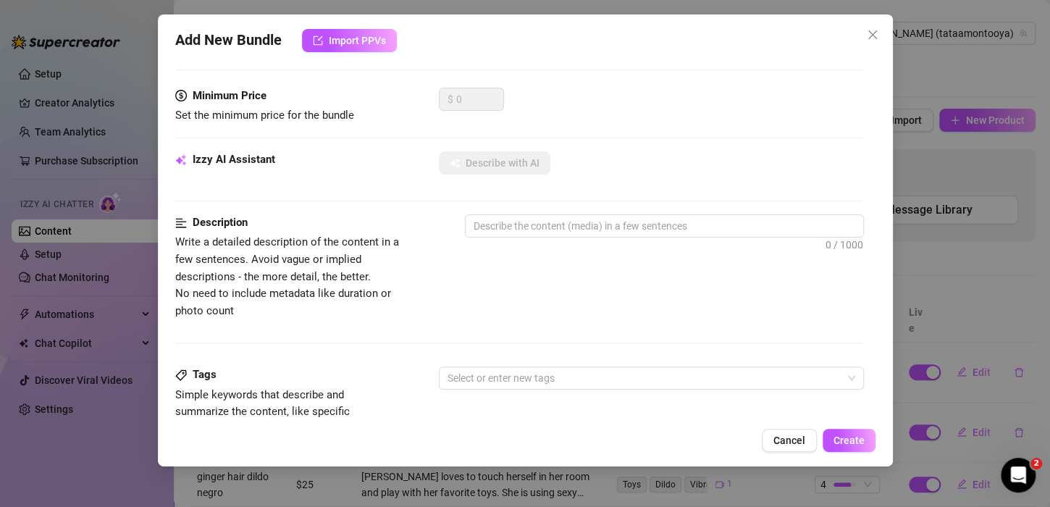
scroll to position [14, 0]
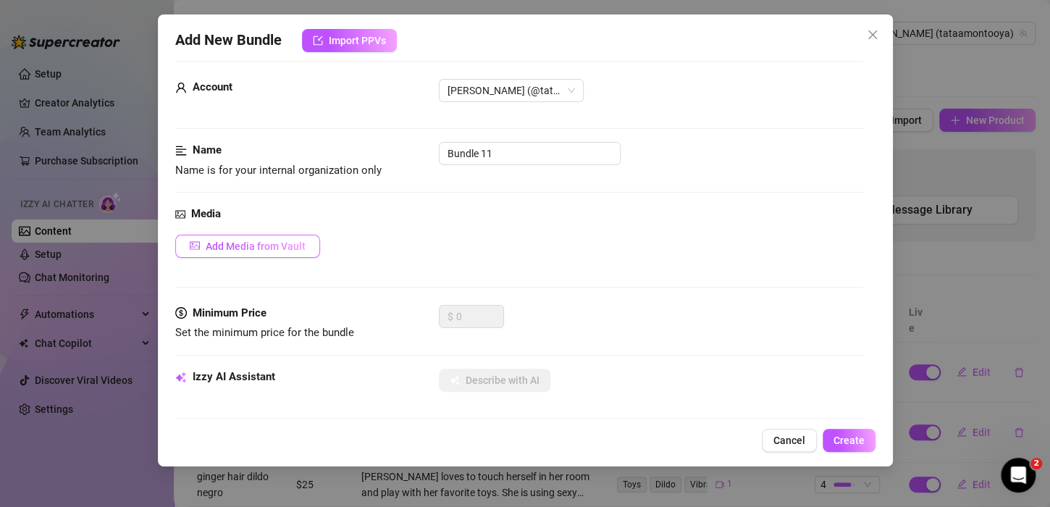
click at [306, 245] on button "Add Media from Vault" at bounding box center [247, 246] width 145 height 23
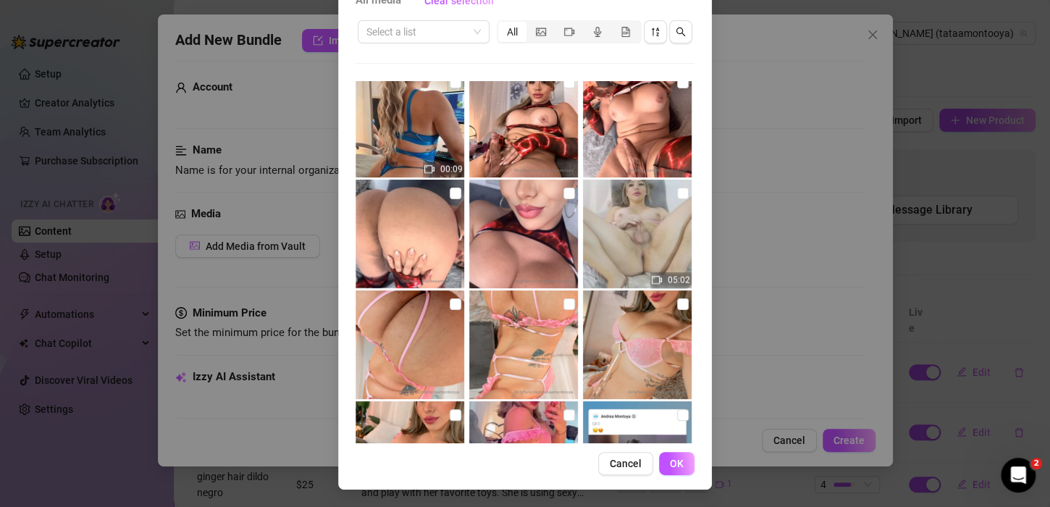
scroll to position [1432, 0]
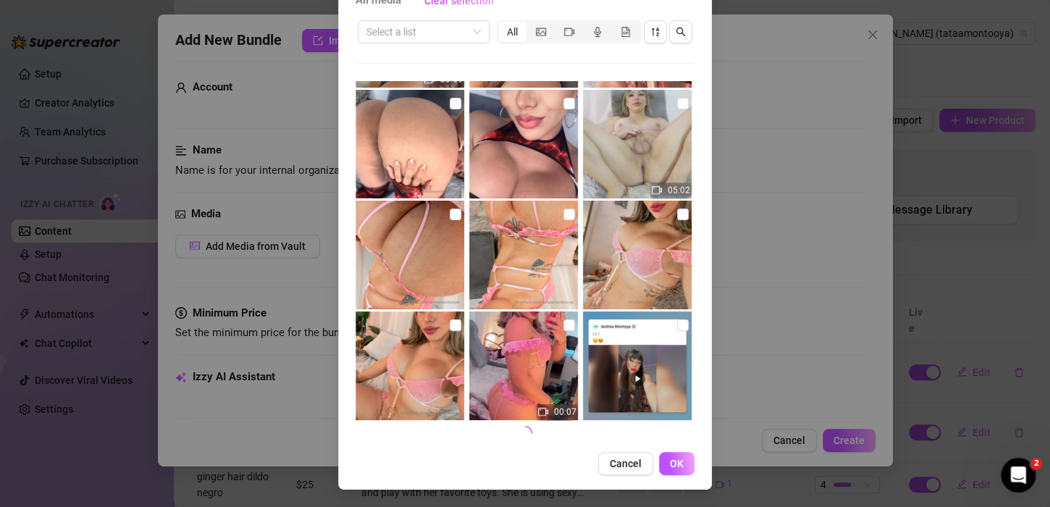
click at [661, 216] on img at bounding box center [637, 255] width 109 height 109
click at [564, 214] on input "checkbox" at bounding box center [570, 215] width 12 height 12
click at [451, 214] on input "checkbox" at bounding box center [456, 215] width 12 height 12
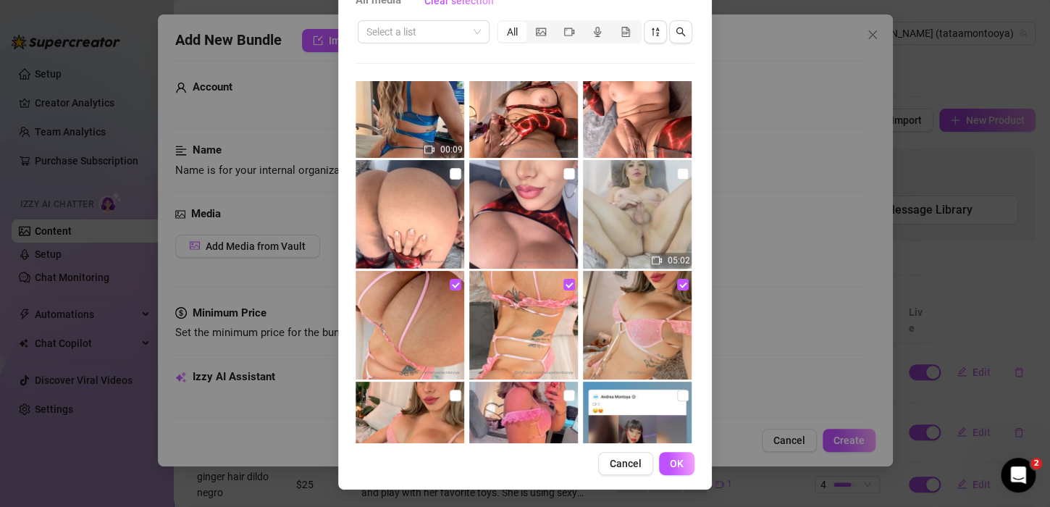
scroll to position [1360, 0]
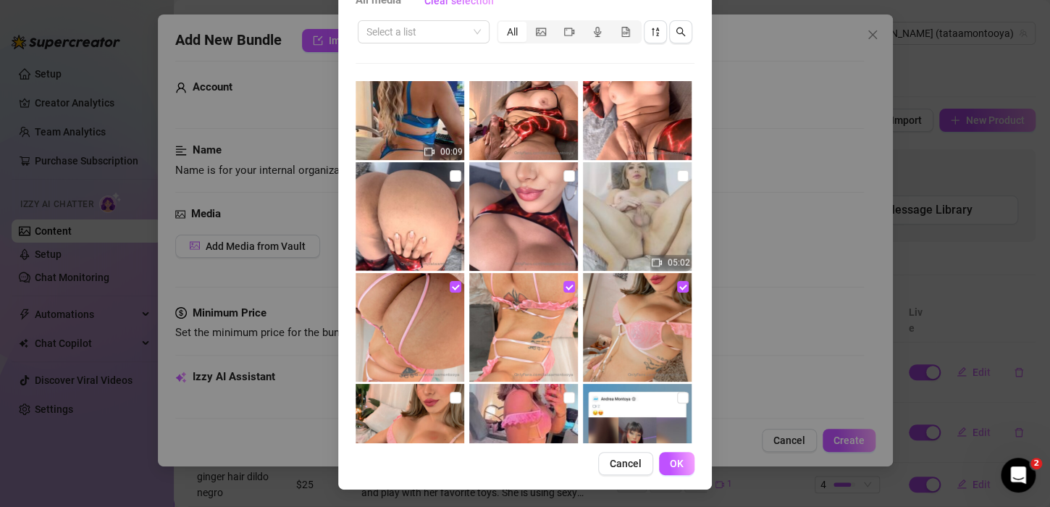
click at [654, 188] on img at bounding box center [637, 216] width 109 height 109
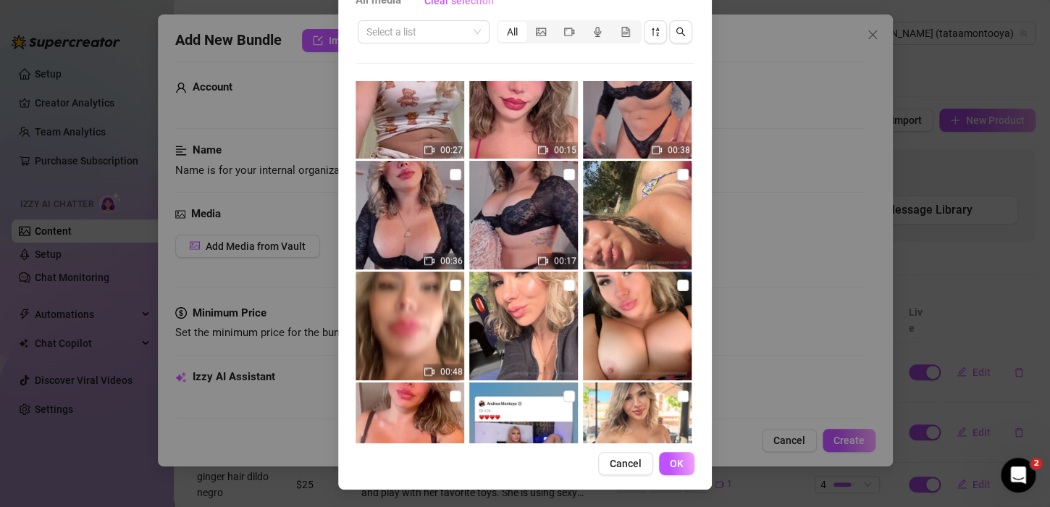
scroll to position [490, 0]
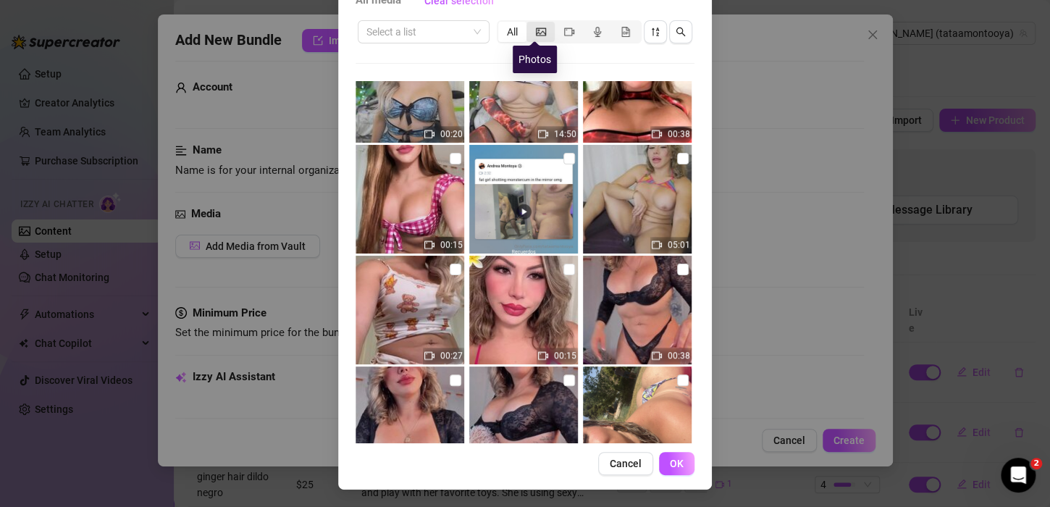
click at [536, 36] on icon "picture" at bounding box center [541, 32] width 10 height 10
click at [530, 24] on input "segmented control" at bounding box center [530, 24] width 0 height 0
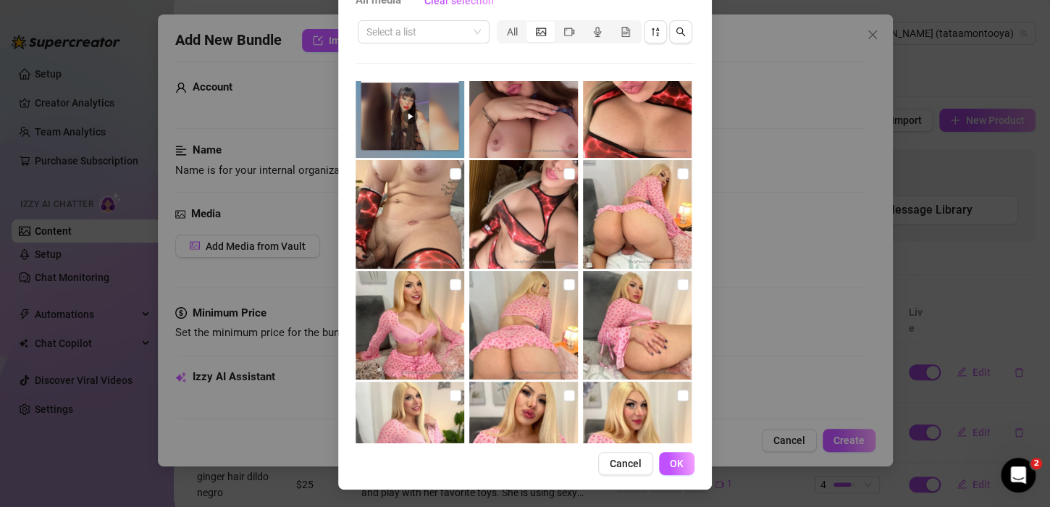
scroll to position [980, 0]
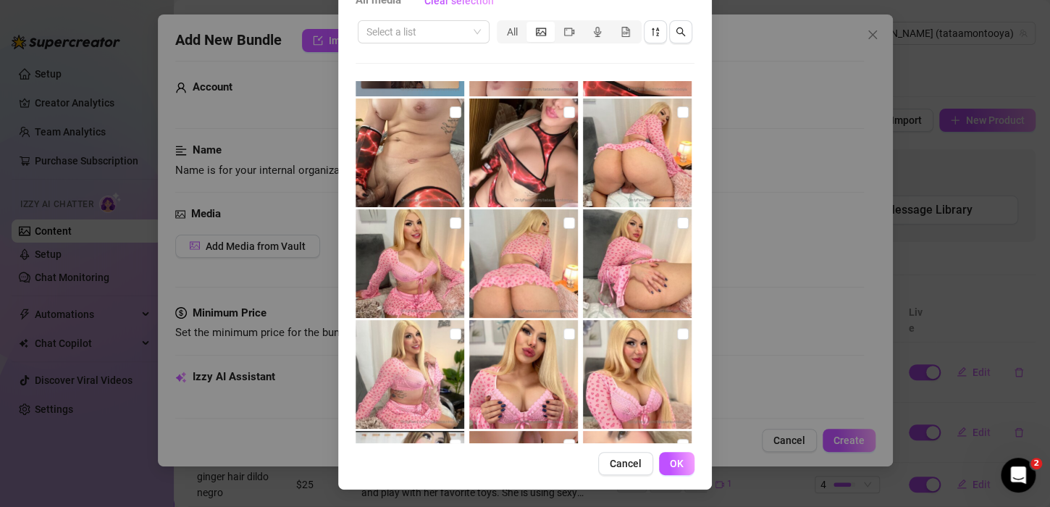
click at [643, 127] on img at bounding box center [637, 153] width 109 height 109
click at [414, 239] on img at bounding box center [410, 263] width 109 height 109
click at [550, 253] on img at bounding box center [523, 263] width 109 height 109
click at [619, 251] on img at bounding box center [637, 263] width 109 height 109
click at [437, 341] on img at bounding box center [410, 374] width 109 height 109
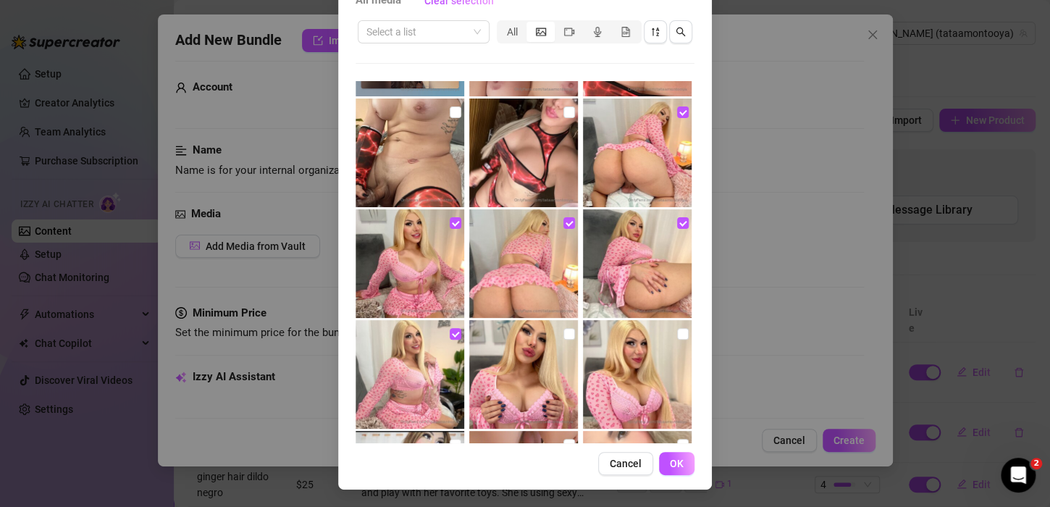
click at [556, 351] on img at bounding box center [523, 374] width 109 height 109
click at [634, 341] on img at bounding box center [637, 374] width 109 height 109
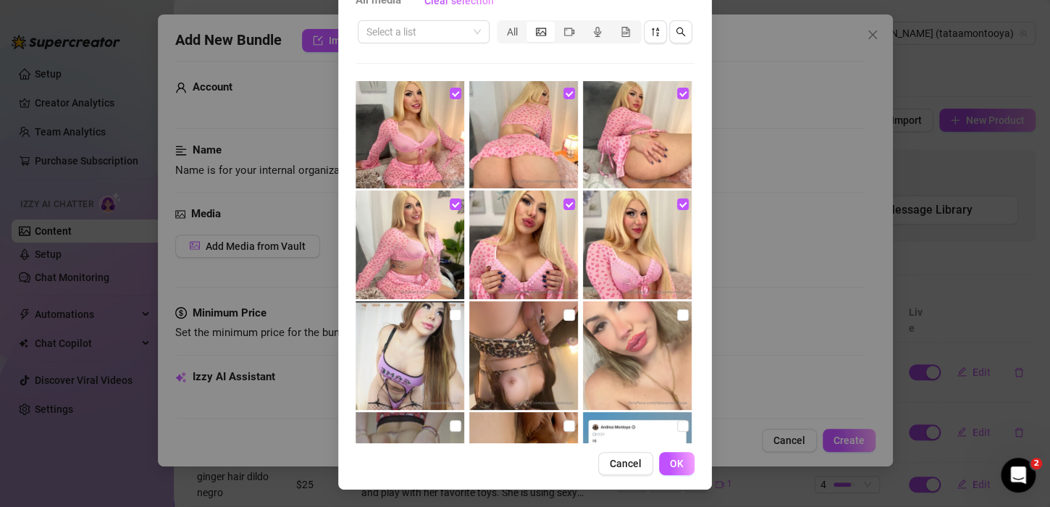
scroll to position [1125, 0]
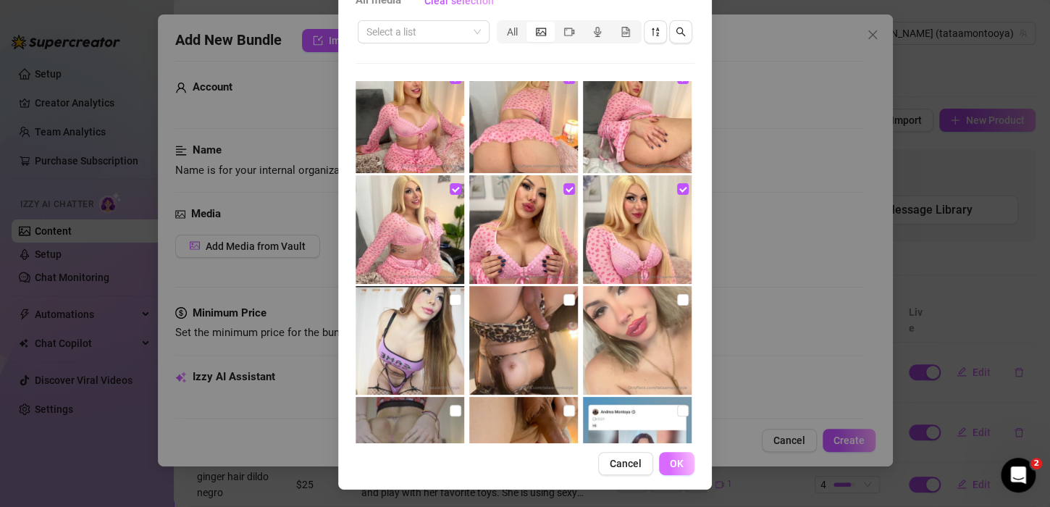
click at [674, 462] on span "OK" at bounding box center [677, 464] width 14 height 12
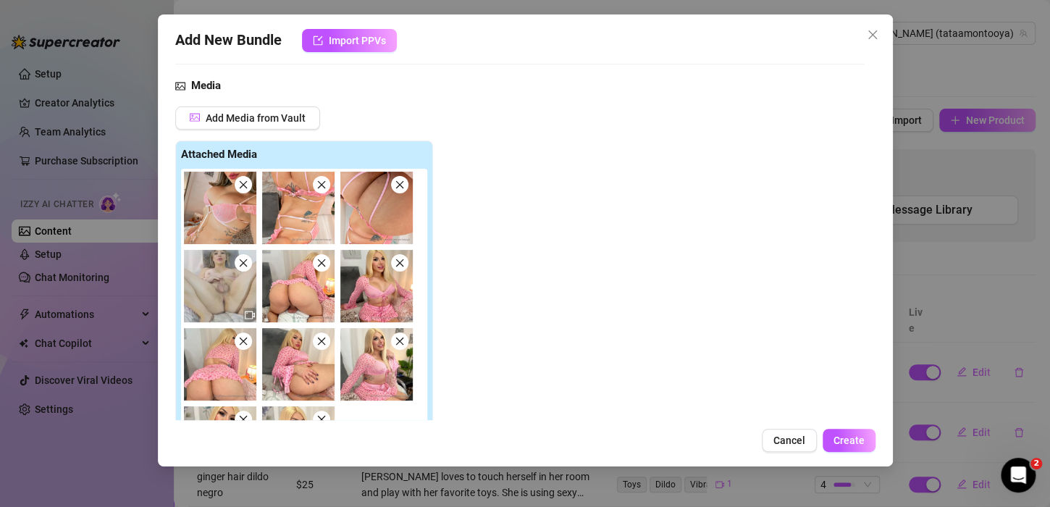
scroll to position [145, 0]
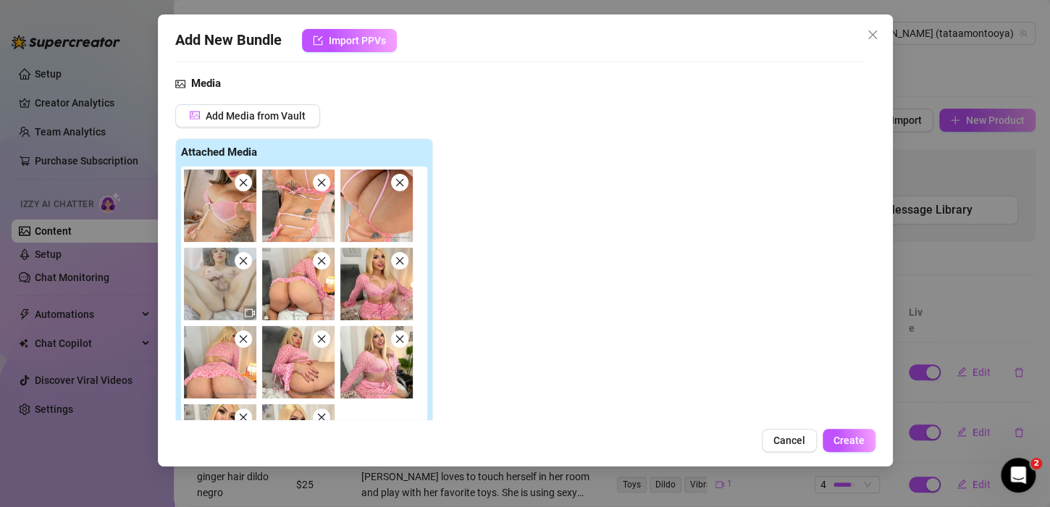
click at [244, 174] on span at bounding box center [243, 182] width 17 height 17
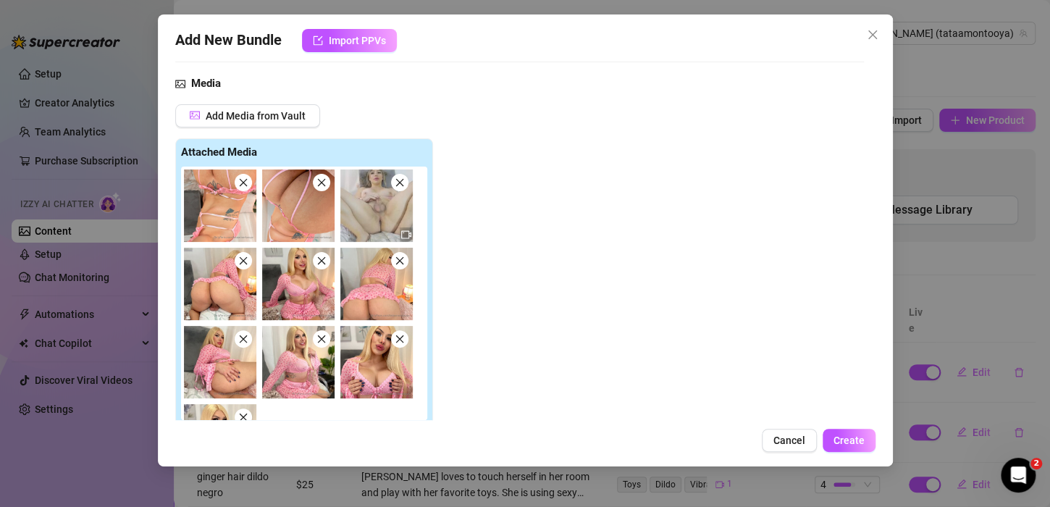
click at [246, 176] on span at bounding box center [243, 182] width 17 height 17
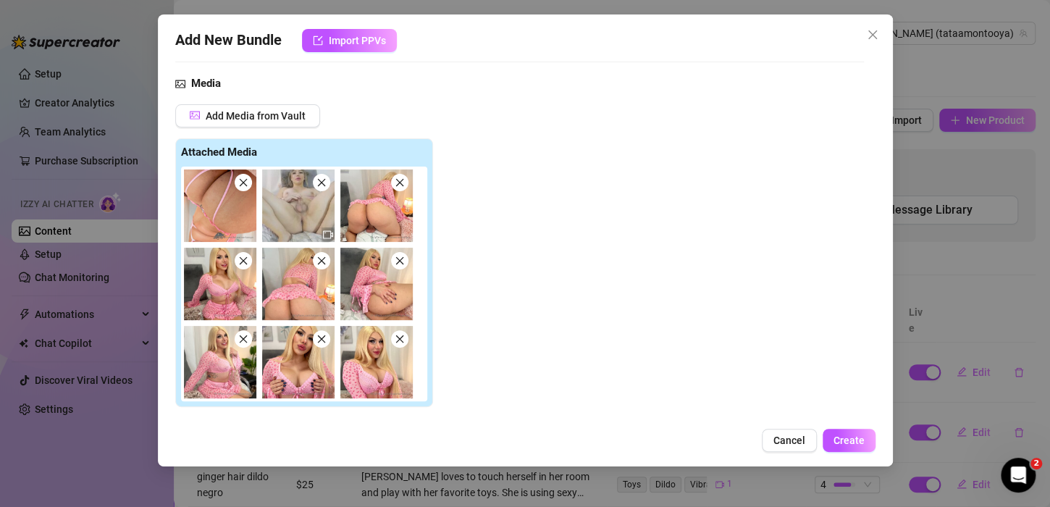
click at [246, 176] on span at bounding box center [243, 182] width 17 height 17
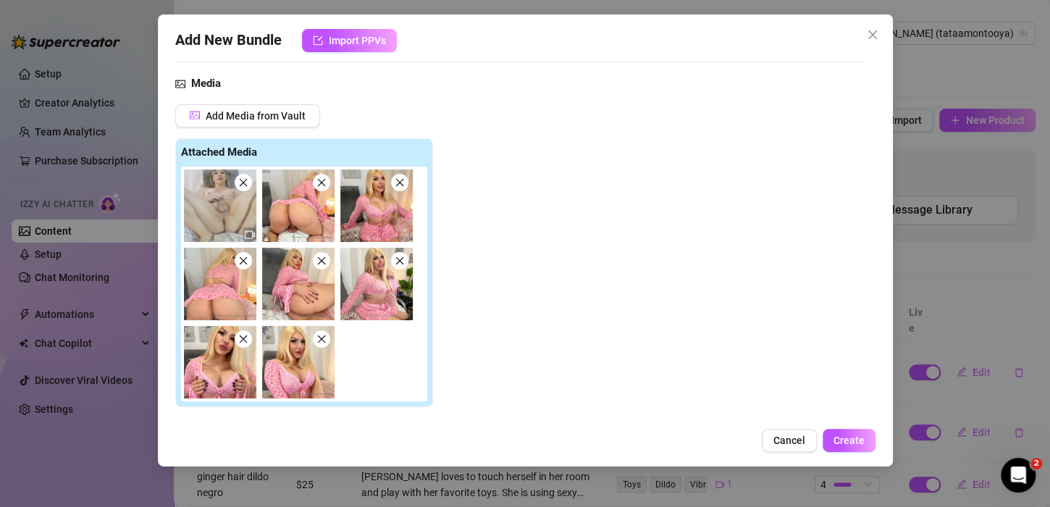
click at [246, 176] on span at bounding box center [243, 182] width 17 height 17
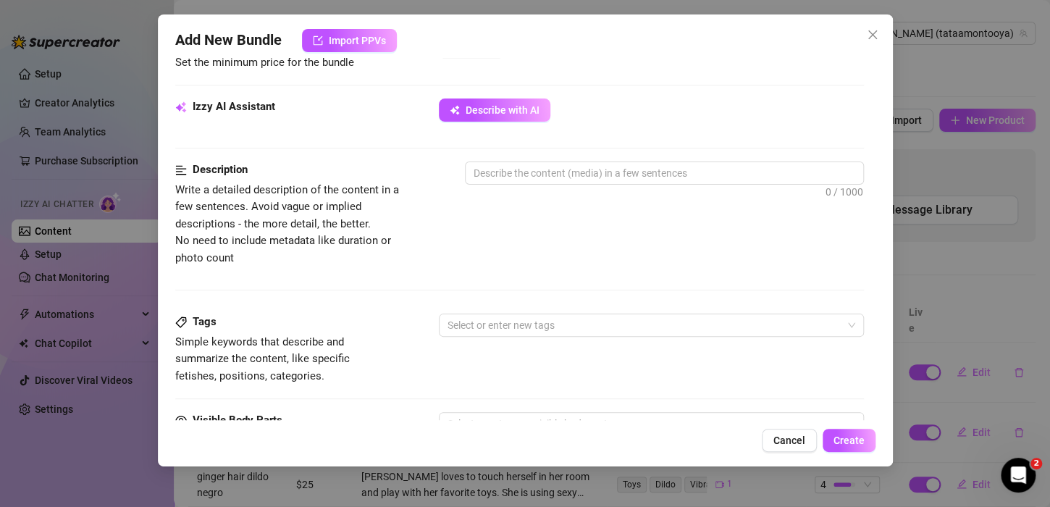
scroll to position [869, 0]
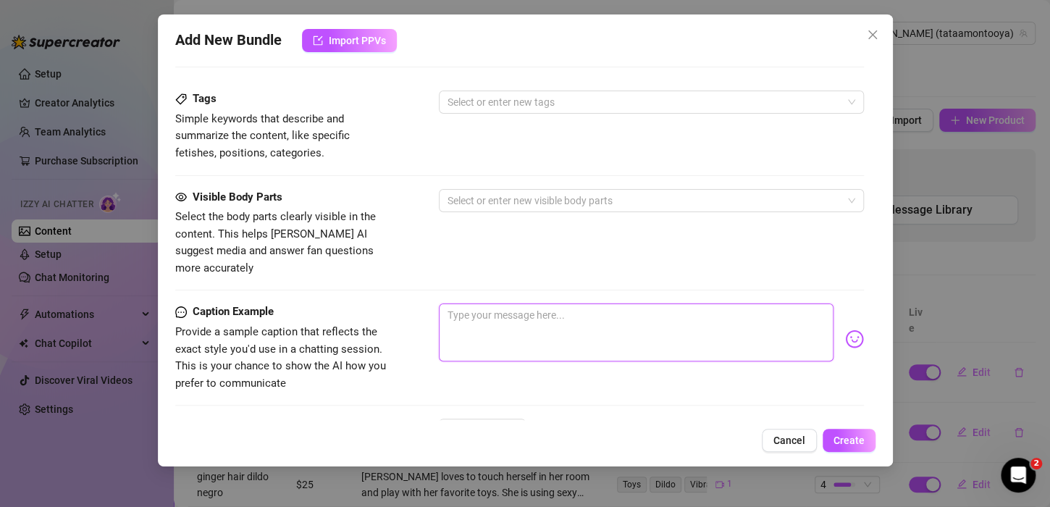
click at [506, 303] on textarea at bounding box center [636, 332] width 395 height 58
